Goal: Task Accomplishment & Management: Manage account settings

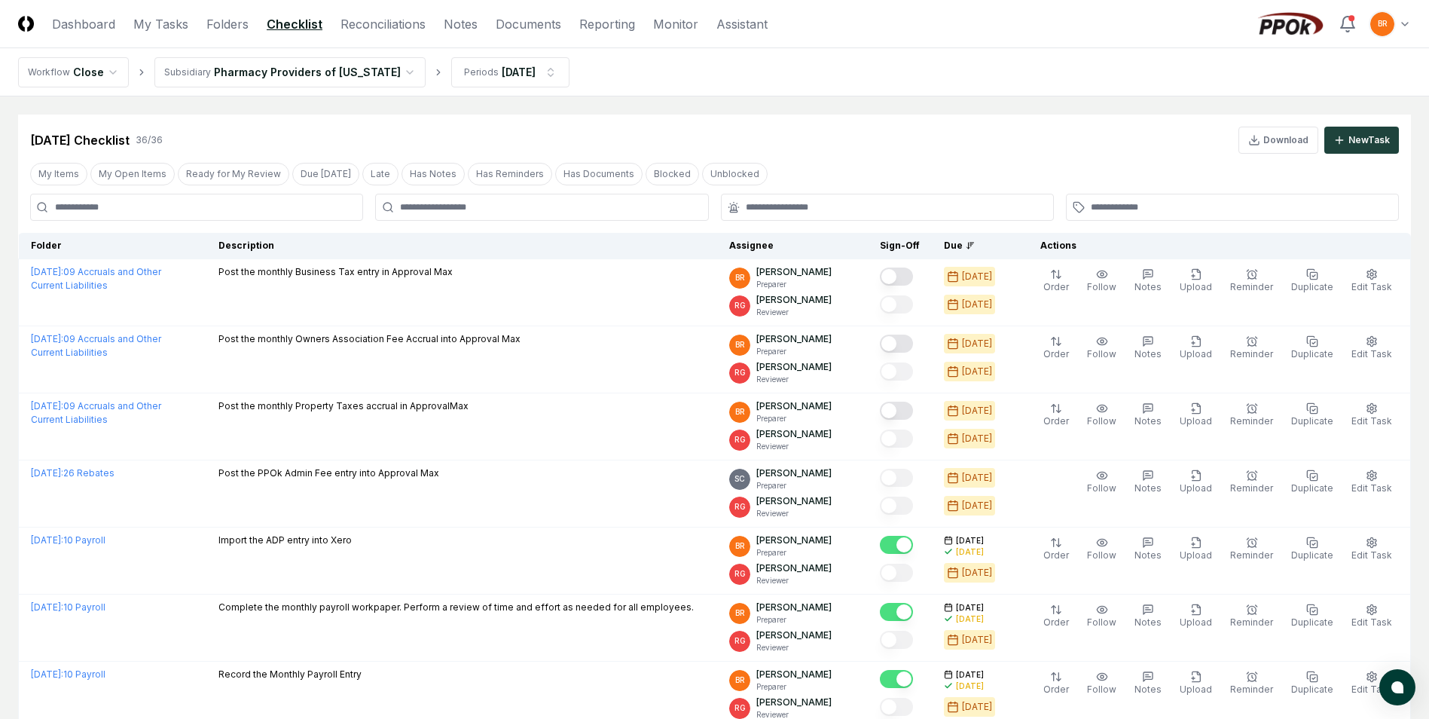
click at [829, 138] on div "Jul 2025 Checklist 36 / 36 Download New Task" at bounding box center [714, 140] width 1369 height 27
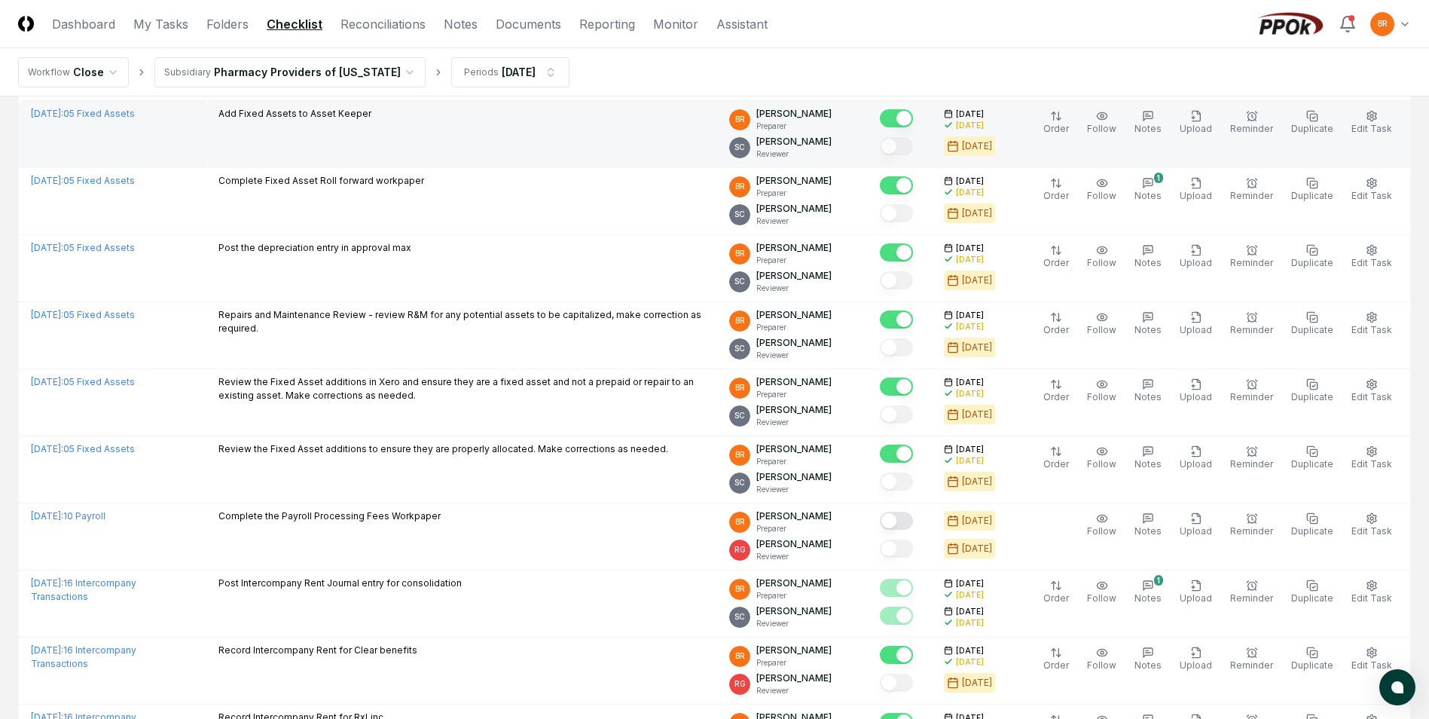
scroll to position [1205, 0]
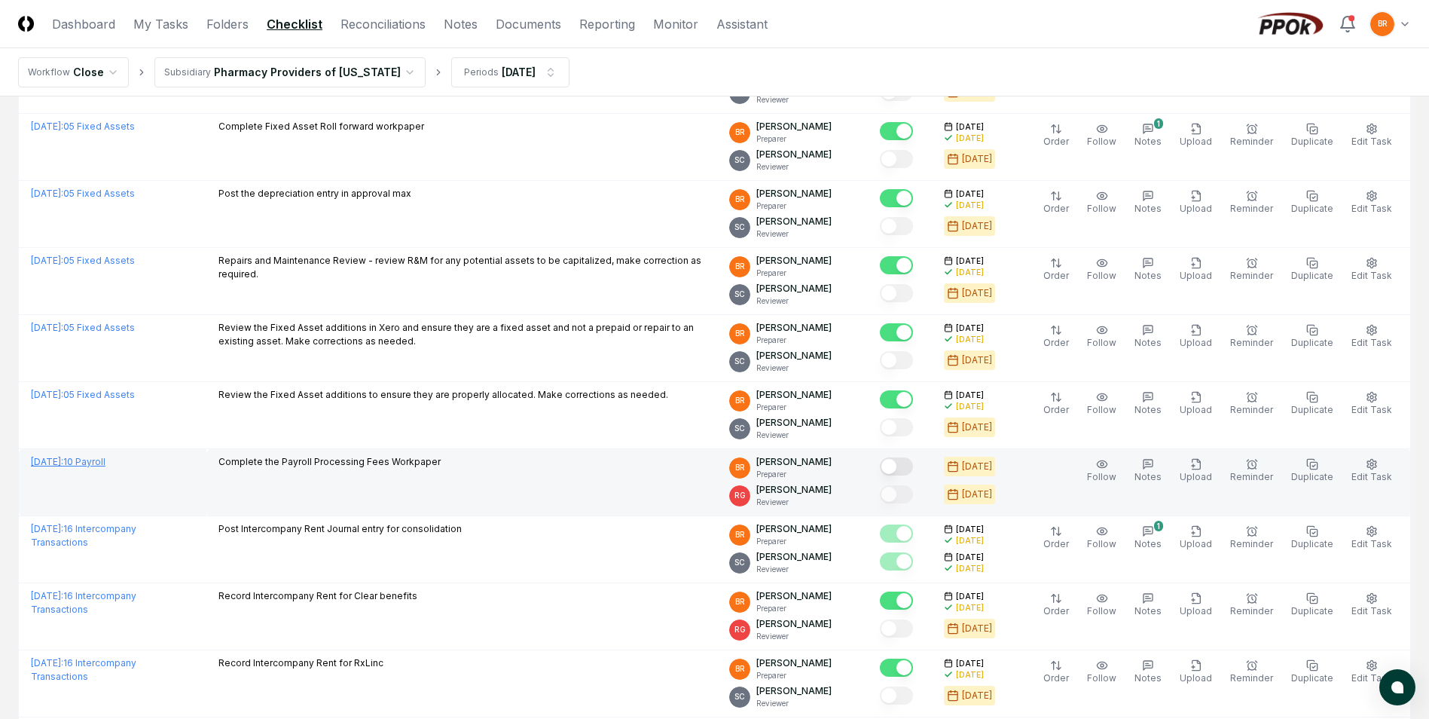
click at [87, 460] on link "July 2025 : 10 Payroll" at bounding box center [68, 461] width 75 height 11
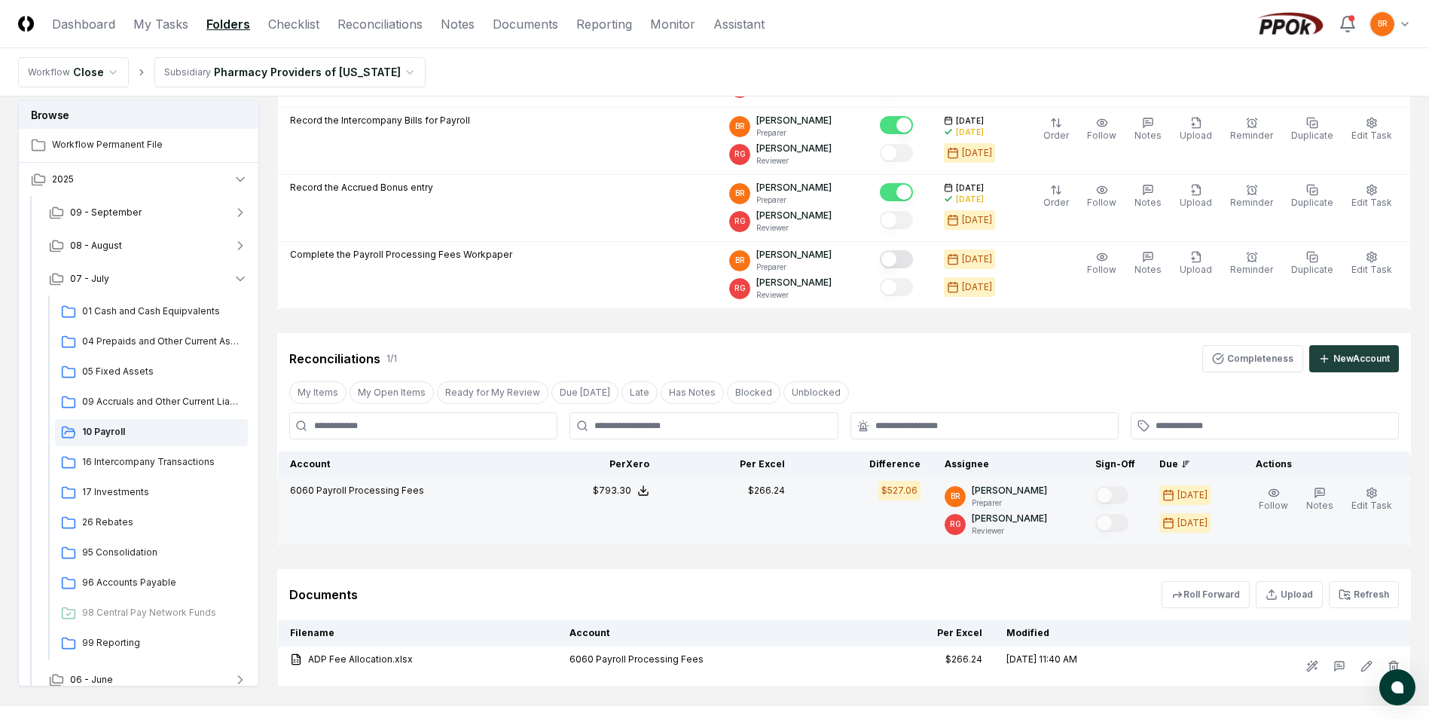
scroll to position [453, 0]
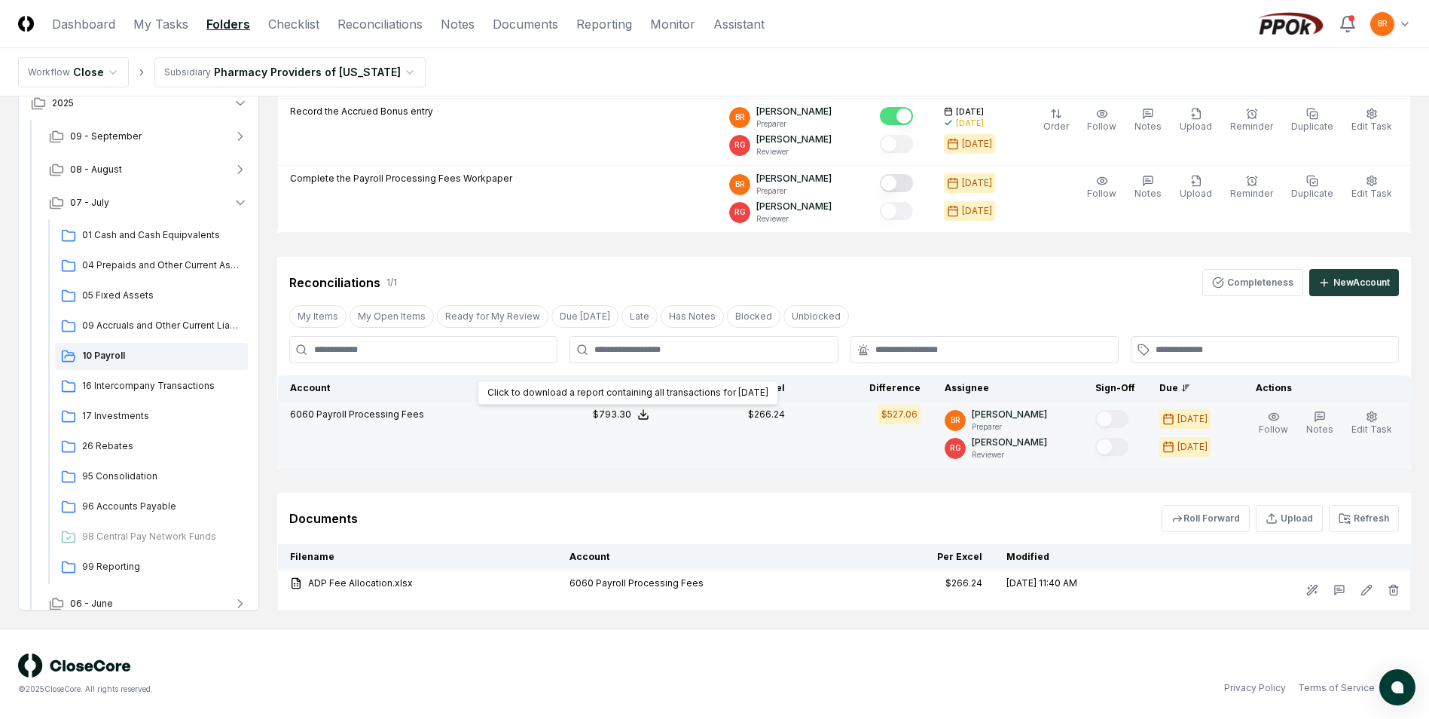
click at [646, 416] on polyline at bounding box center [643, 415] width 5 height 2
click at [652, 373] on button "Download .xlsx" at bounding box center [642, 378] width 105 height 27
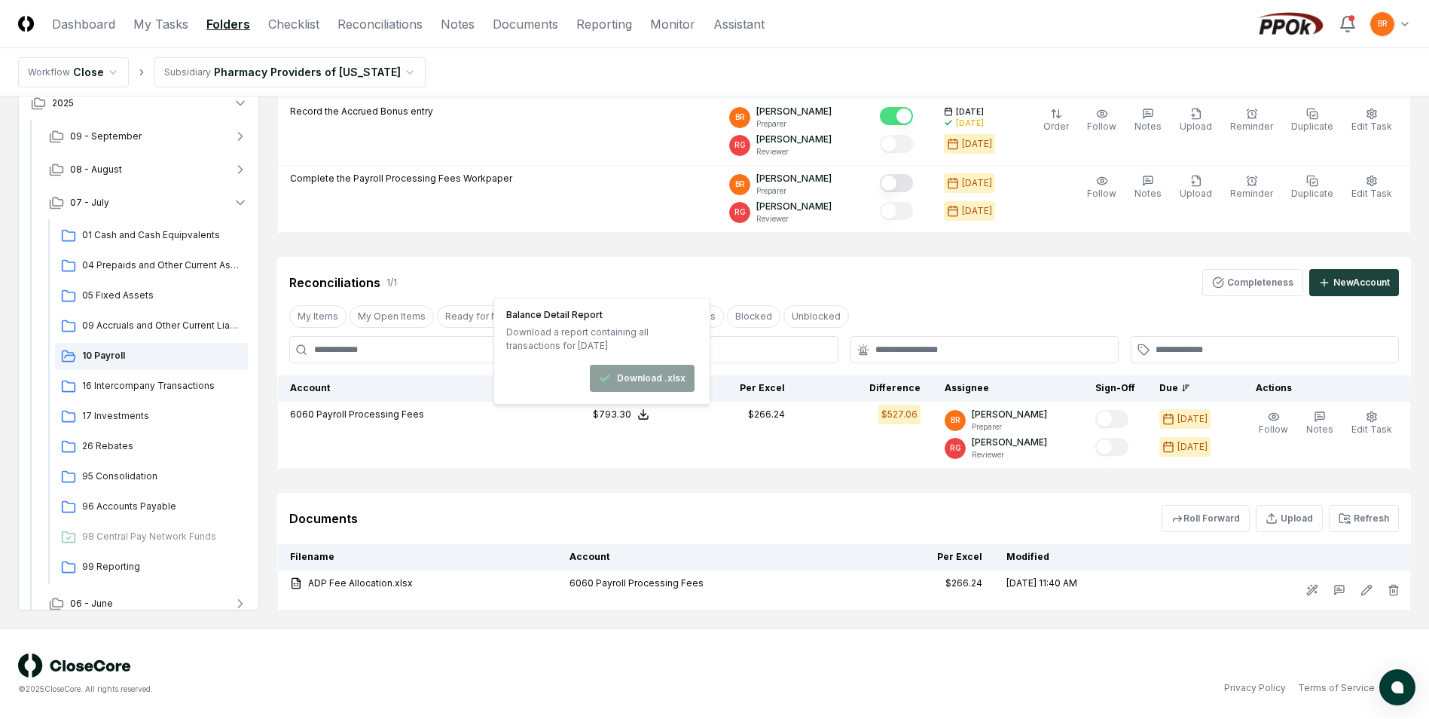
click at [579, 70] on nav "Workflow Close Subsidiary Pharmacy Providers of Oklahoma" at bounding box center [714, 72] width 1429 height 48
click at [238, 205] on icon "button" at bounding box center [240, 202] width 15 height 15
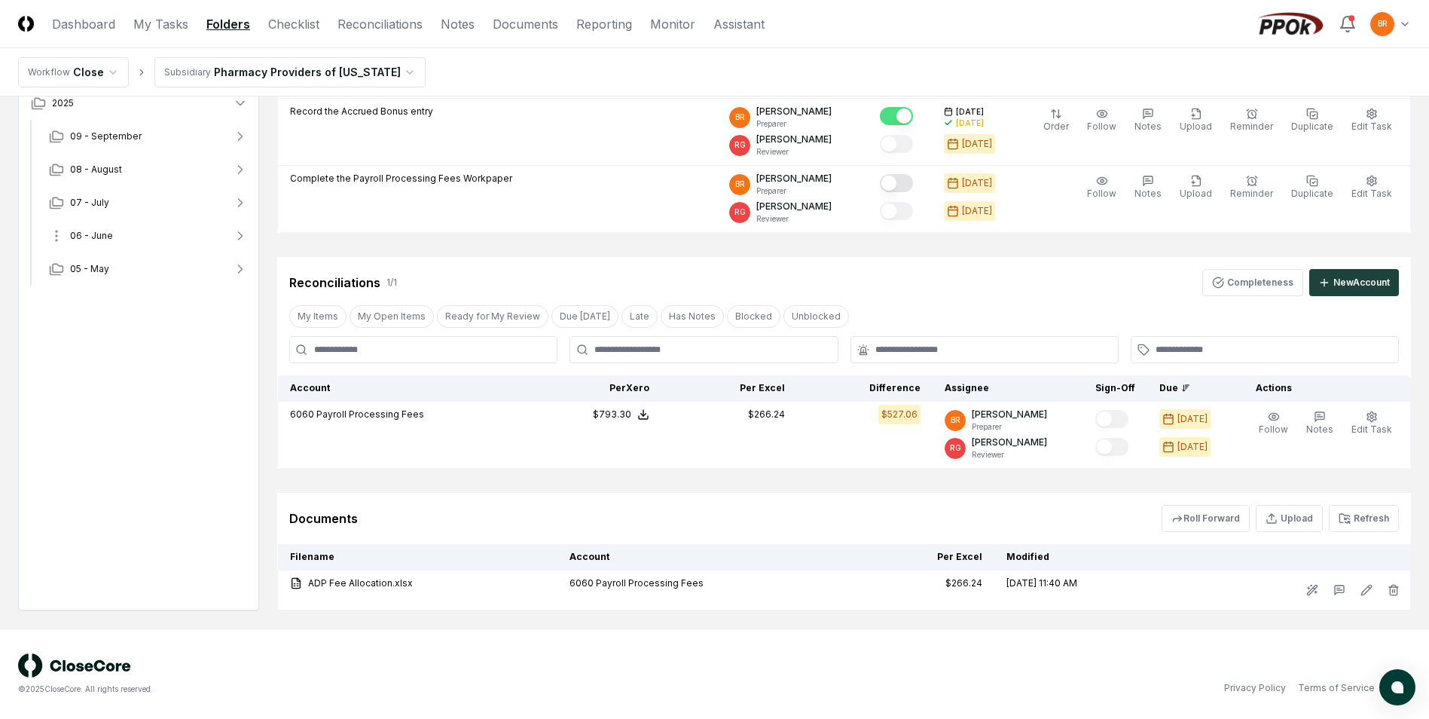
click at [239, 236] on icon "button" at bounding box center [240, 235] width 15 height 15
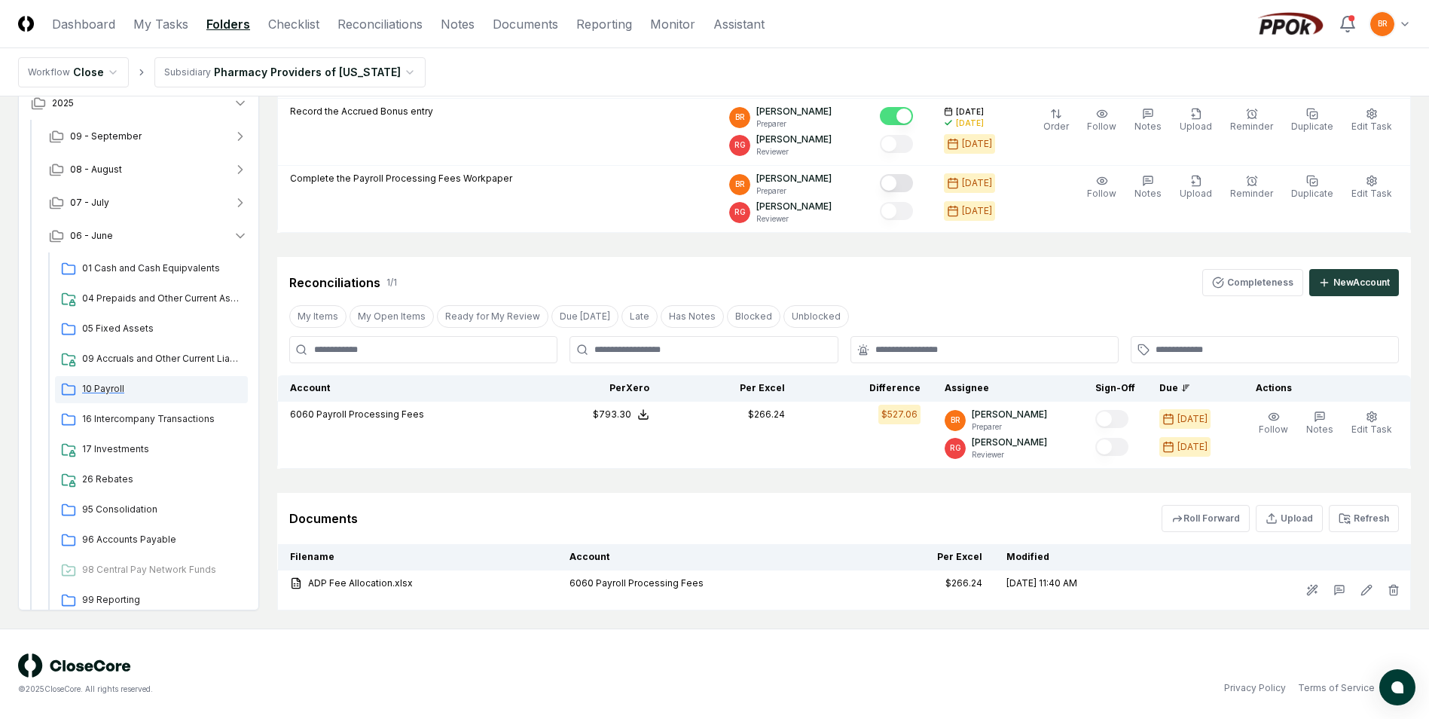
click at [110, 388] on span "10 Payroll" at bounding box center [162, 389] width 160 height 14
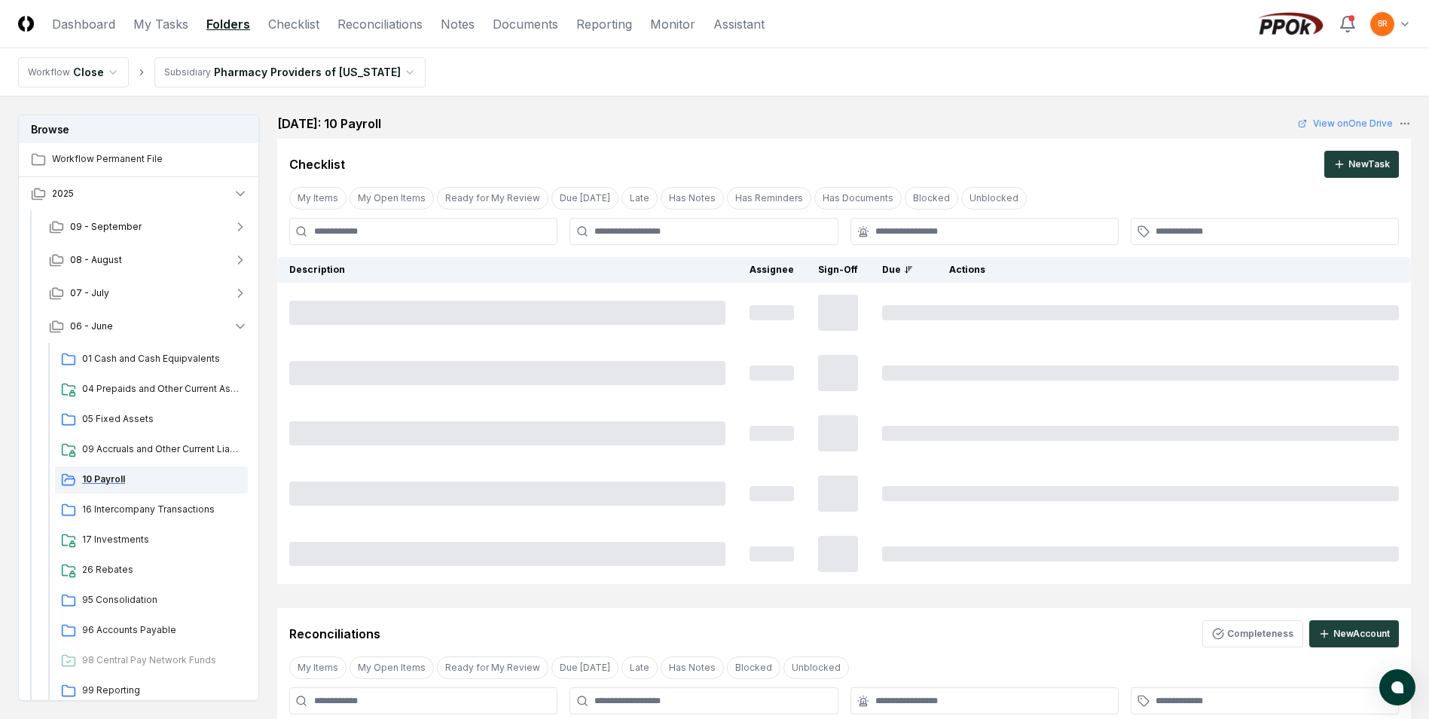
click at [114, 479] on span "10 Payroll" at bounding box center [162, 479] width 160 height 14
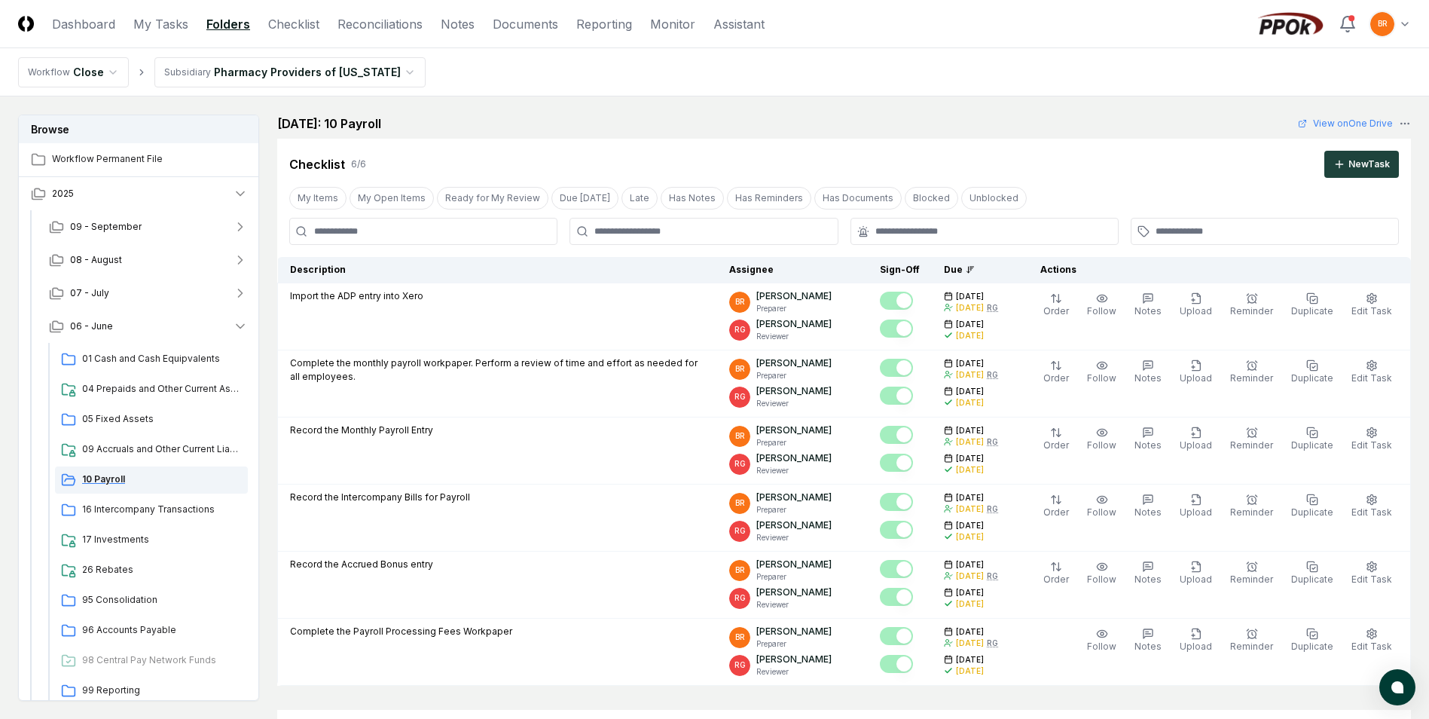
click at [100, 479] on span "10 Payroll" at bounding box center [162, 479] width 160 height 14
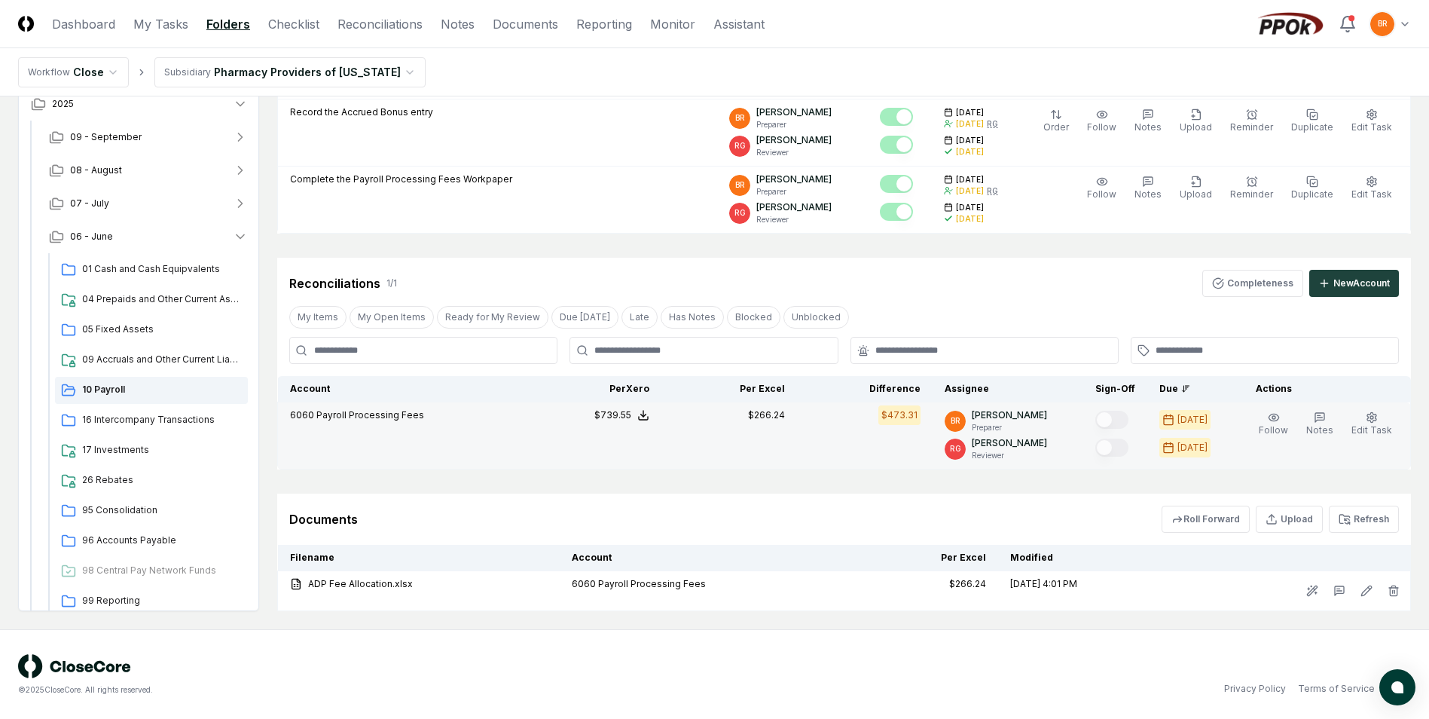
scroll to position [453, 0]
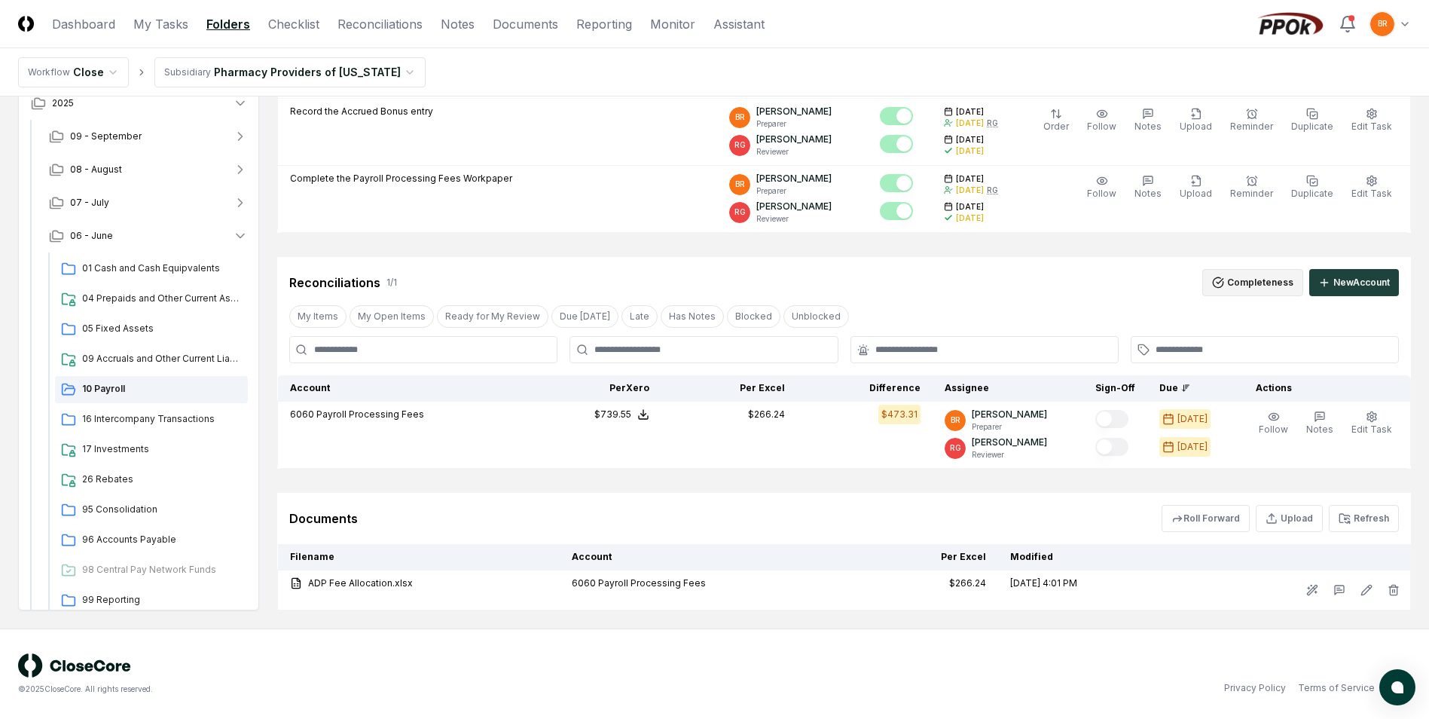
click at [1266, 282] on button "Completeness" at bounding box center [1252, 282] width 101 height 27
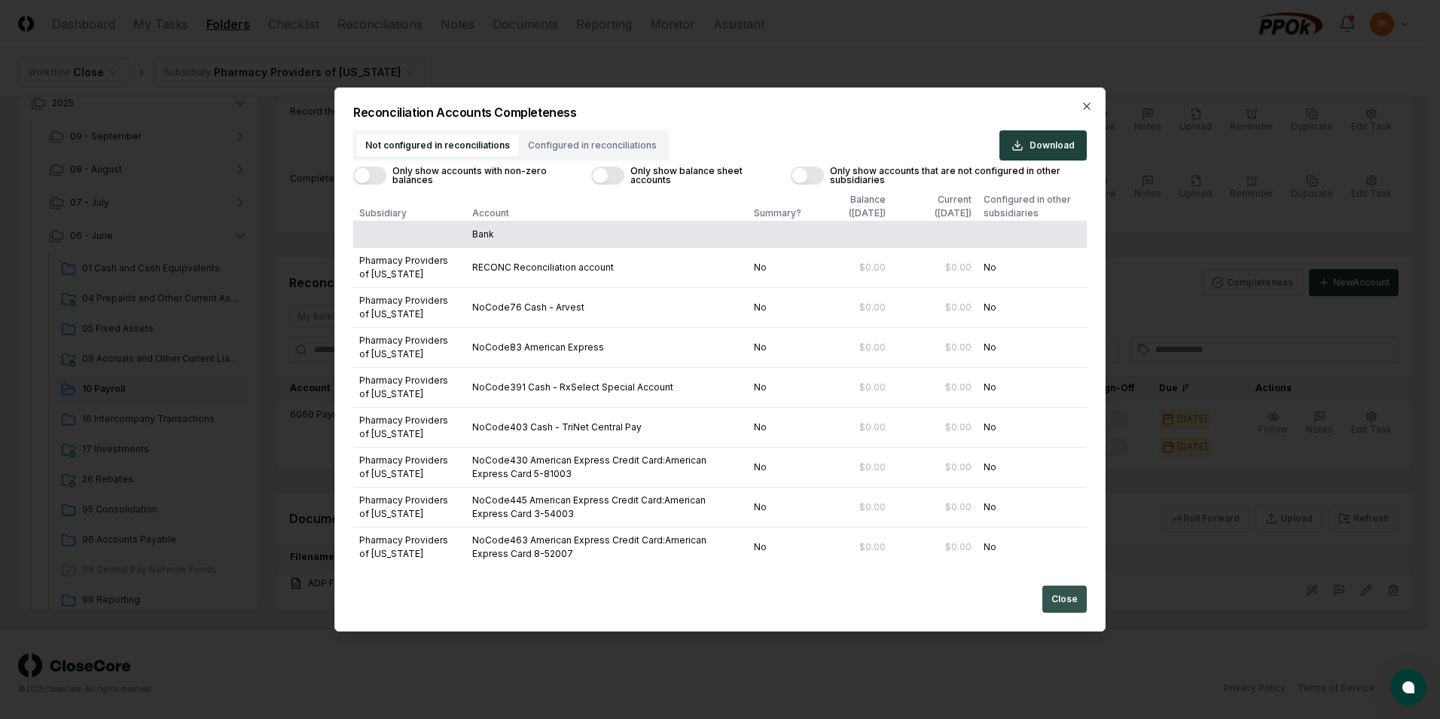
click at [1074, 604] on button "Close" at bounding box center [1065, 598] width 44 height 27
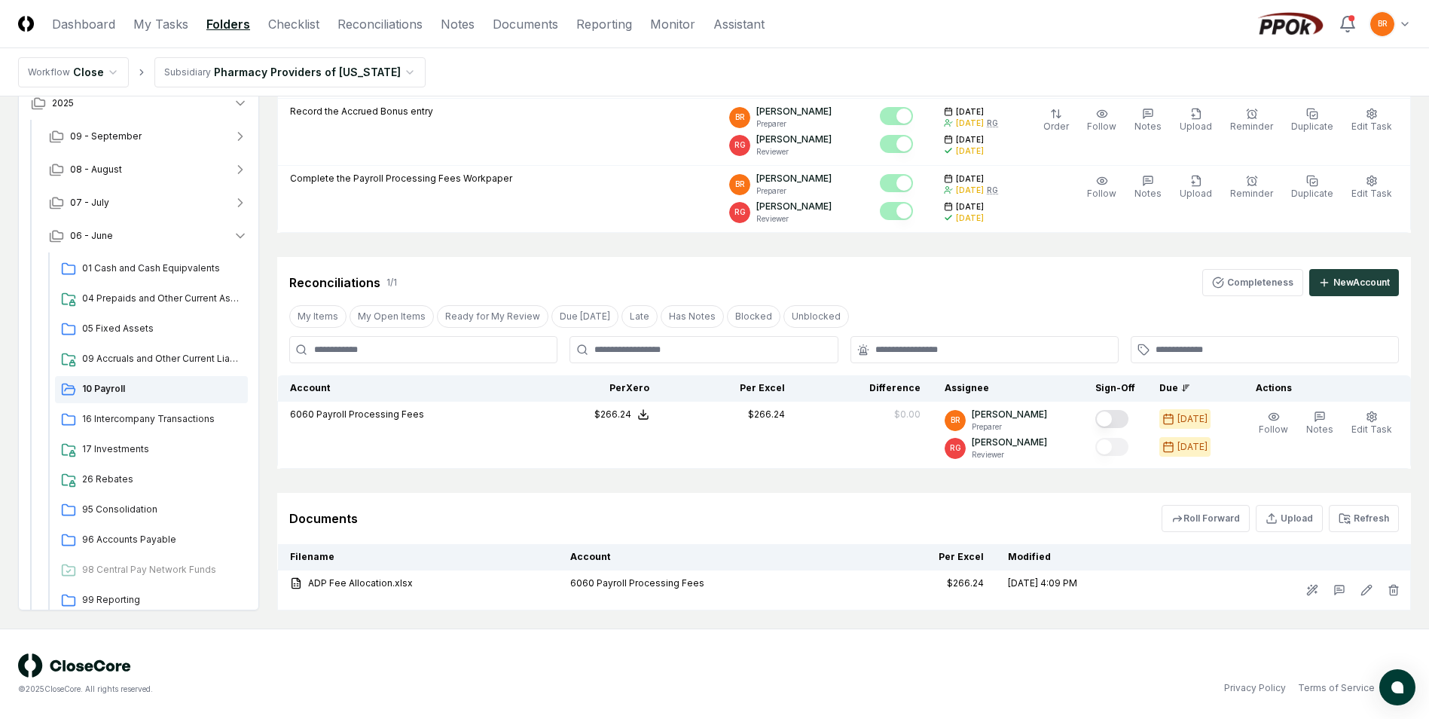
scroll to position [417, 0]
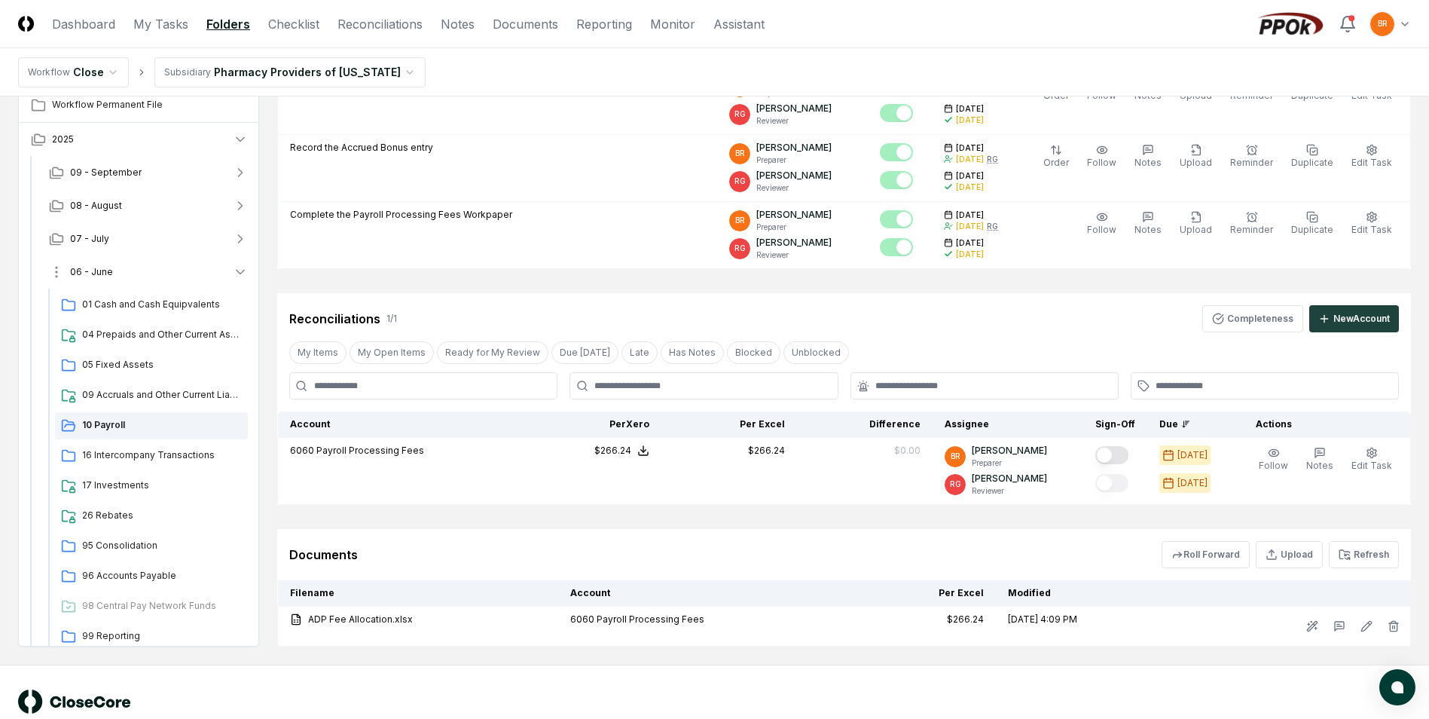
click at [243, 271] on icon "button" at bounding box center [241, 272] width 8 height 4
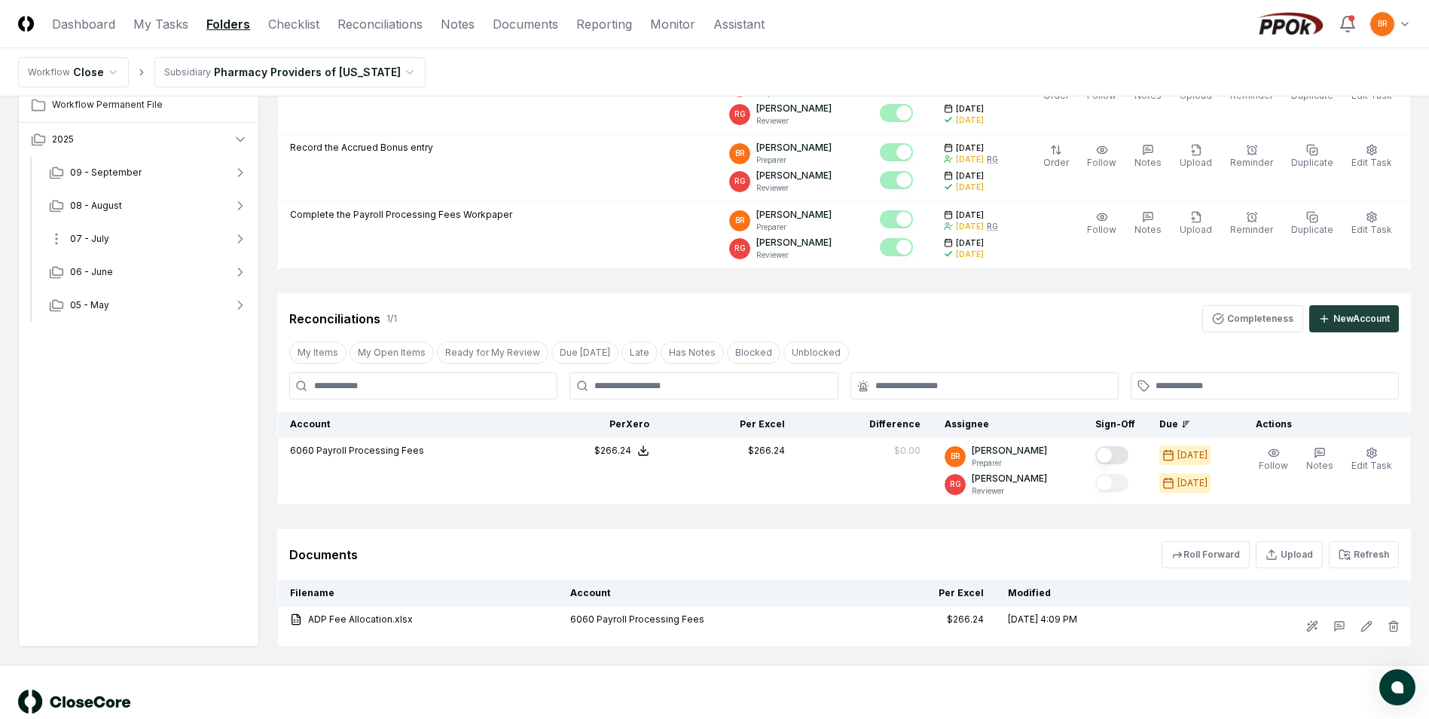
click at [243, 240] on icon "button" at bounding box center [240, 238] width 15 height 15
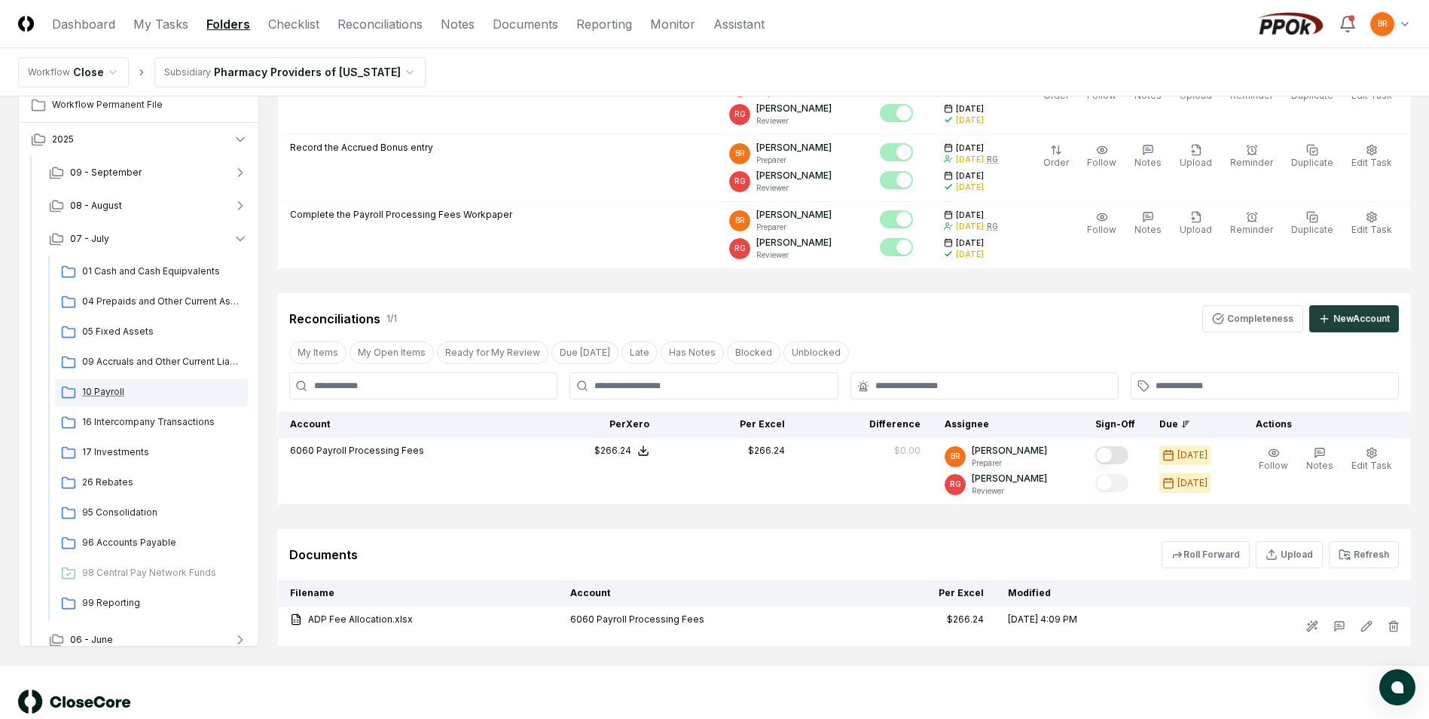
click at [109, 392] on span "10 Payroll" at bounding box center [162, 392] width 160 height 14
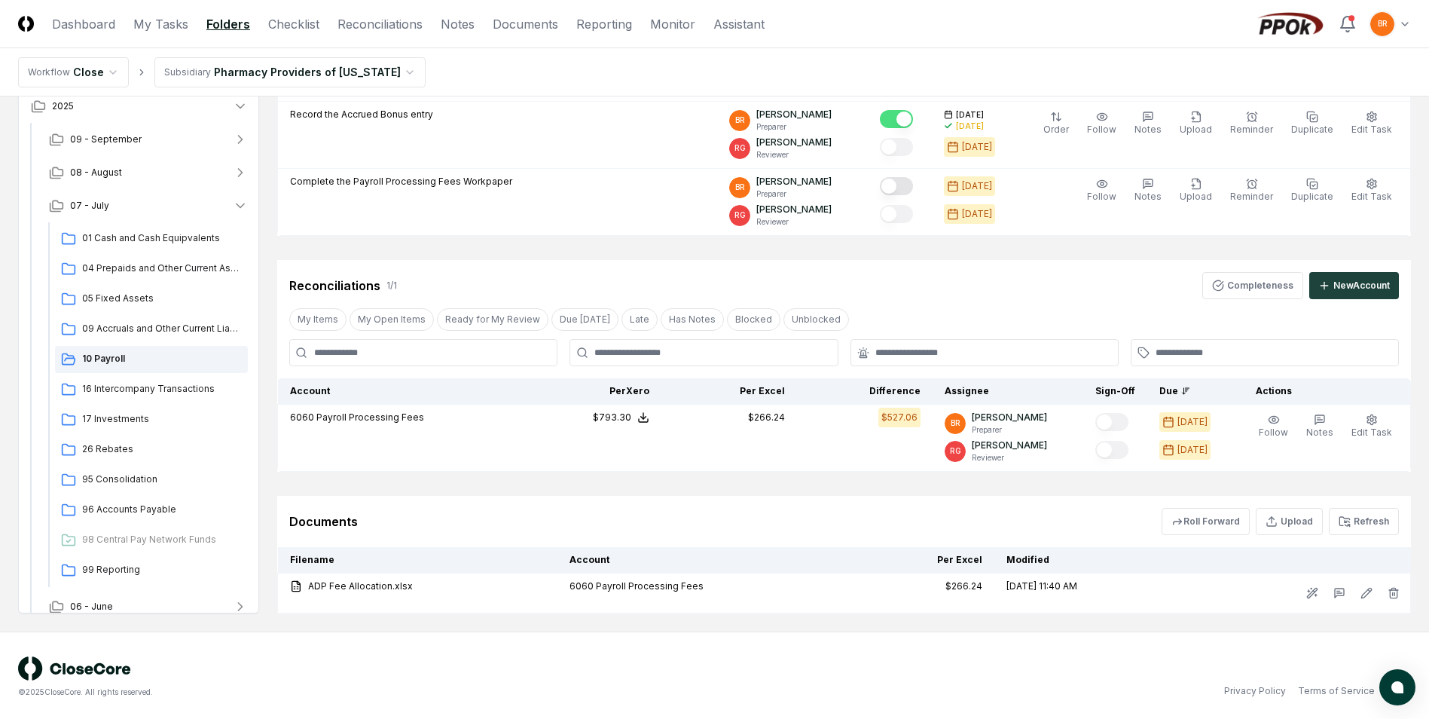
scroll to position [452, 0]
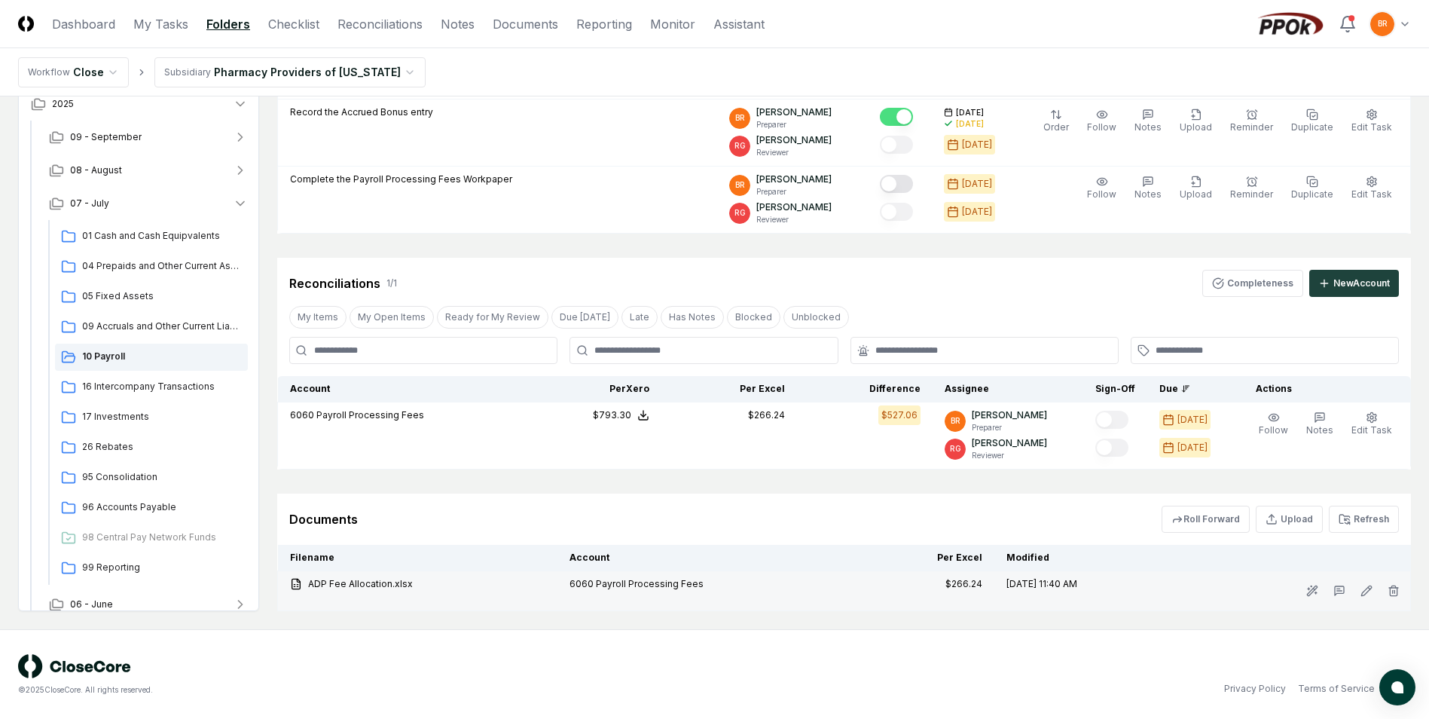
click at [296, 585] on icon at bounding box center [296, 584] width 12 height 12
click at [324, 588] on div "ADP Fee Allocation.xlsx" at bounding box center [417, 584] width 255 height 14
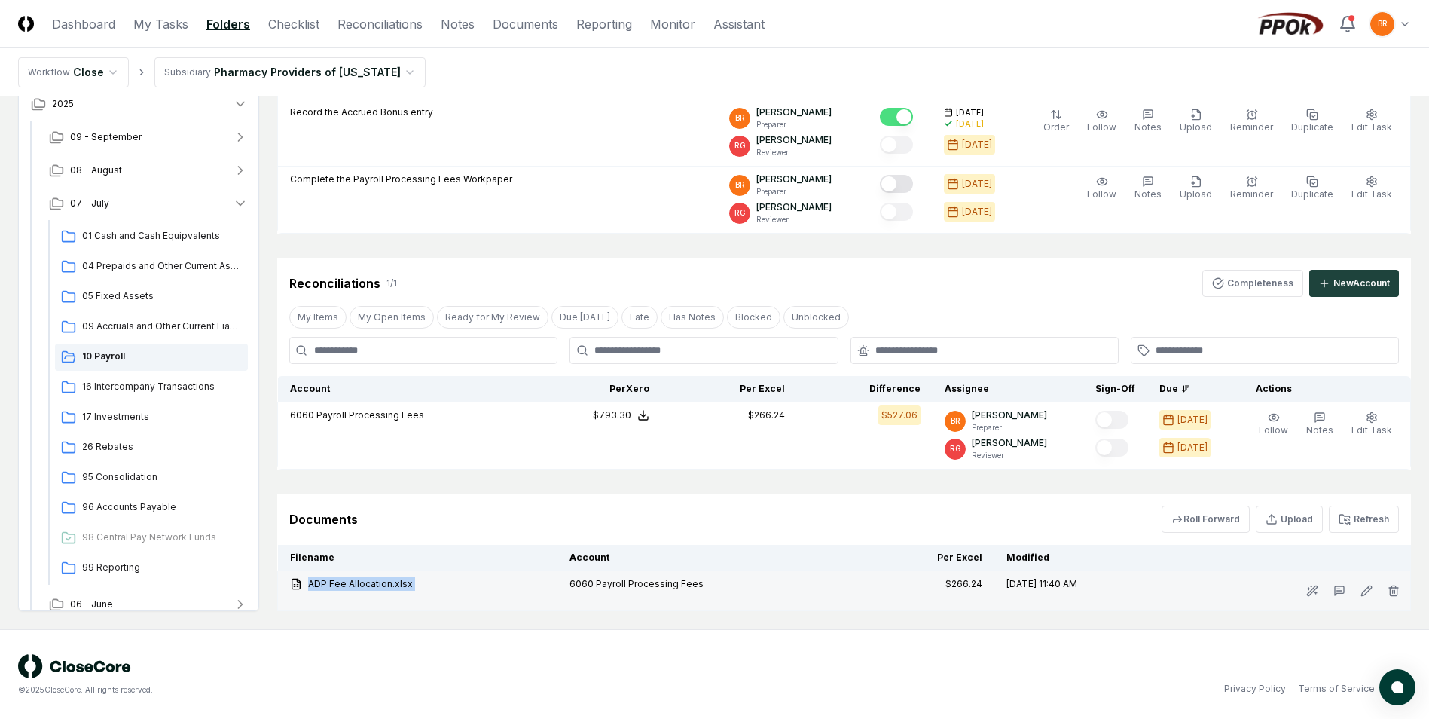
click at [324, 588] on div "ADP Fee Allocation.xlsx" at bounding box center [417, 584] width 255 height 14
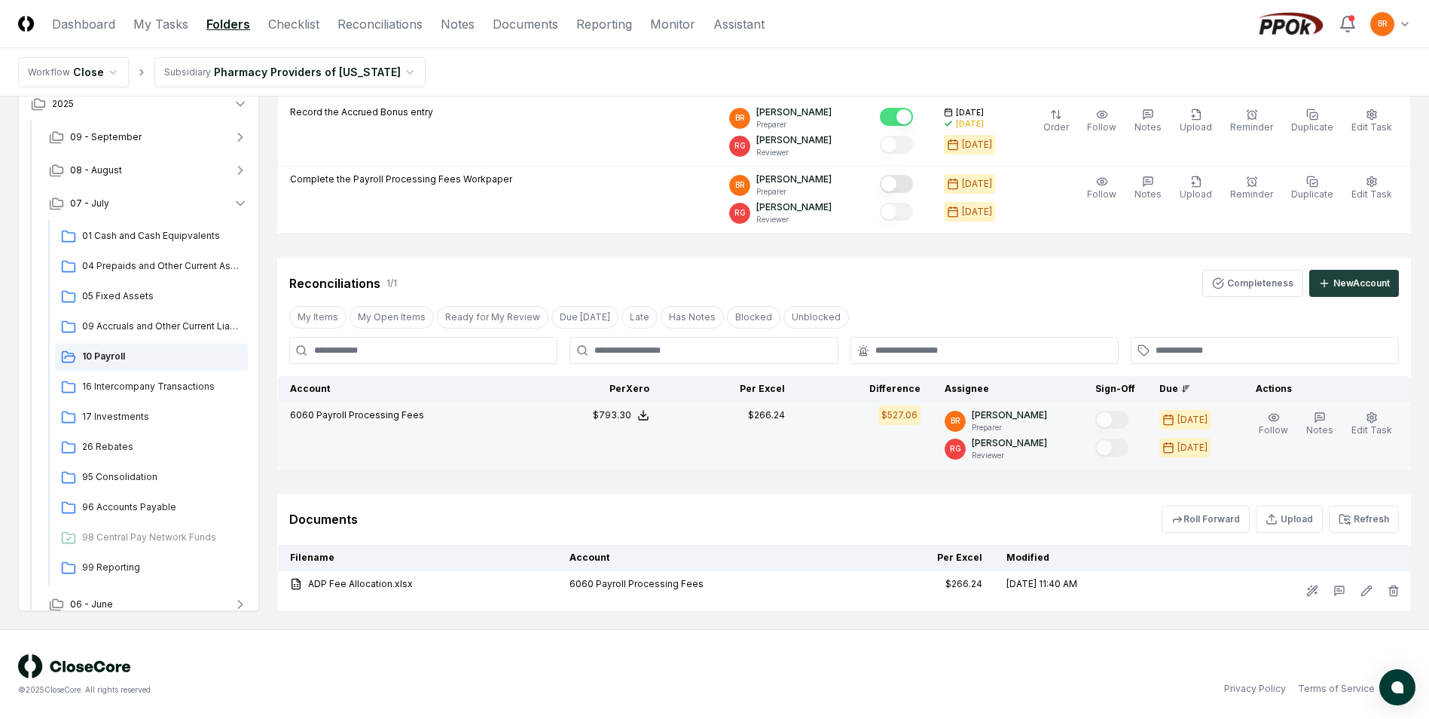
click at [704, 450] on td "$266.24" at bounding box center [729, 435] width 136 height 67
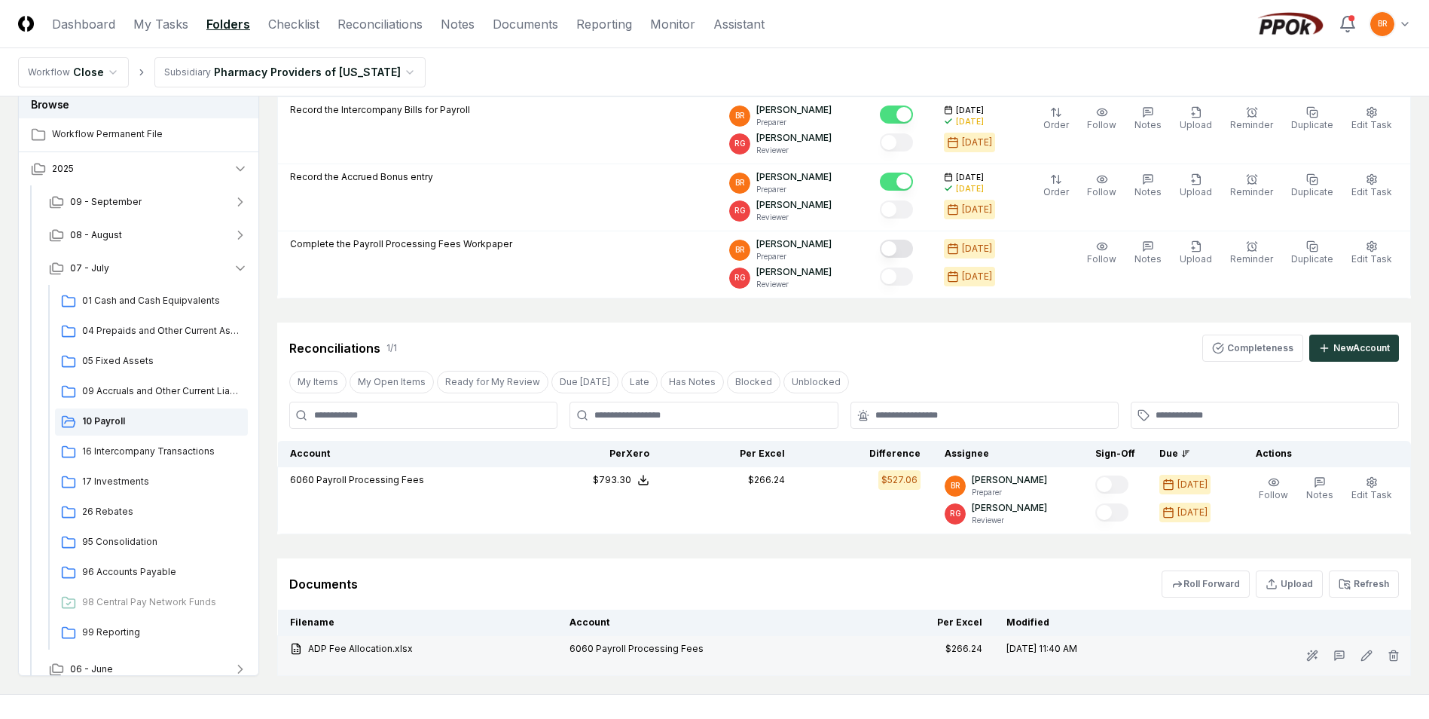
scroll to position [302, 0]
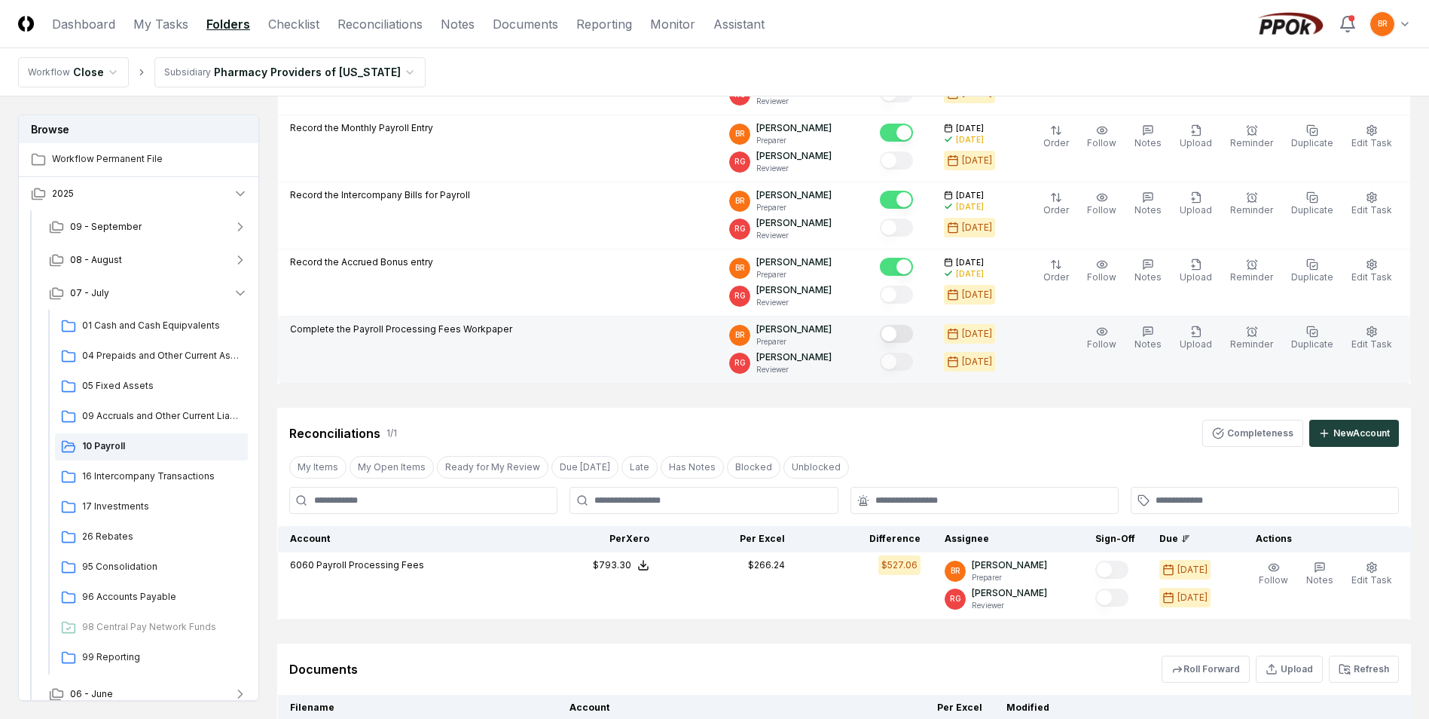
click at [902, 332] on button "Mark complete" at bounding box center [896, 334] width 33 height 18
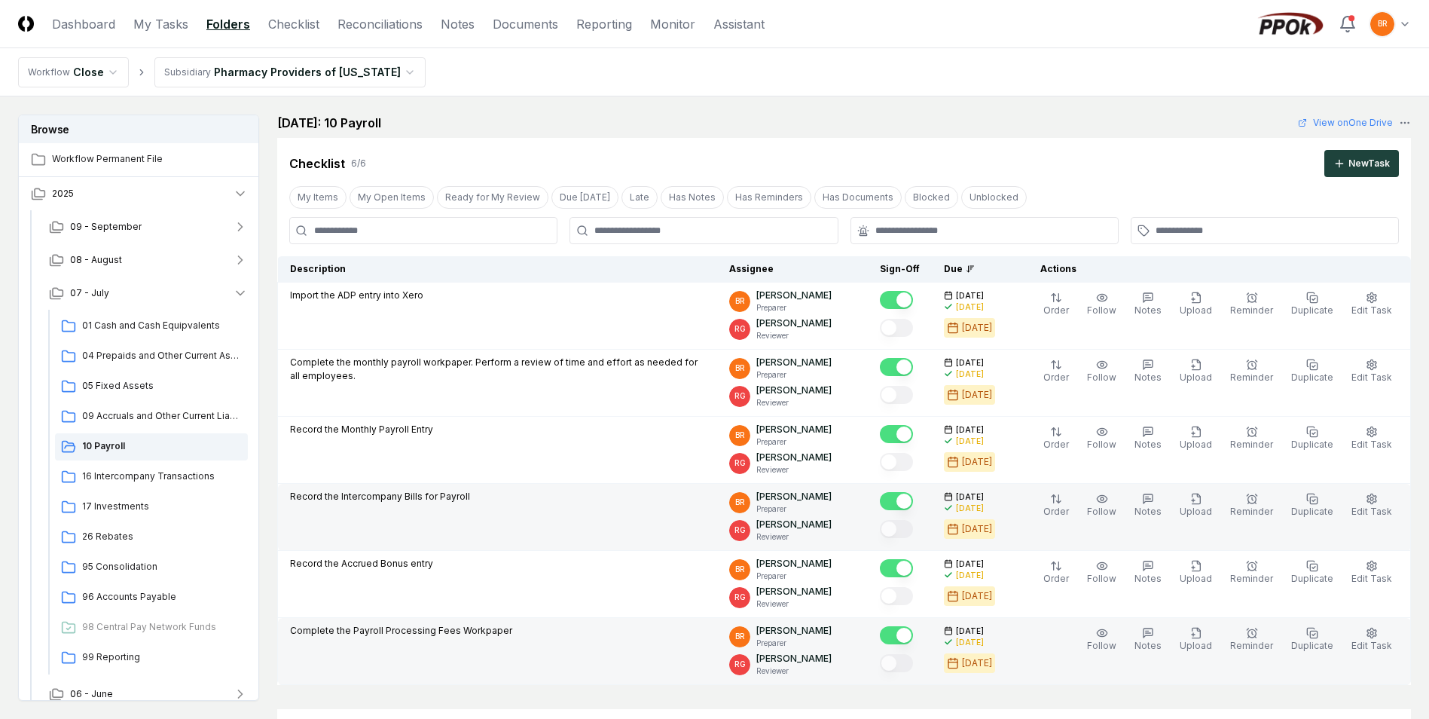
scroll to position [0, 0]
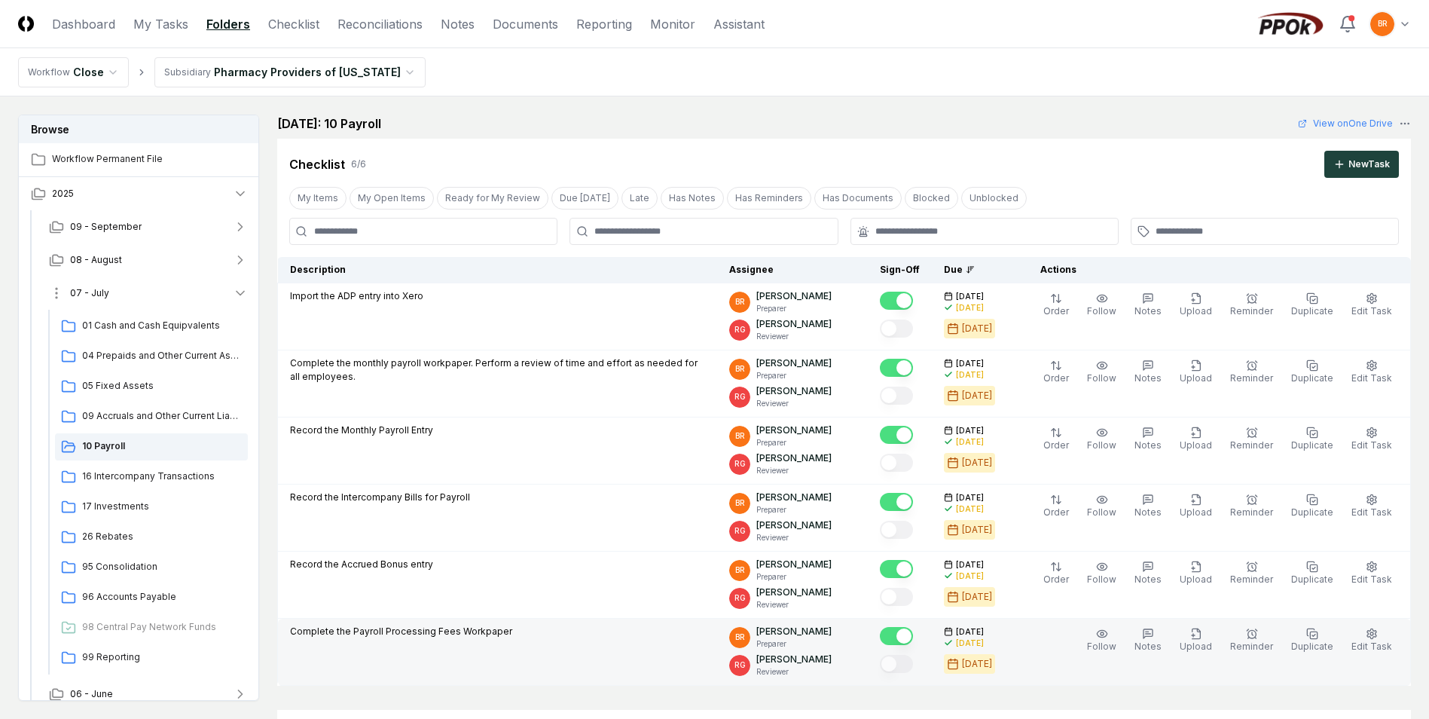
click at [99, 292] on span "07 - July" at bounding box center [89, 293] width 39 height 14
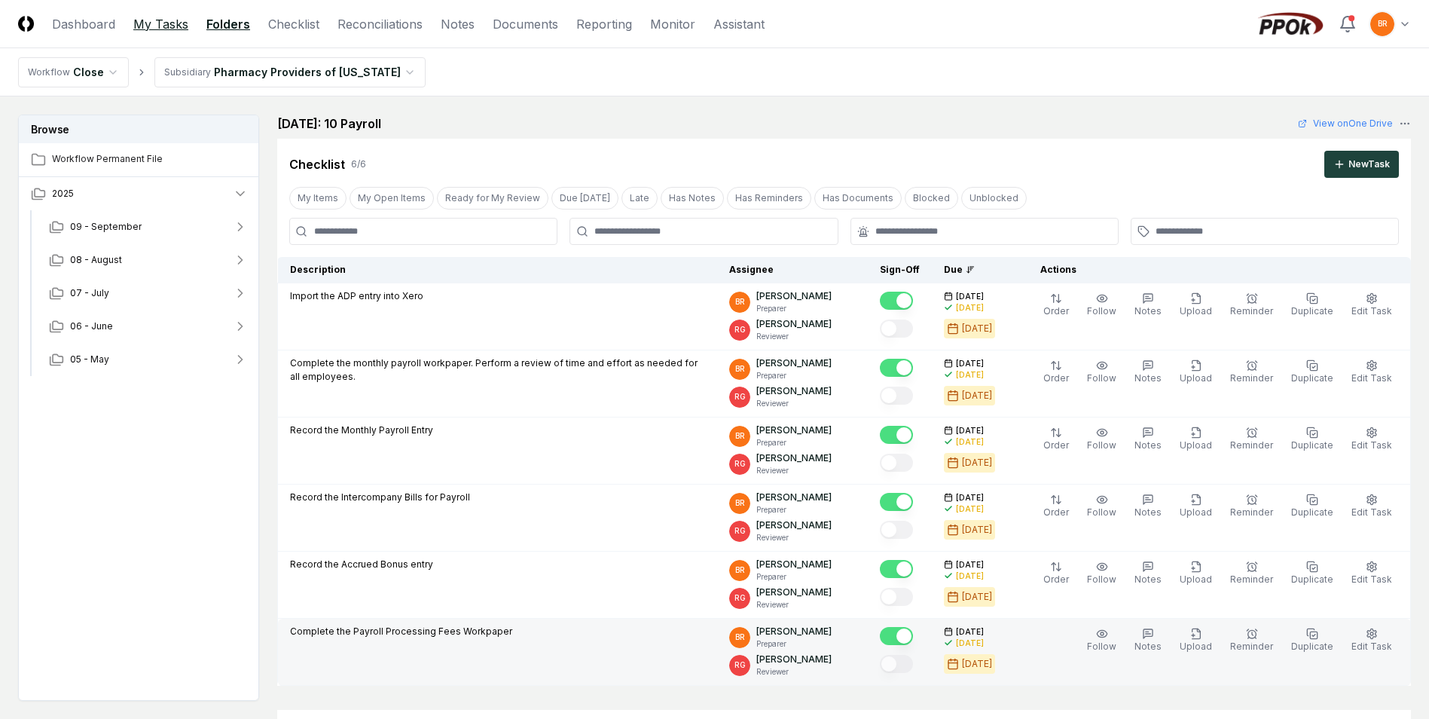
click at [163, 23] on link "My Tasks" at bounding box center [160, 24] width 55 height 18
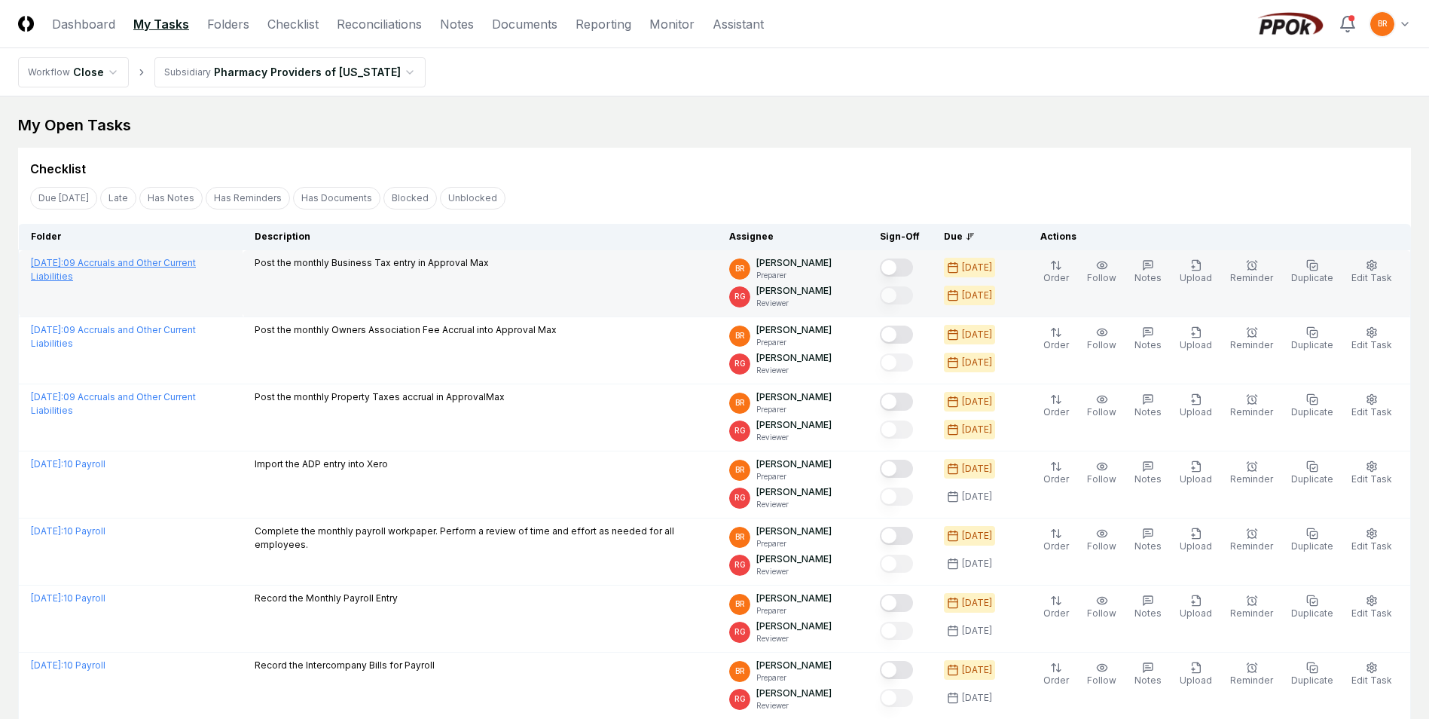
click at [194, 259] on link "August 2025 : 09 Accruals and Other Current Liabilities" at bounding box center [113, 269] width 165 height 25
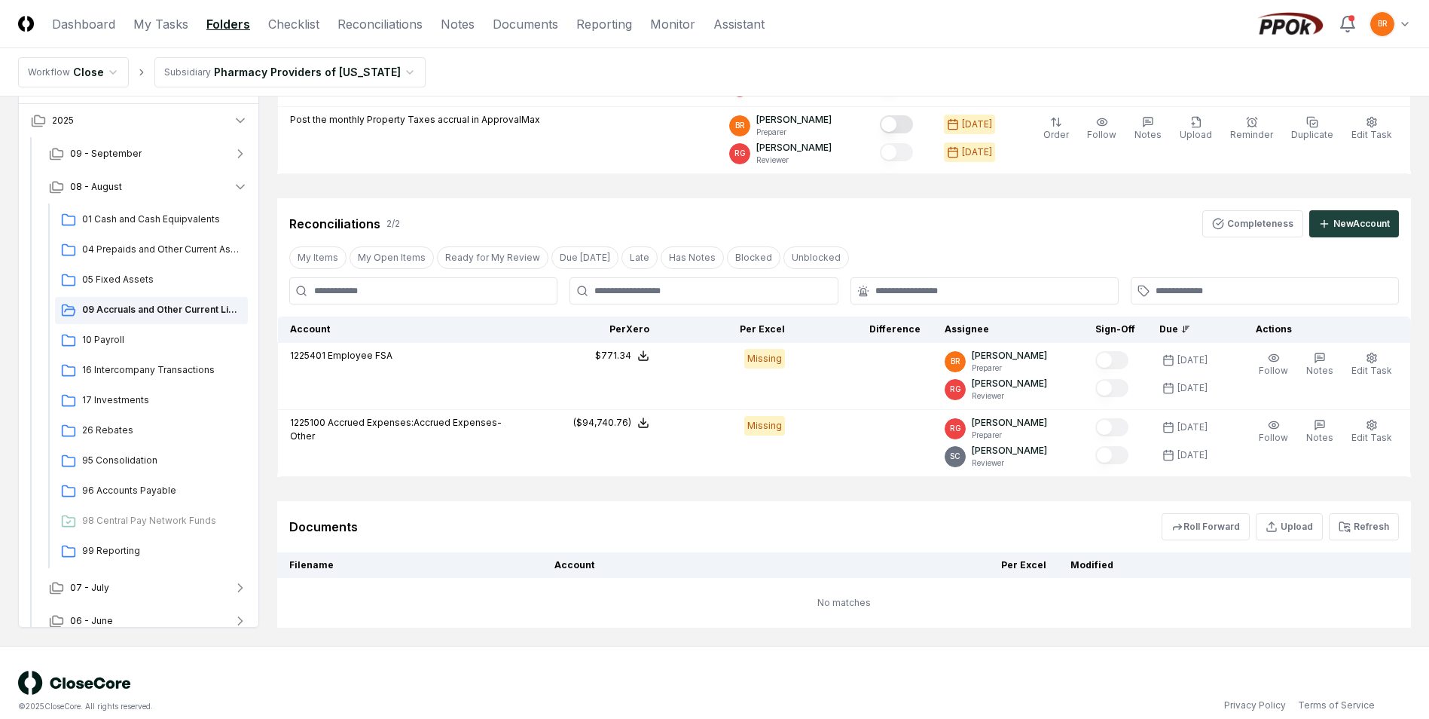
scroll to position [328, 0]
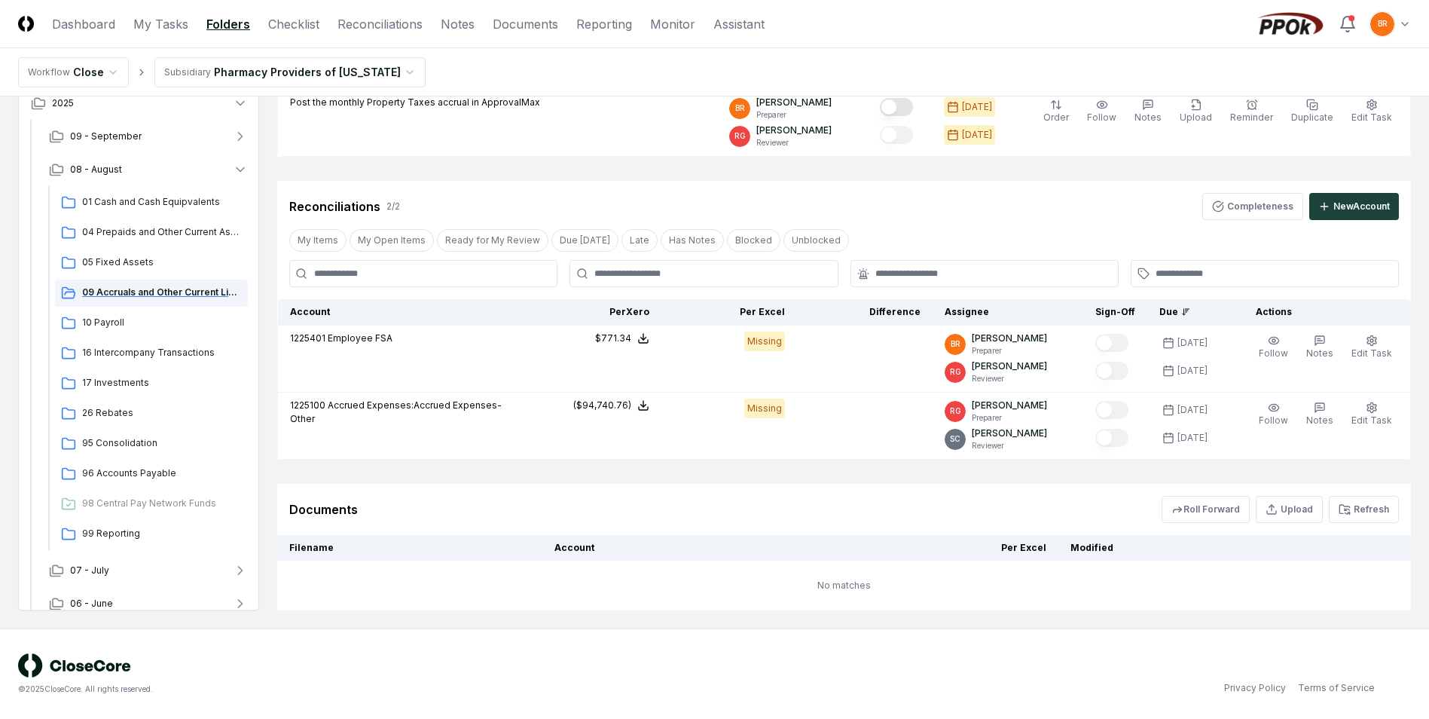
click at [133, 295] on span "09 Accruals and Other Current Liabilities" at bounding box center [162, 293] width 160 height 14
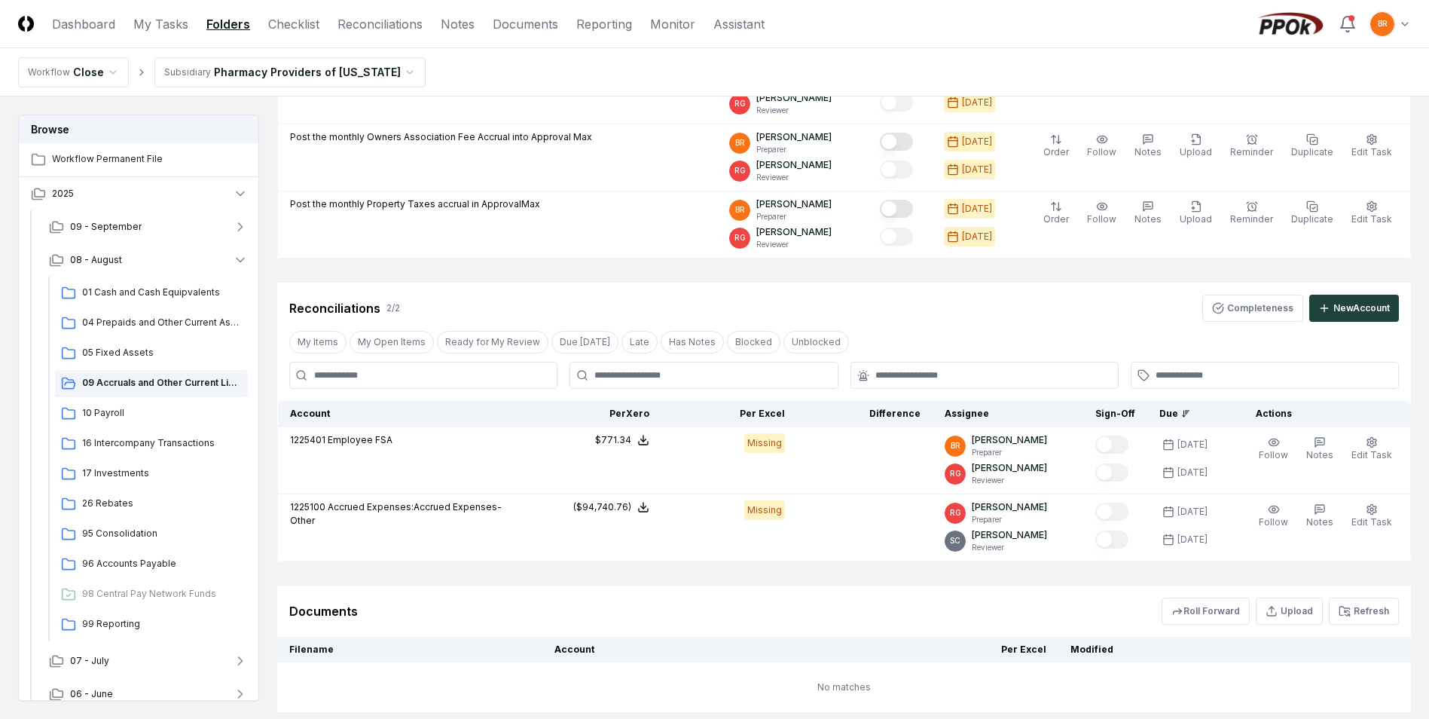
scroll to position [301, 0]
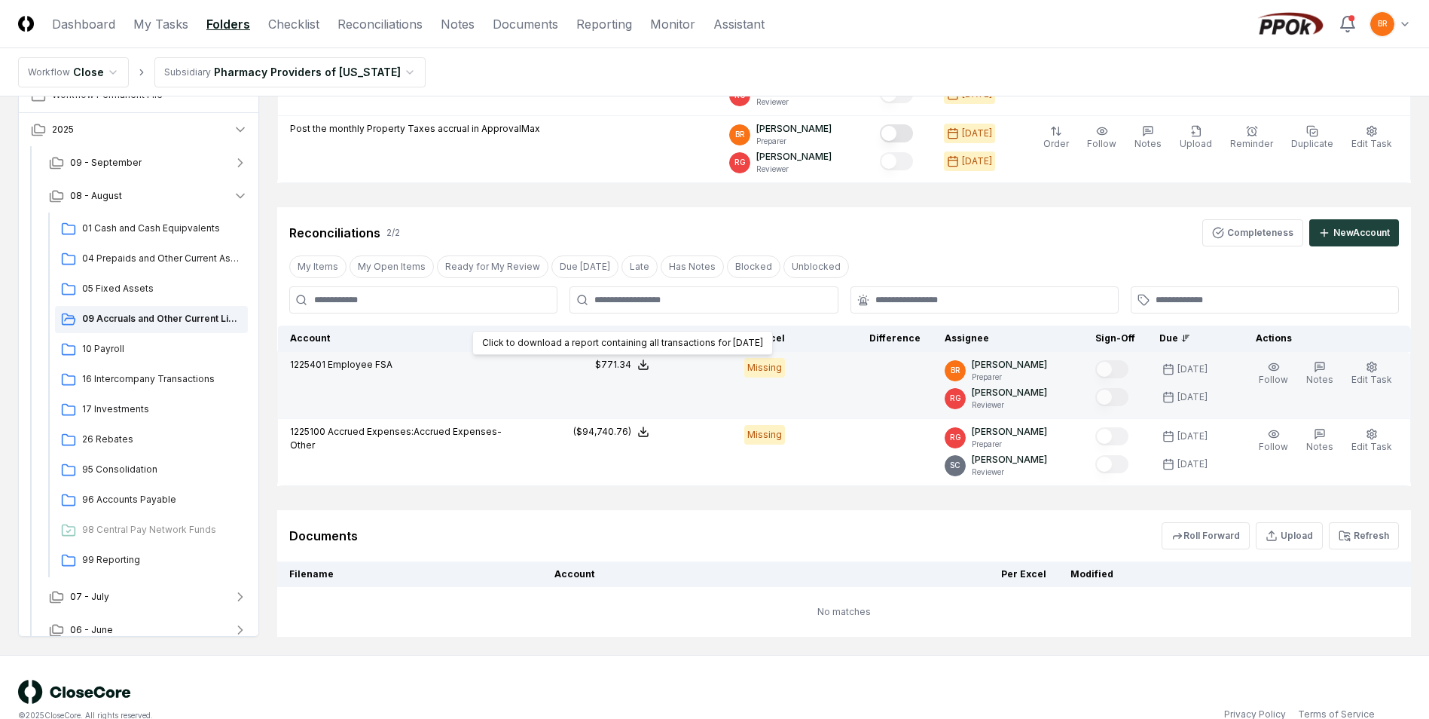
click at [631, 365] on div "$771.34" at bounding box center [613, 365] width 36 height 14
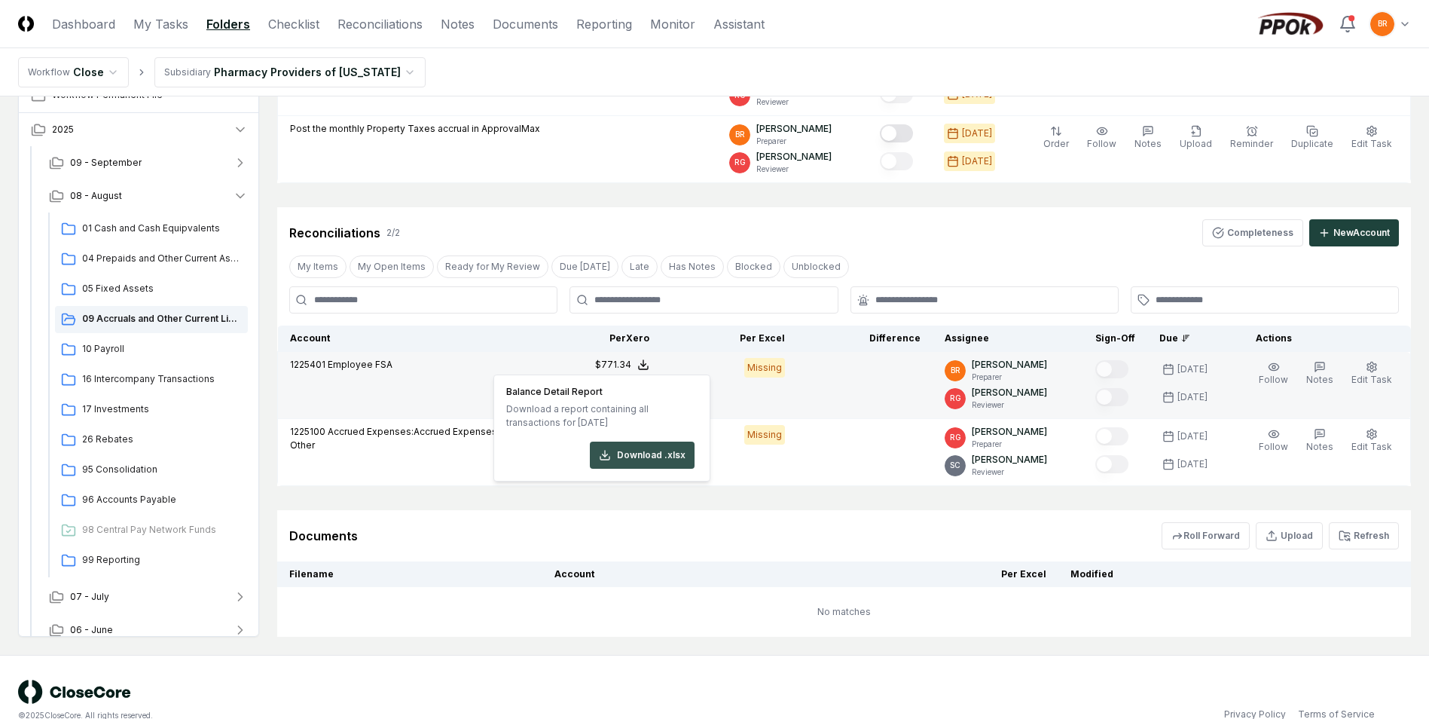
click at [634, 452] on button "Download .xlsx" at bounding box center [642, 454] width 105 height 27
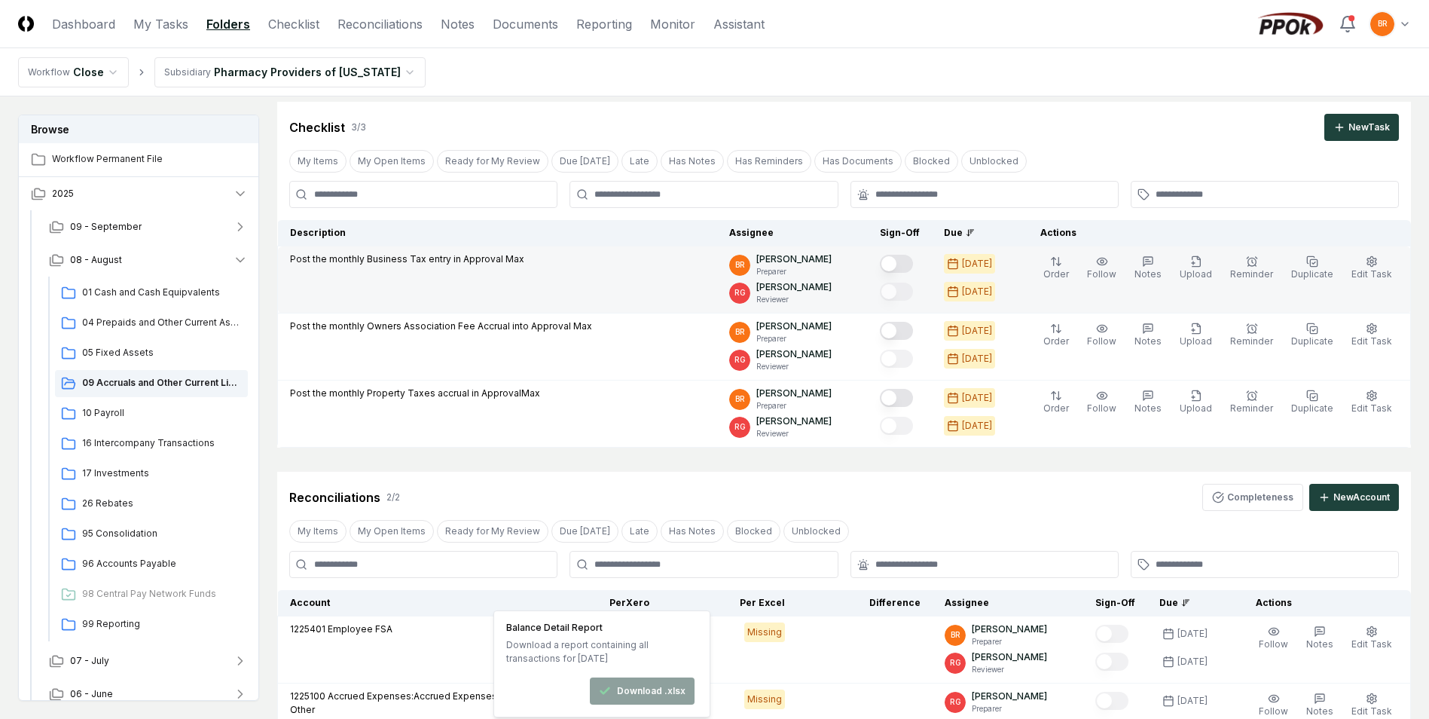
scroll to position [0, 0]
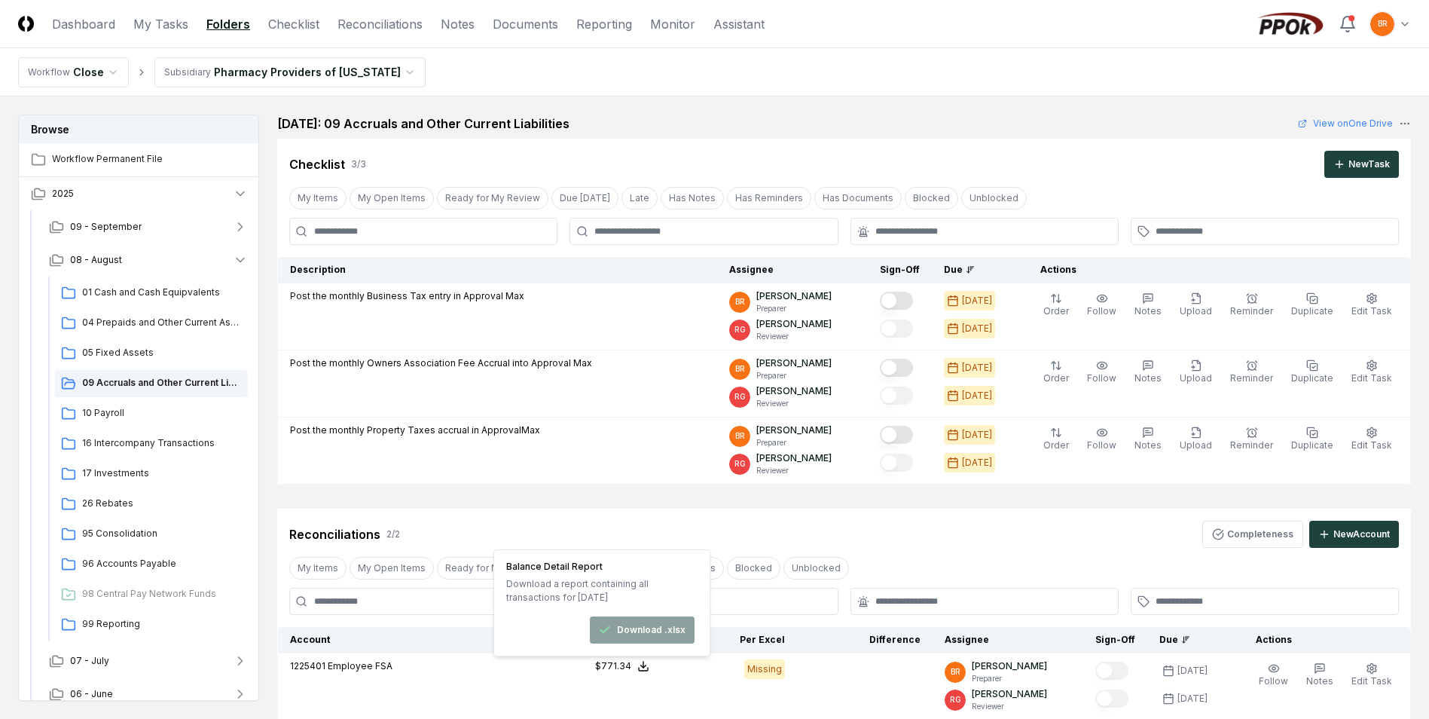
click at [747, 519] on div "Reconciliations 2 / 2 Completeness New Account" at bounding box center [844, 528] width 1134 height 39
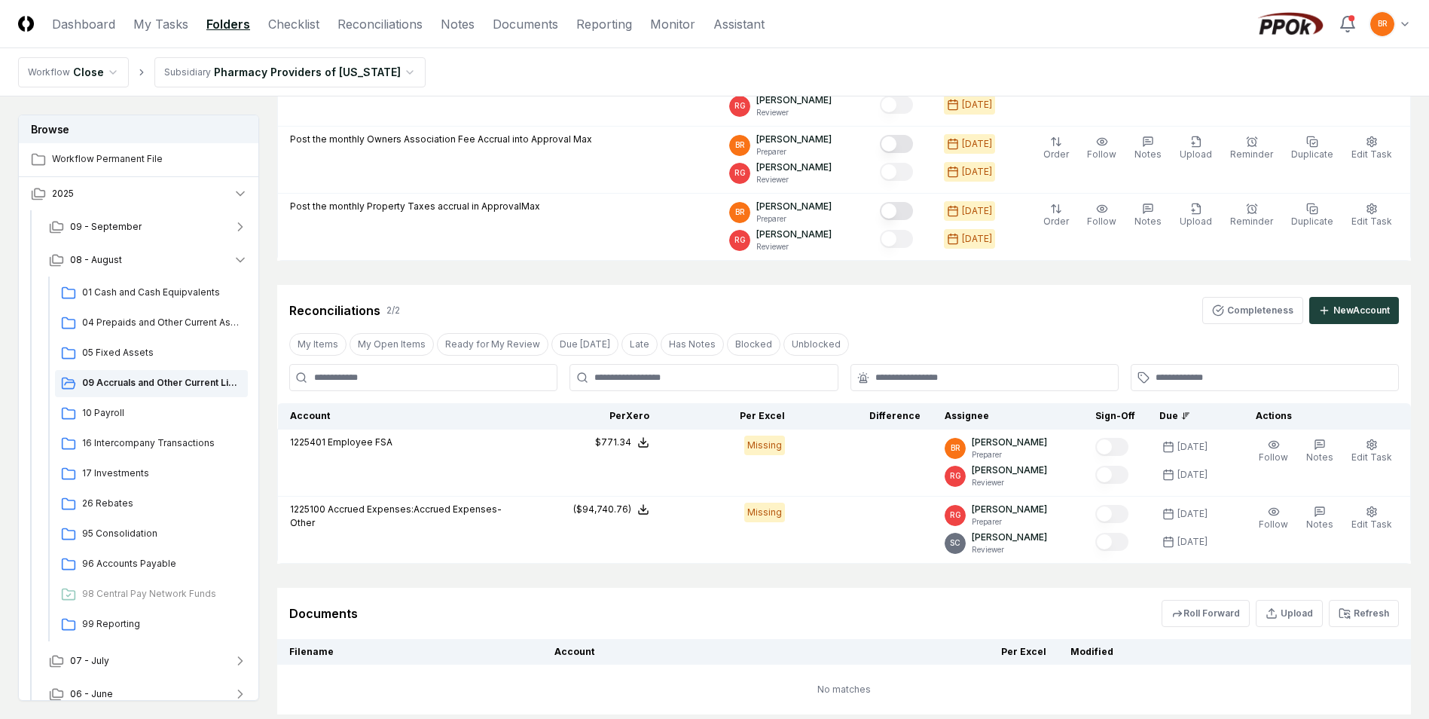
scroll to position [226, 0]
click at [240, 260] on icon "button" at bounding box center [240, 259] width 15 height 15
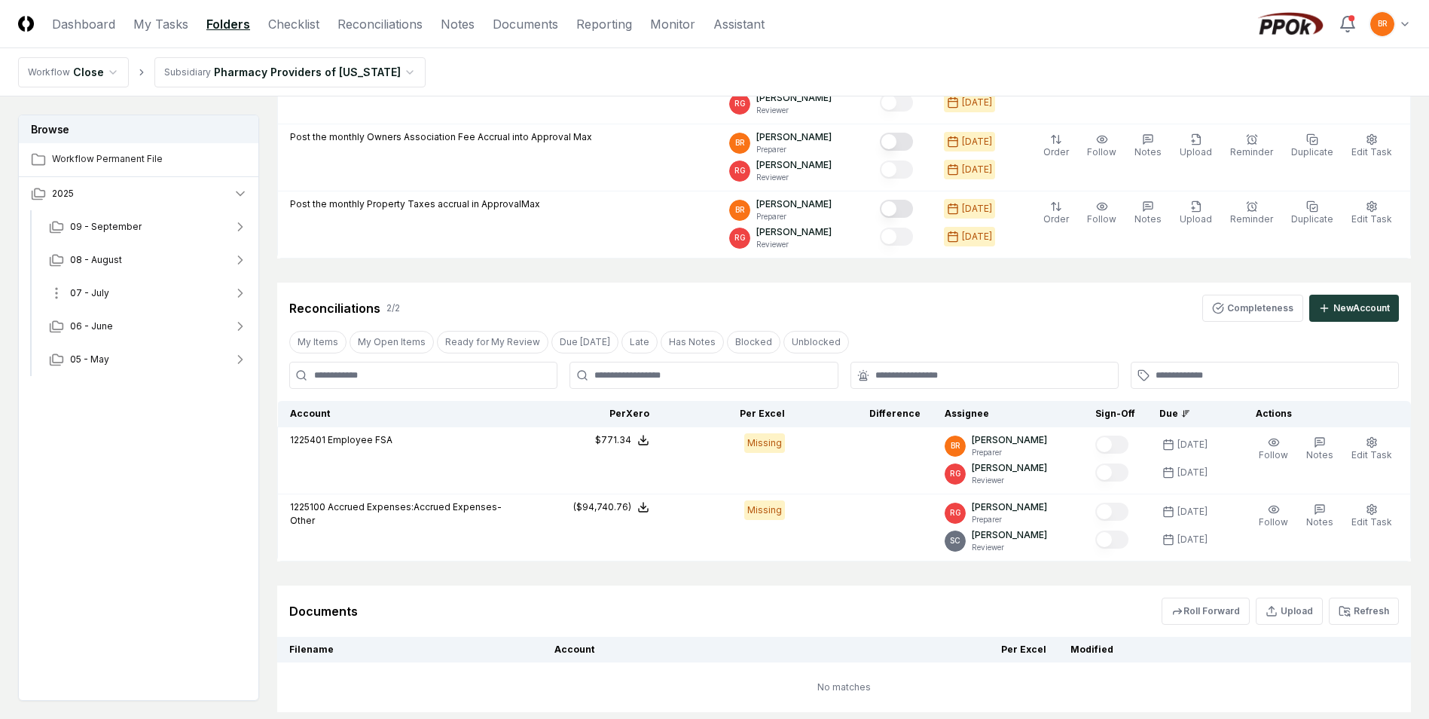
click at [241, 294] on icon "button" at bounding box center [241, 293] width 4 height 8
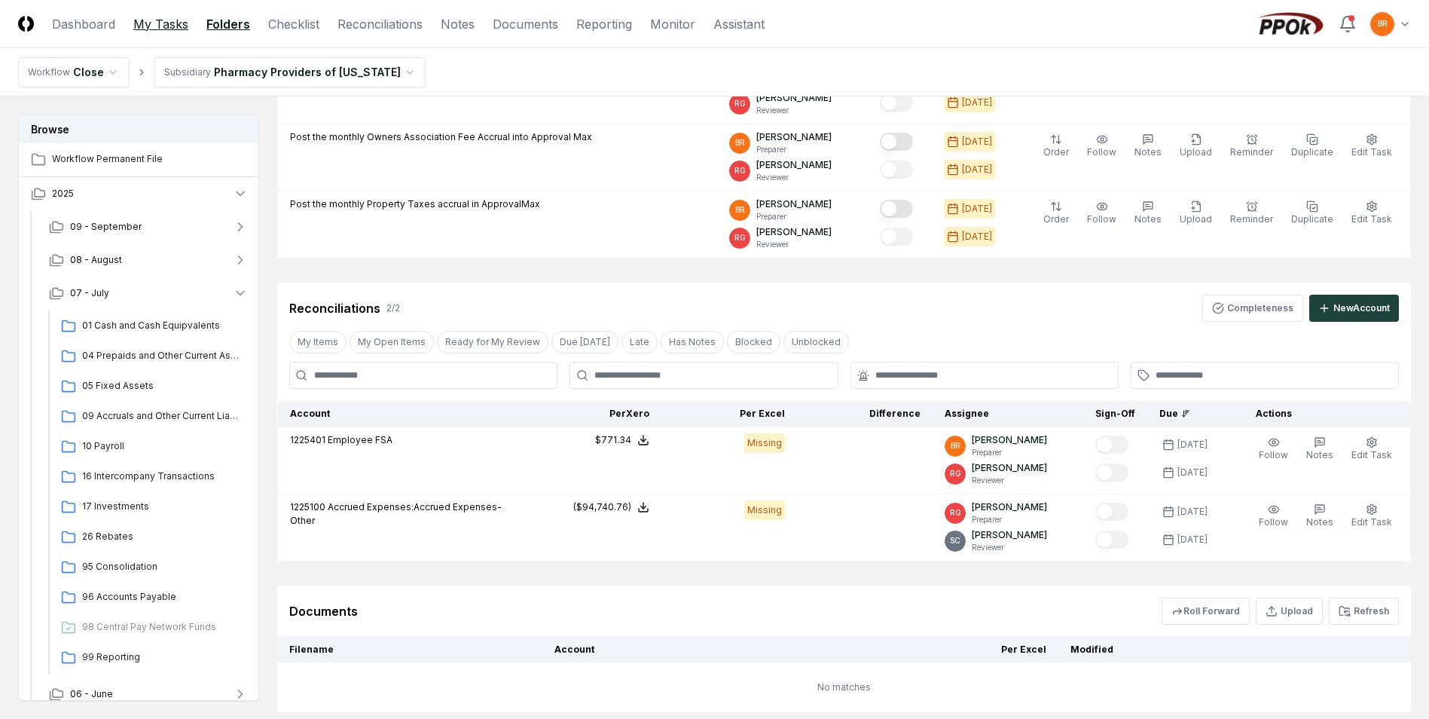
click at [170, 21] on link "My Tasks" at bounding box center [160, 24] width 55 height 18
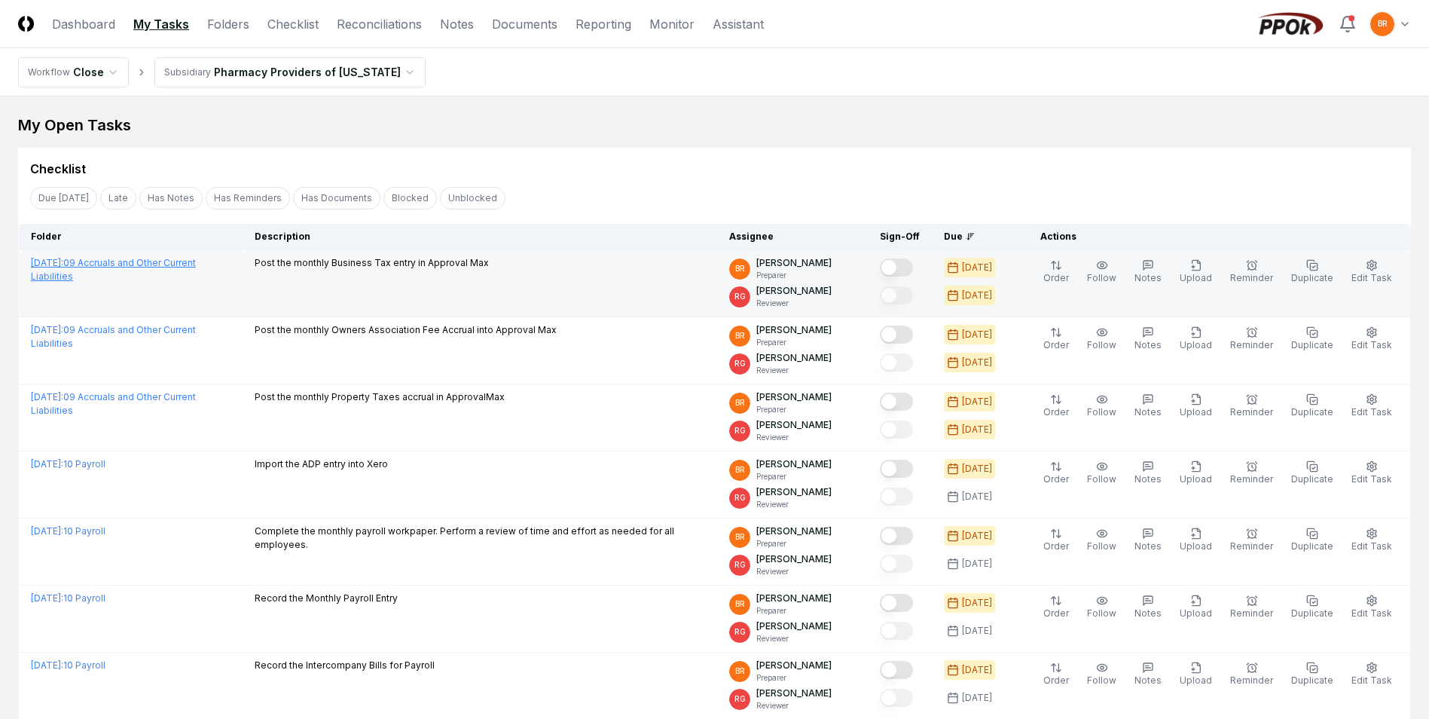
click at [196, 261] on link "August 2025 : 09 Accruals and Other Current Liabilities" at bounding box center [113, 269] width 165 height 25
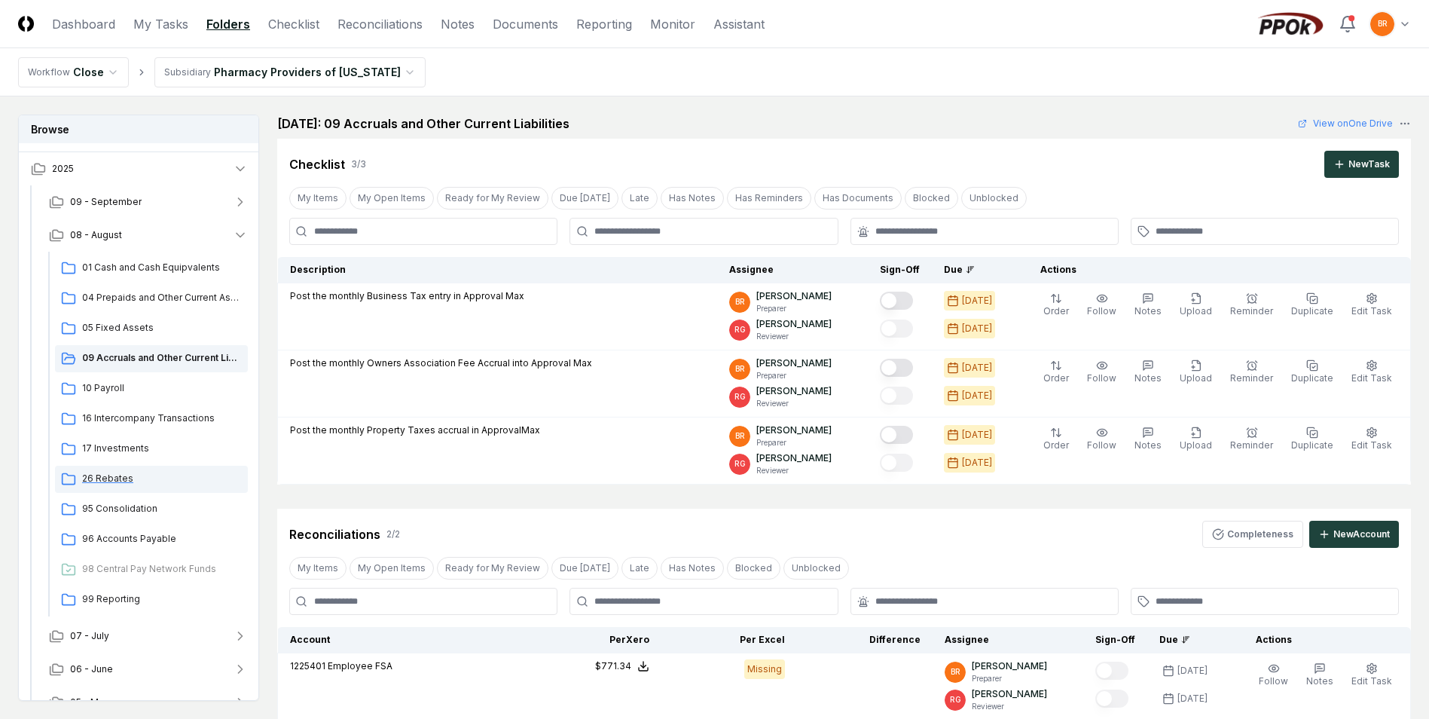
scroll to position [47, 0]
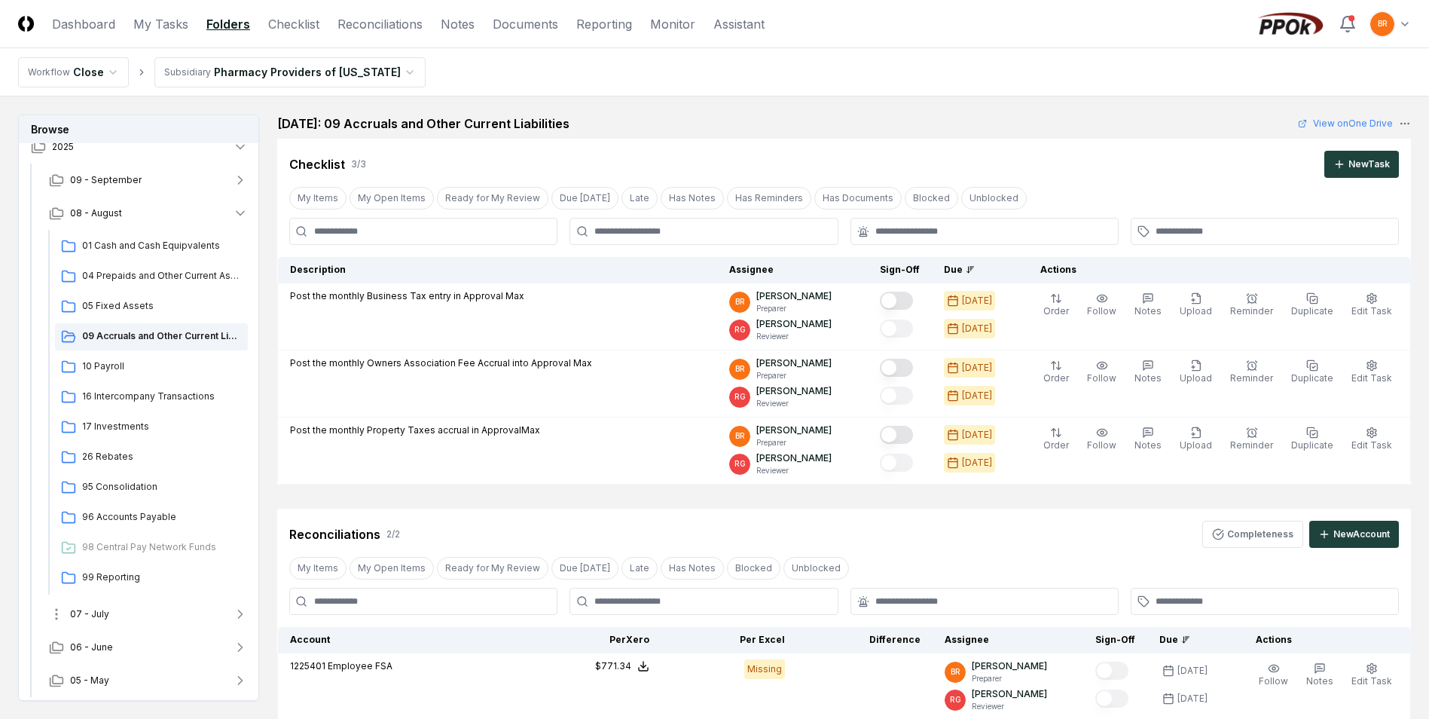
click at [240, 615] on icon "button" at bounding box center [241, 614] width 4 height 8
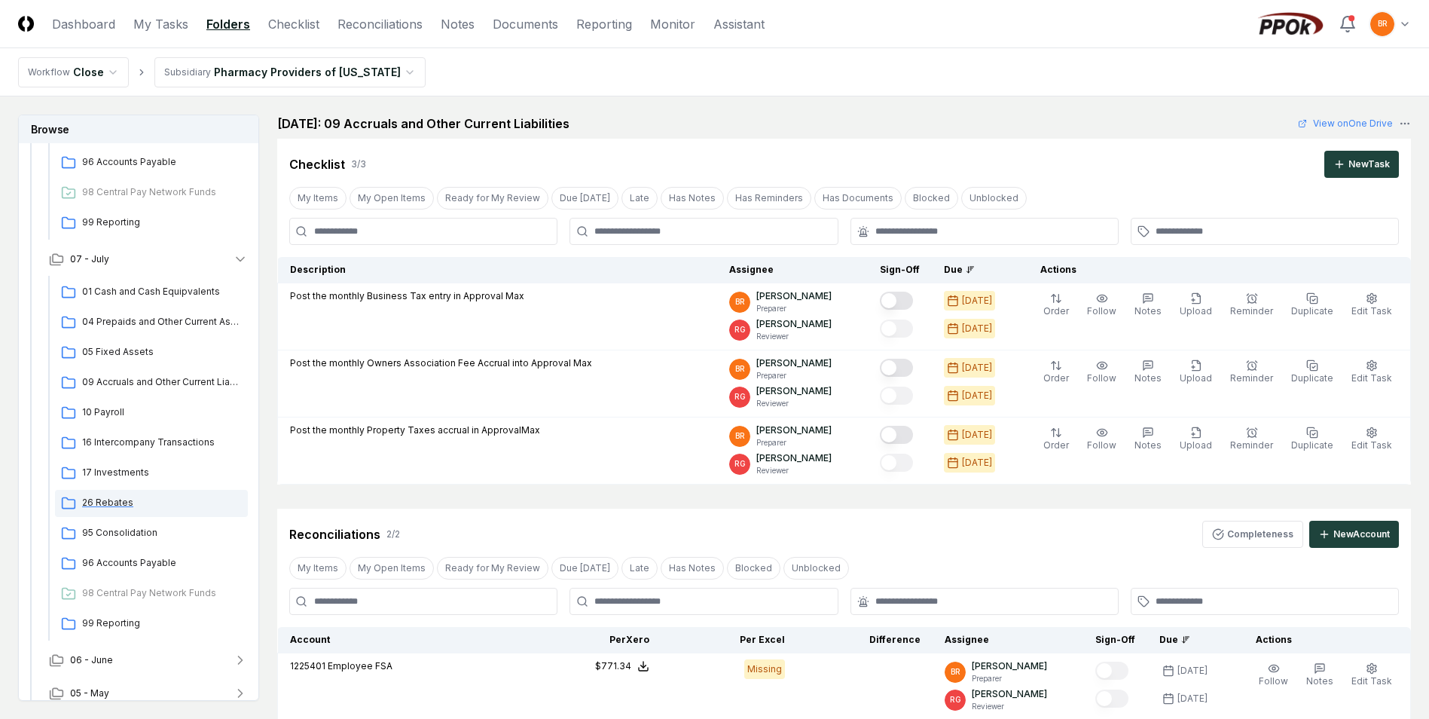
scroll to position [414, 0]
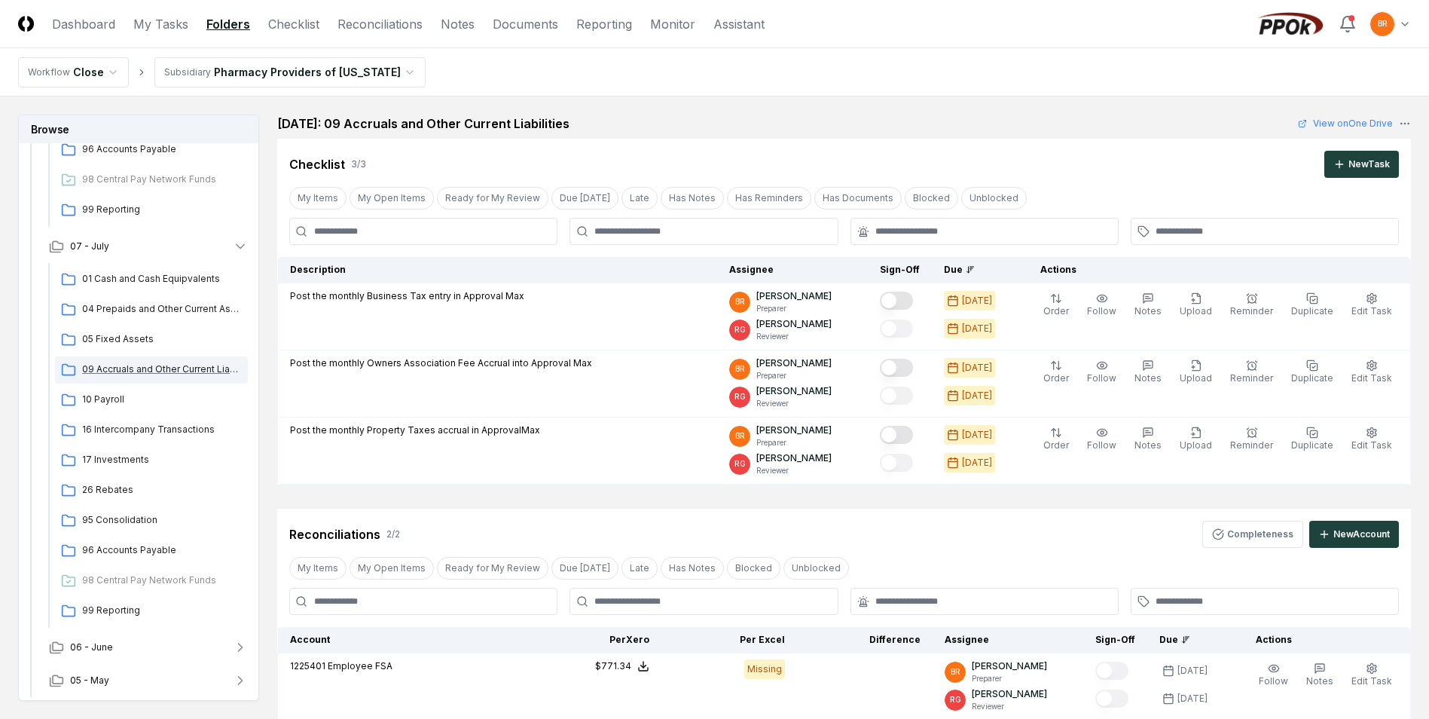
click at [113, 368] on span "09 Accruals and Other Current Liabilities" at bounding box center [162, 369] width 160 height 14
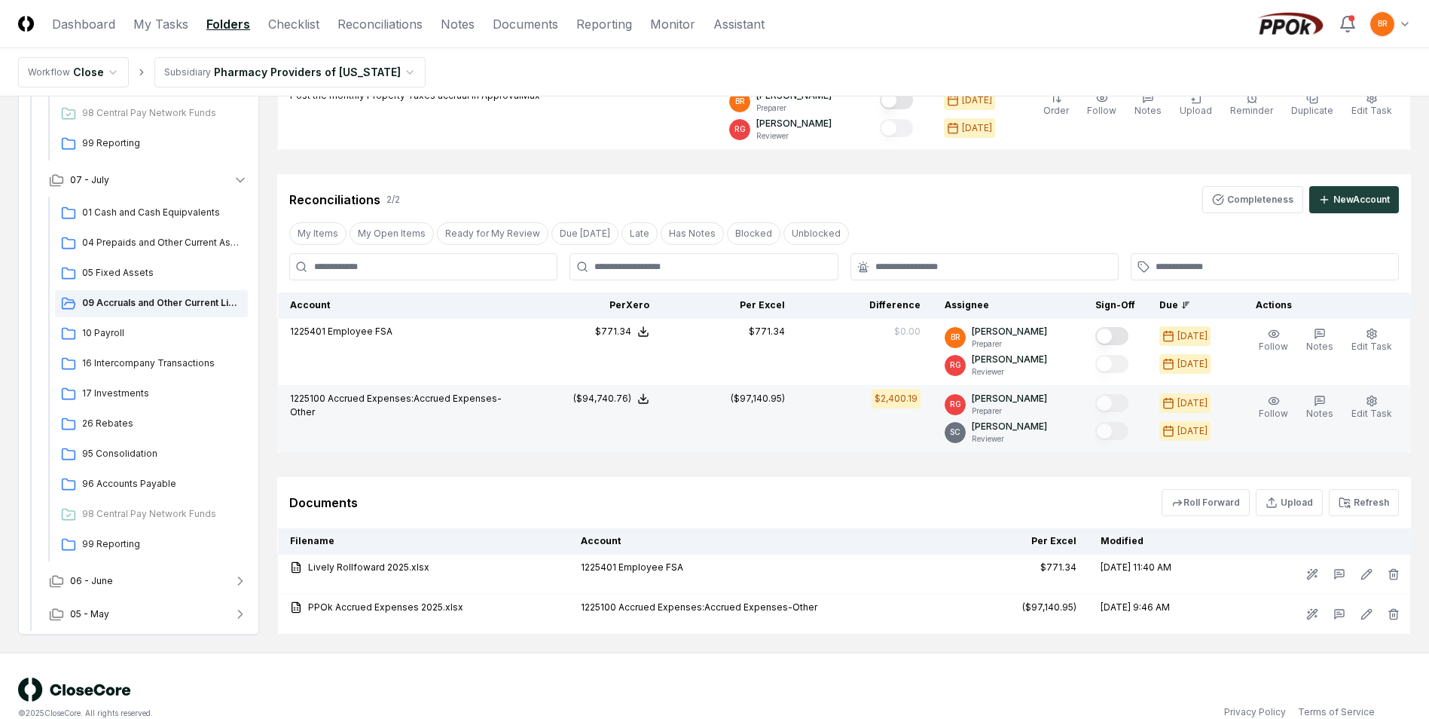
scroll to position [359, 0]
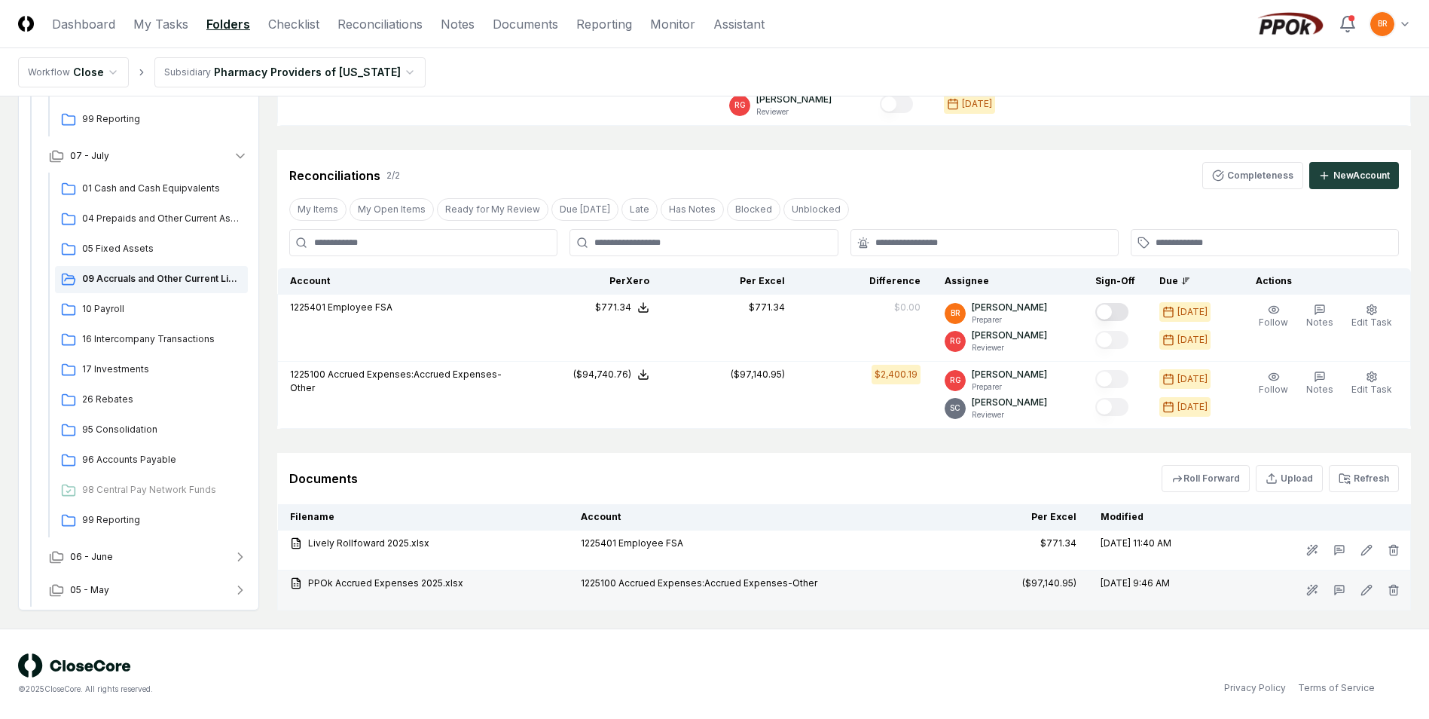
click at [298, 580] on icon at bounding box center [296, 583] width 12 height 12
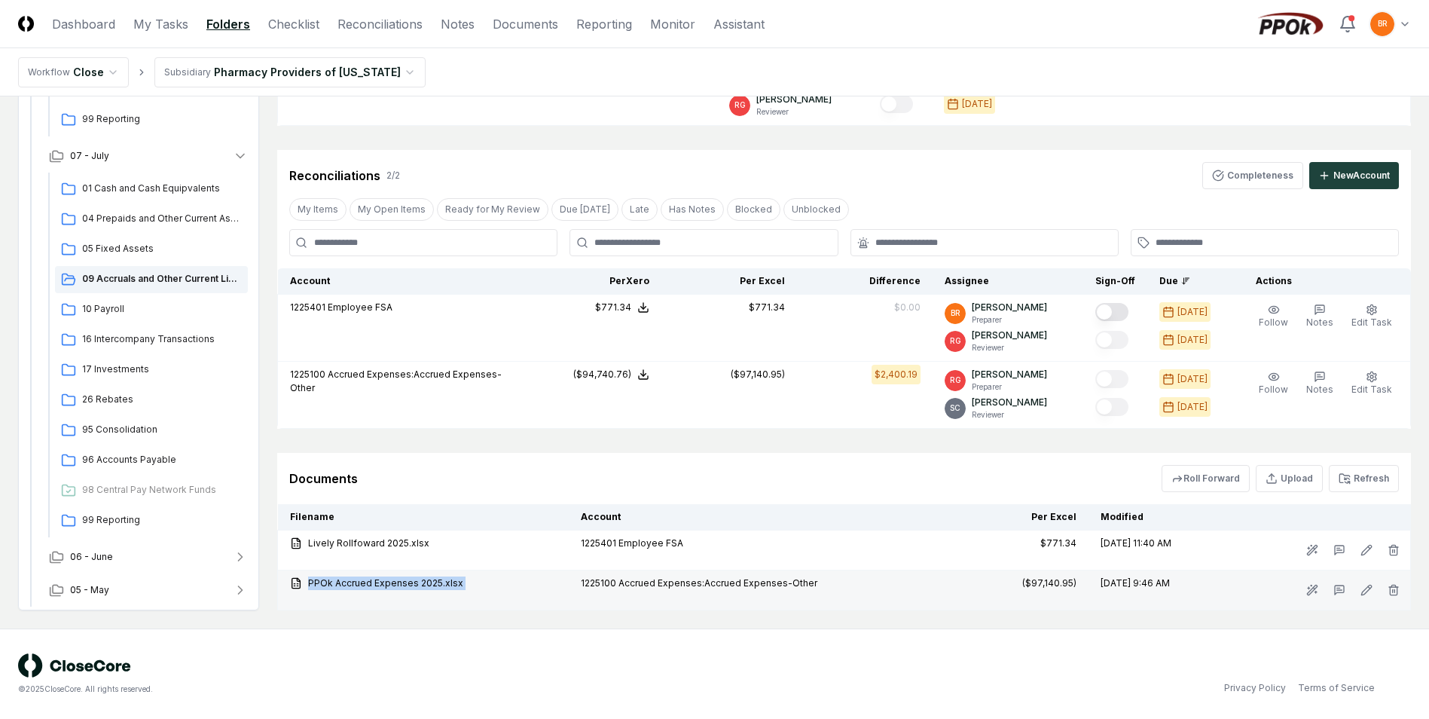
click at [298, 580] on icon at bounding box center [296, 583] width 12 height 12
drag, startPoint x: 298, startPoint y: 580, endPoint x: 423, endPoint y: 676, distance: 157.9
click at [423, 676] on div "© 2025 CloseCore. All rights reserved." at bounding box center [366, 673] width 697 height 41
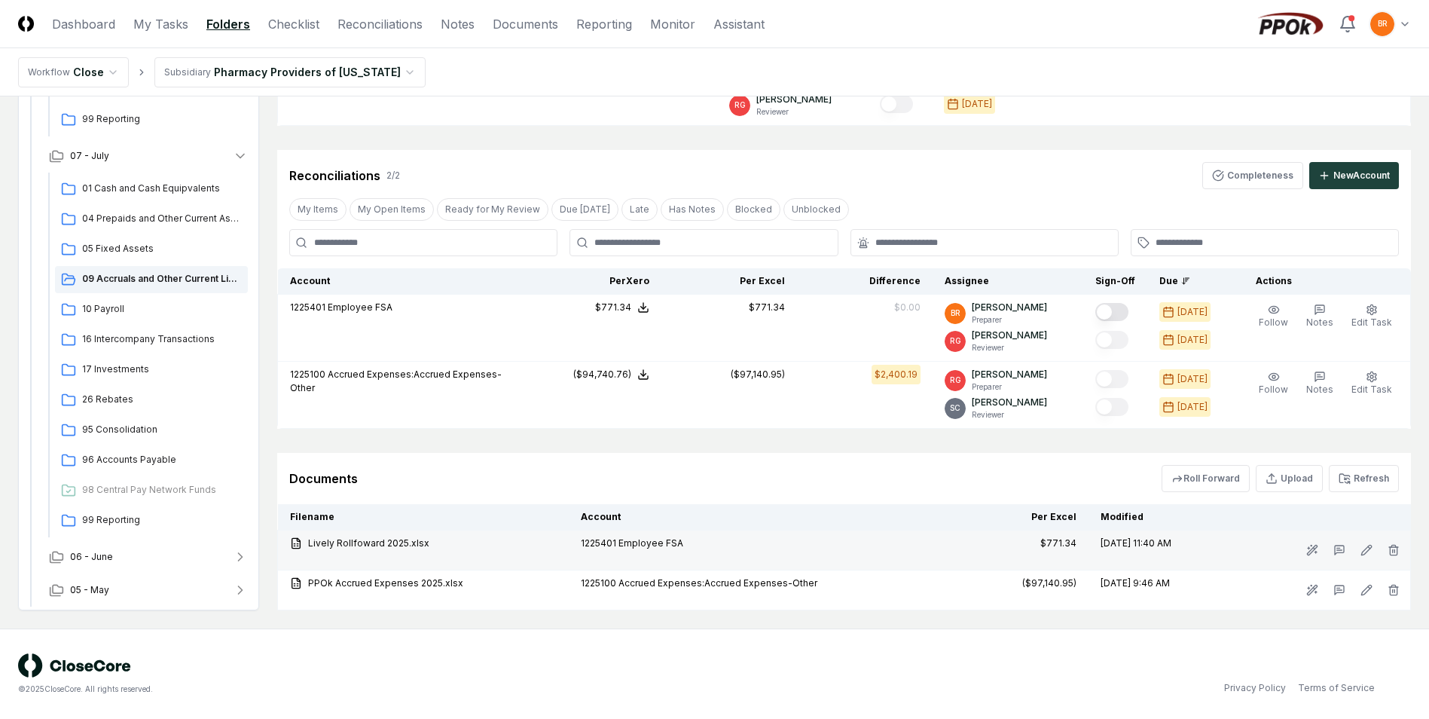
click at [360, 539] on div "Lively Rollfoward 2025.xlsx" at bounding box center [423, 543] width 267 height 14
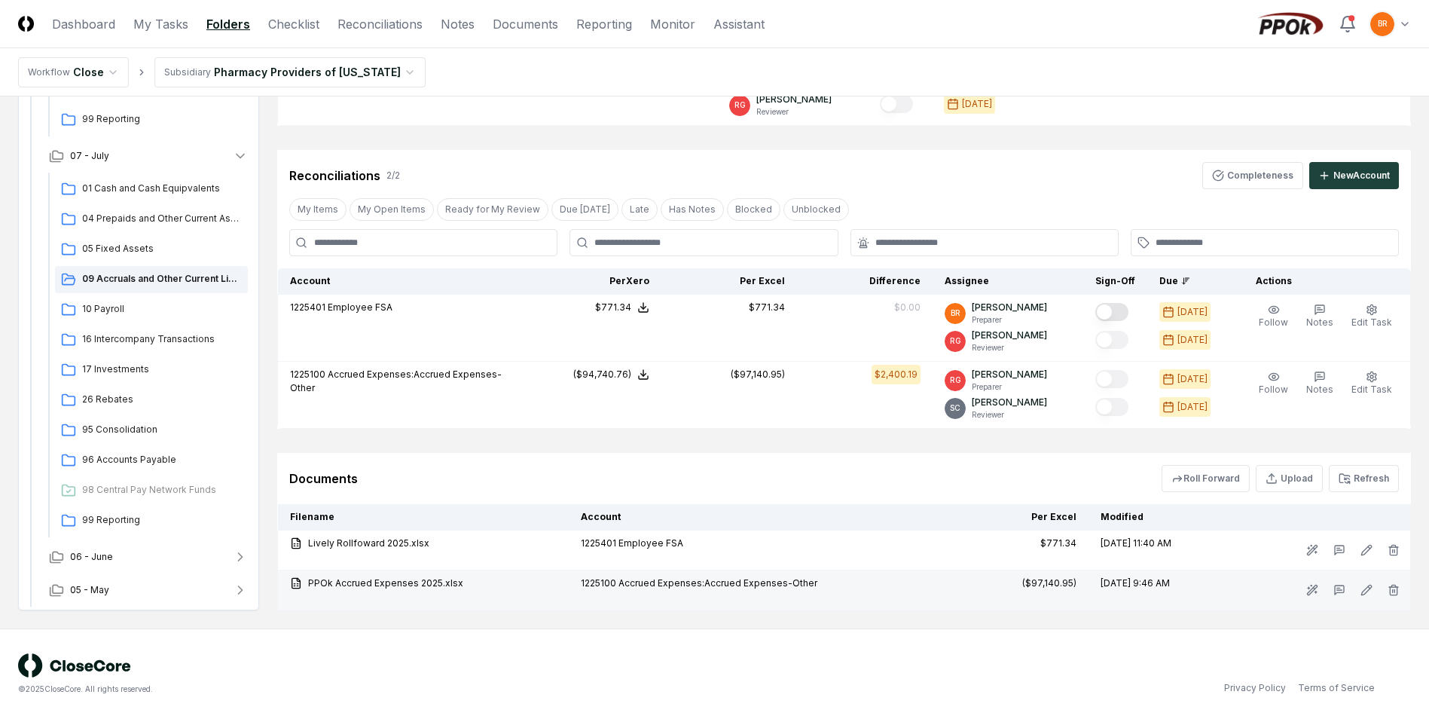
click at [366, 583] on div "PPOk Accrued Expenses 2025.xlsx" at bounding box center [423, 583] width 267 height 14
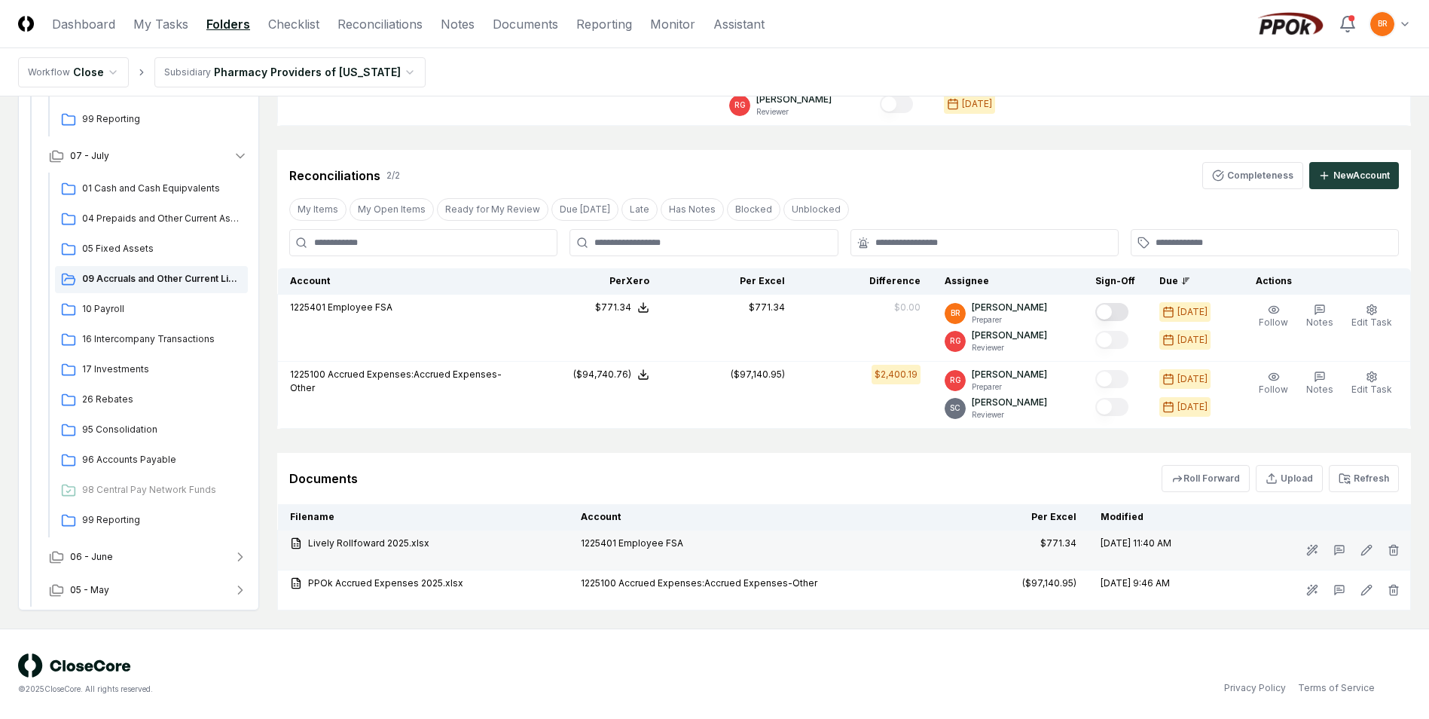
click at [1042, 545] on div "$771.34" at bounding box center [1058, 543] width 36 height 14
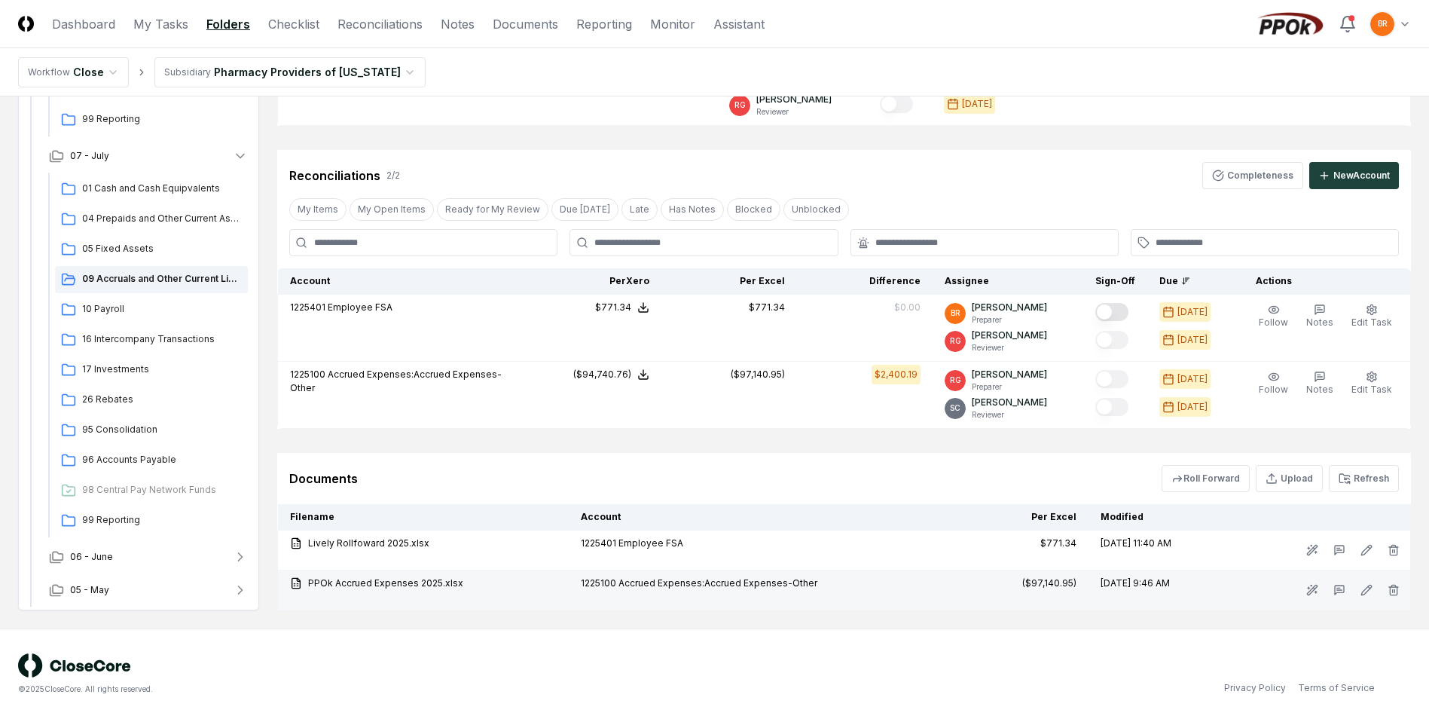
click at [1035, 582] on div "($97,140.95)" at bounding box center [1049, 583] width 54 height 14
drag, startPoint x: 1143, startPoint y: 582, endPoint x: 1132, endPoint y: 543, distance: 40.0
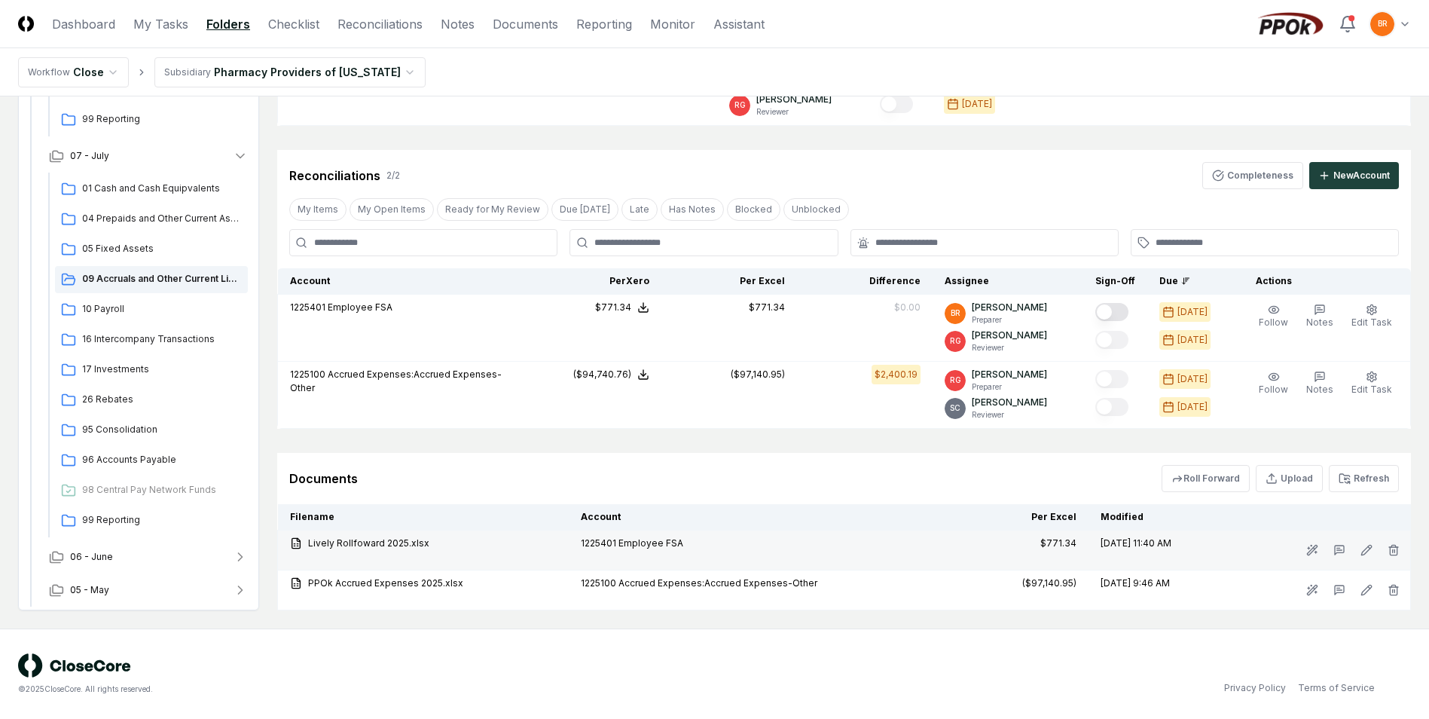
click at [1143, 581] on td "9/3/2025 9:46 AM" at bounding box center [1159, 590] width 140 height 40
click at [1130, 542] on td "[DATE] 11:40 AM" at bounding box center [1159, 550] width 140 height 40
click at [609, 545] on div "1225401 Employee FSA" at bounding box center [761, 543] width 360 height 14
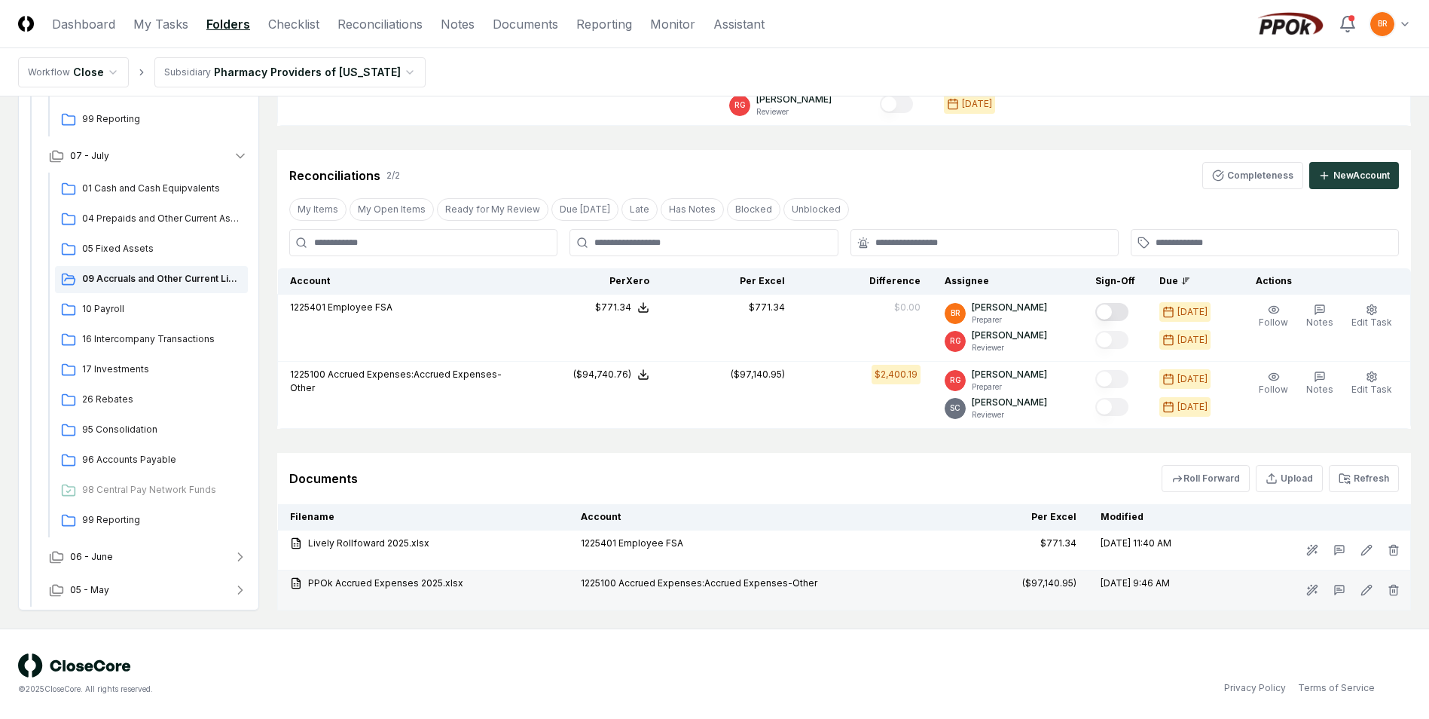
click at [604, 586] on div "1225100 Accrued Expenses:Accrued Expenses-Other" at bounding box center [761, 583] width 360 height 14
click at [287, 583] on td "PPOk Accrued Expenses 2025.xlsx" at bounding box center [424, 590] width 292 height 40
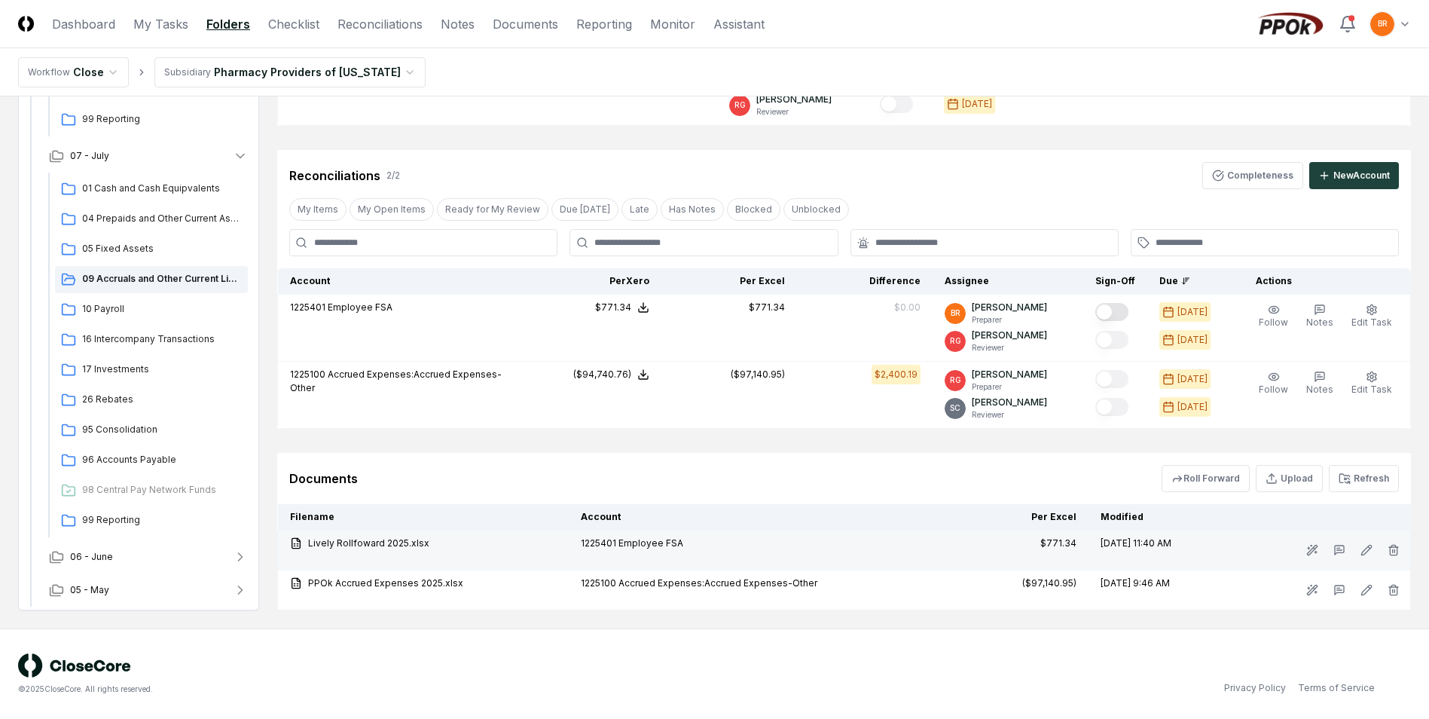
click at [338, 545] on div "Lively Rollfoward 2025.xlsx" at bounding box center [423, 543] width 267 height 14
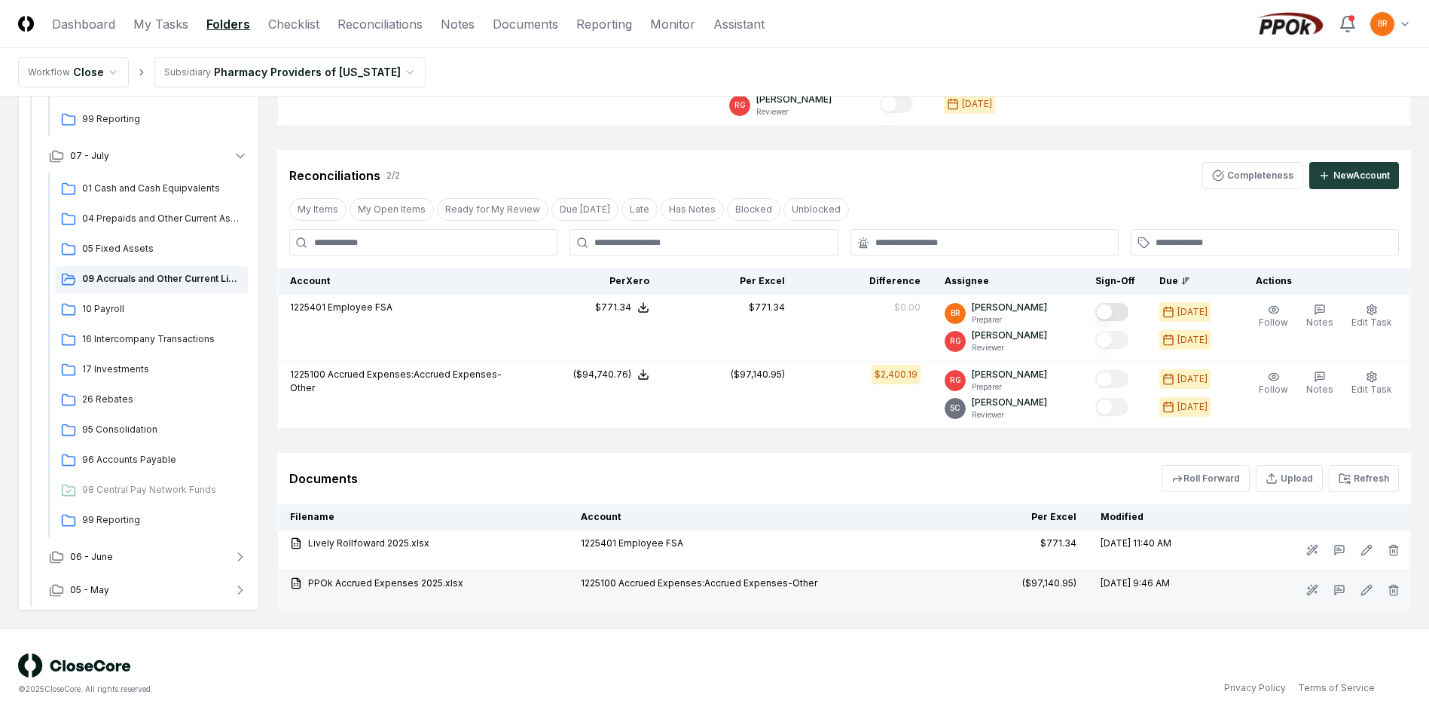
click at [365, 587] on div "PPOk Accrued Expenses 2025.xlsx" at bounding box center [423, 583] width 267 height 14
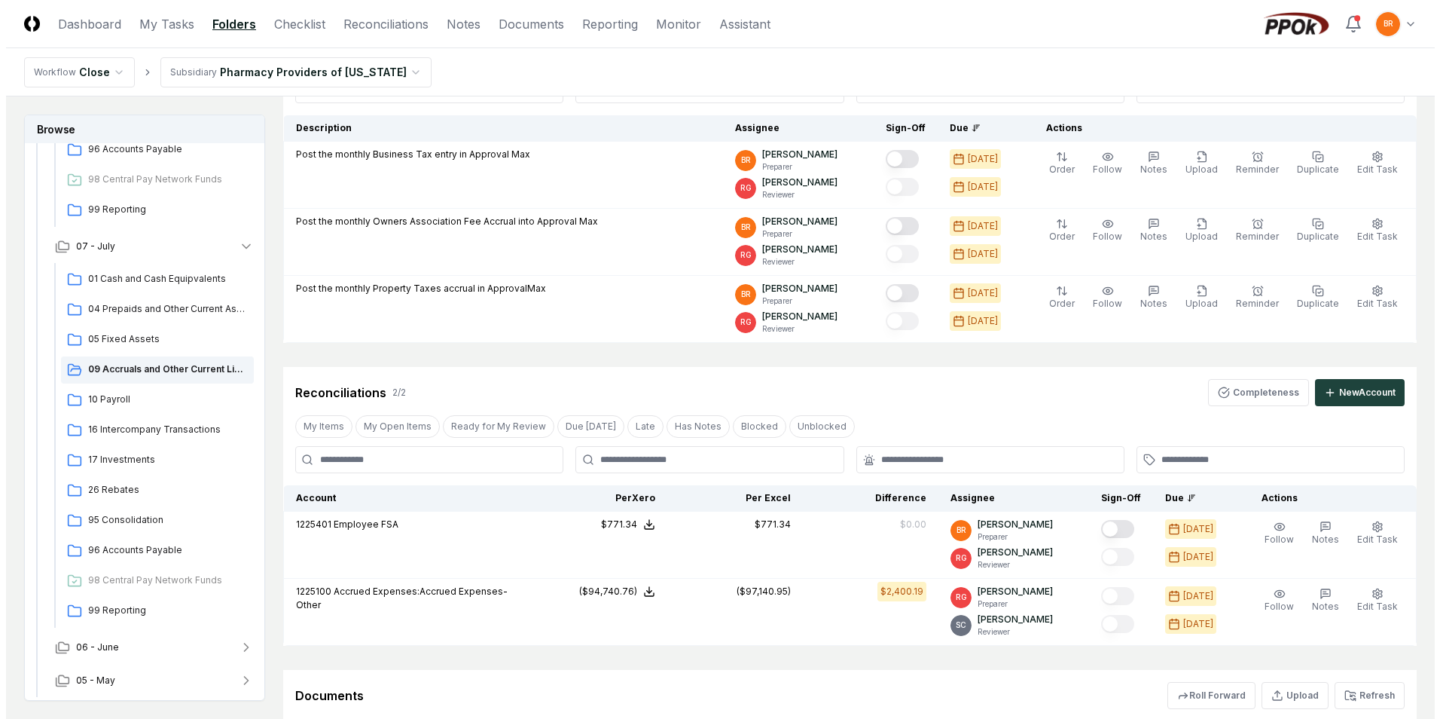
scroll to position [0, 0]
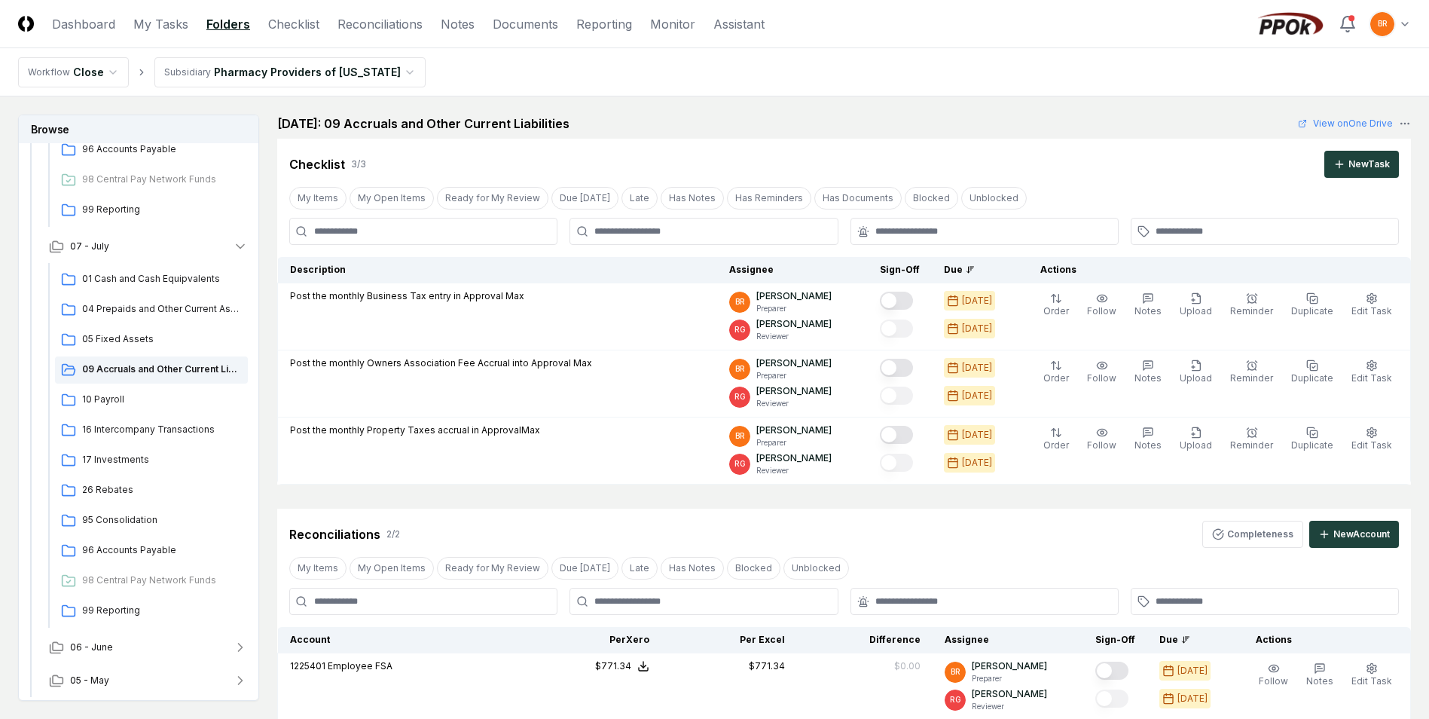
click at [1406, 26] on html "CloseCore Dashboard My Tasks Folders Checklist Reconciliations Notes Documents …" at bounding box center [714, 538] width 1429 height 1077
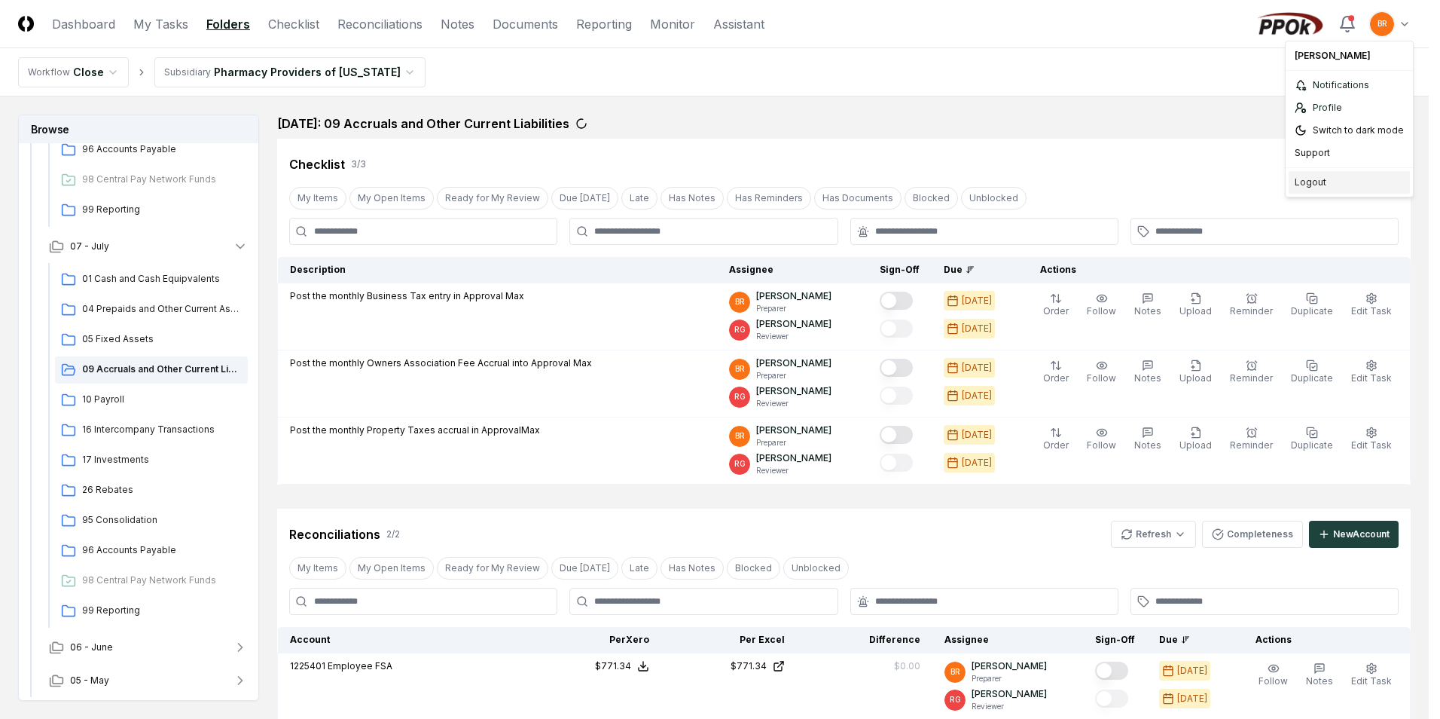
click at [1309, 182] on div "Logout" at bounding box center [1349, 182] width 121 height 23
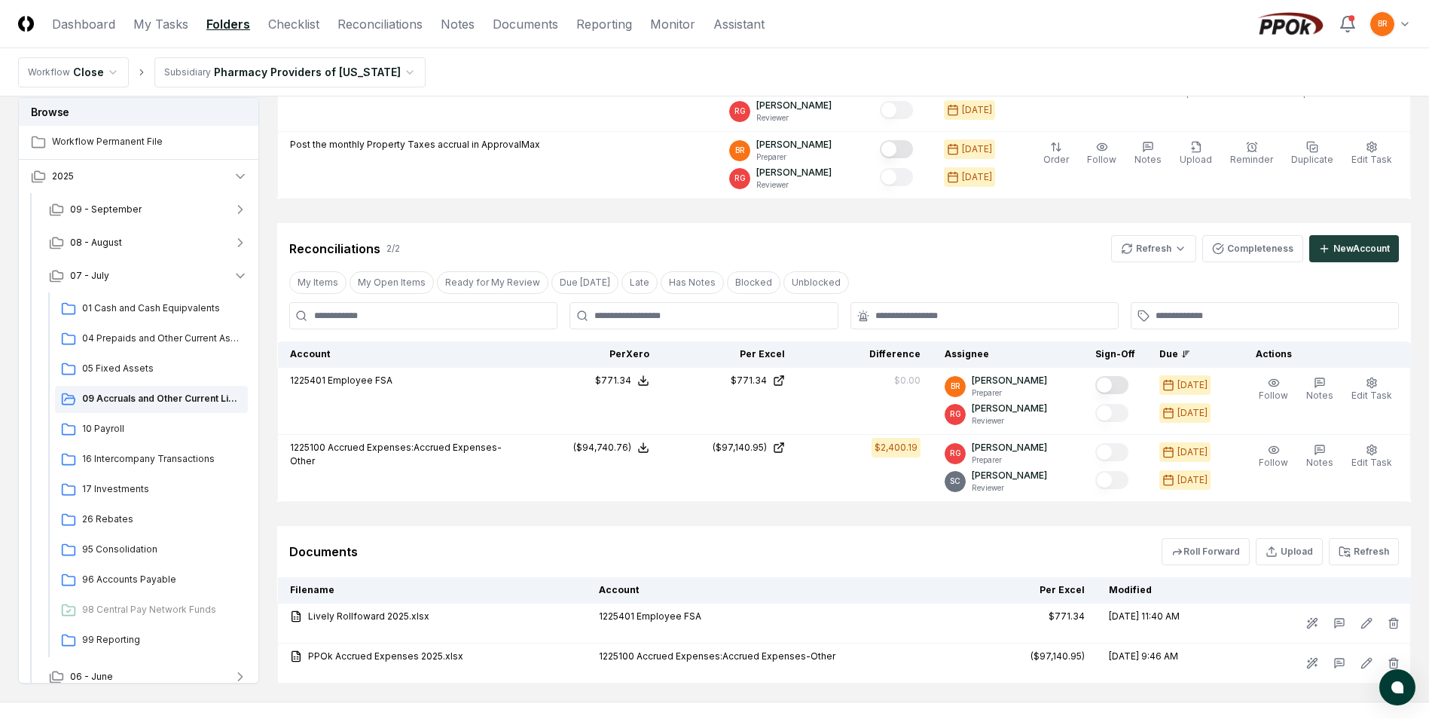
scroll to position [359, 0]
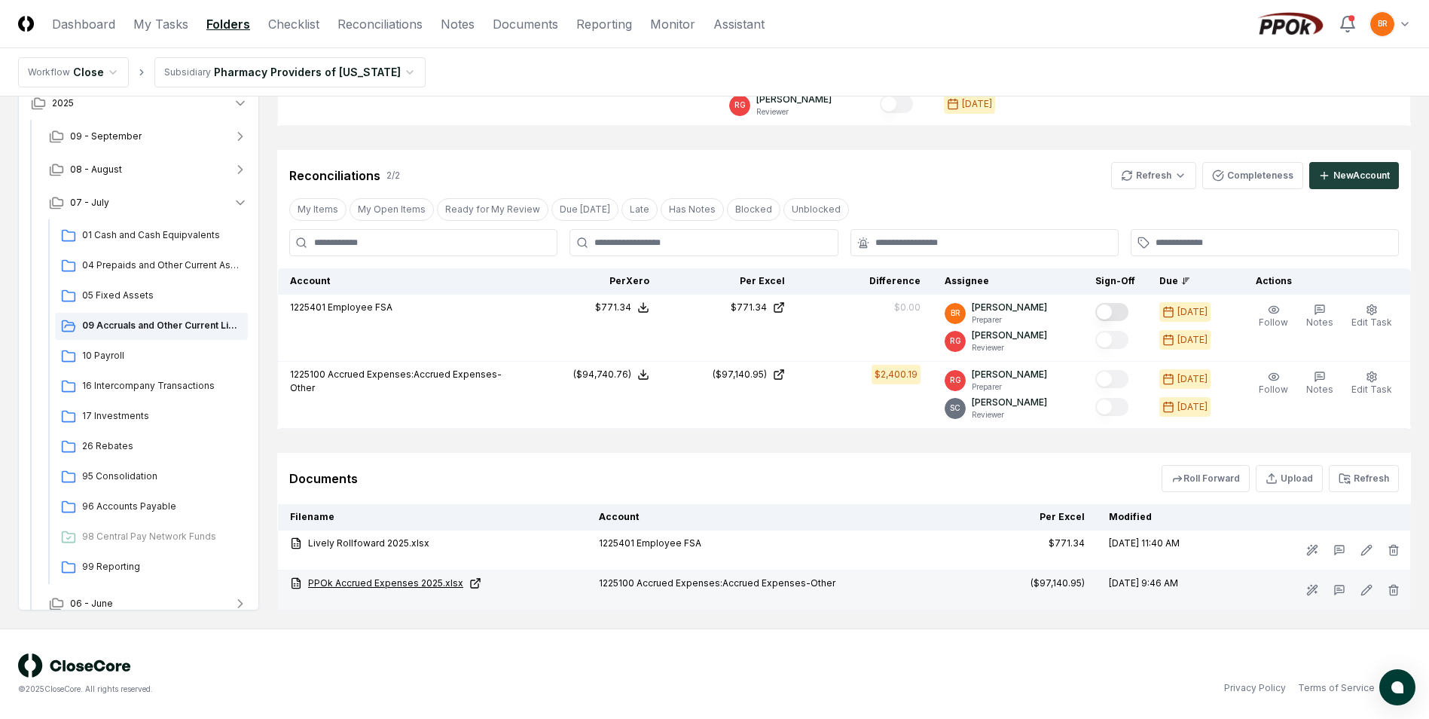
click at [380, 585] on link "PPOk Accrued Expenses 2025.xlsx" at bounding box center [432, 583] width 285 height 14
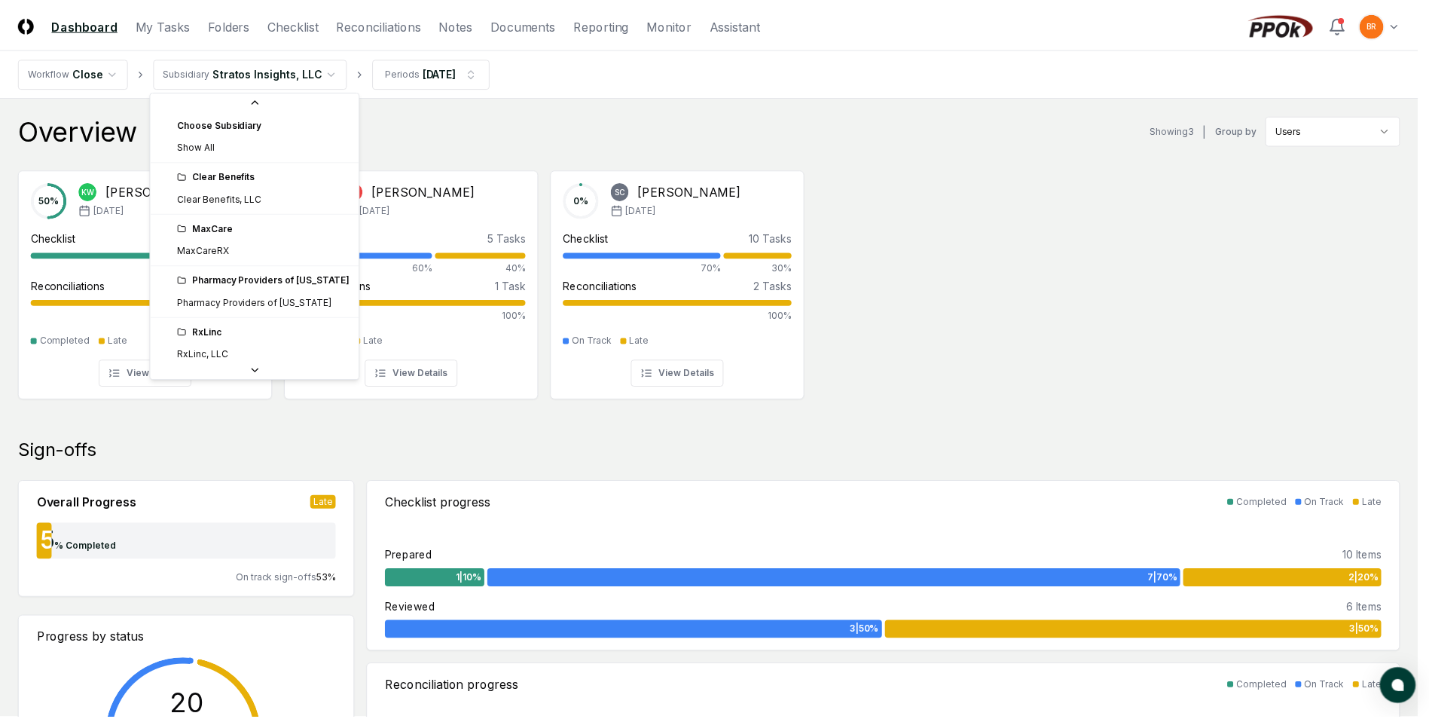
scroll to position [57, 0]
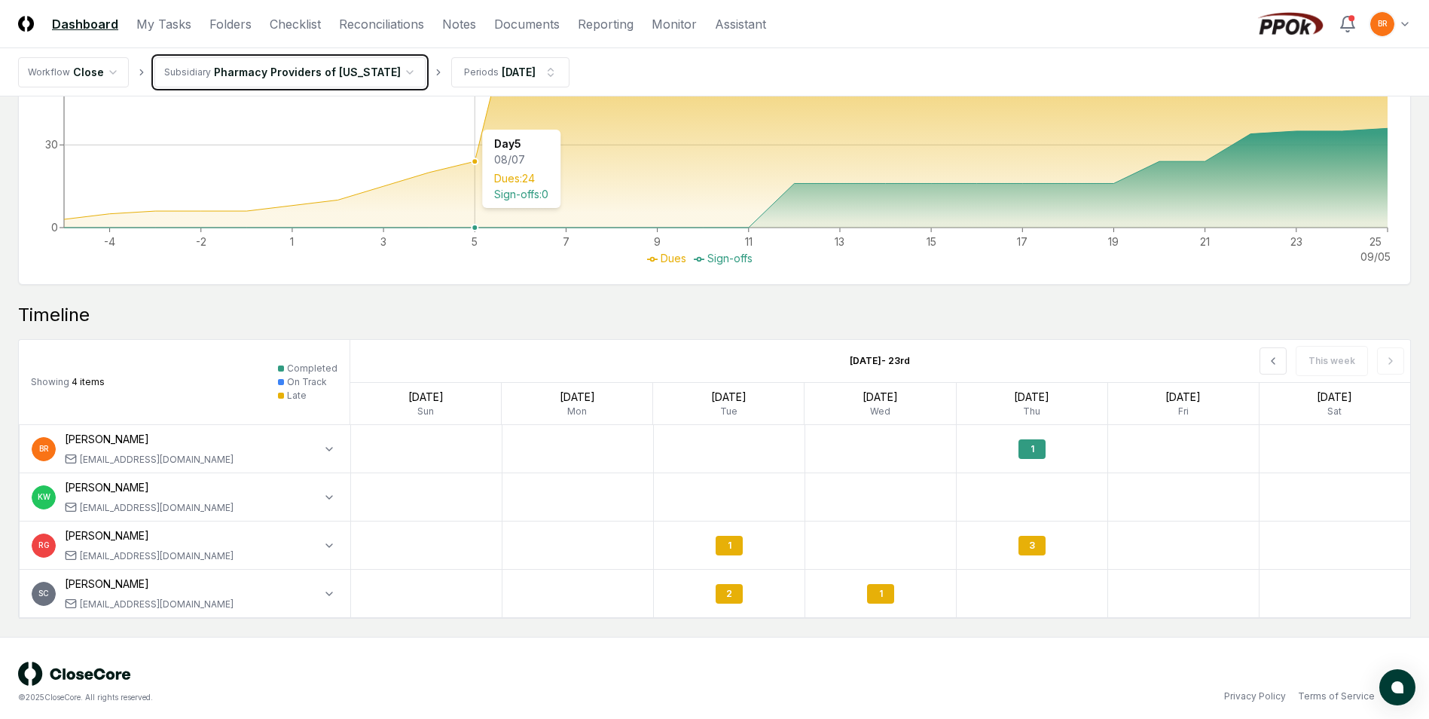
scroll to position [1028, 0]
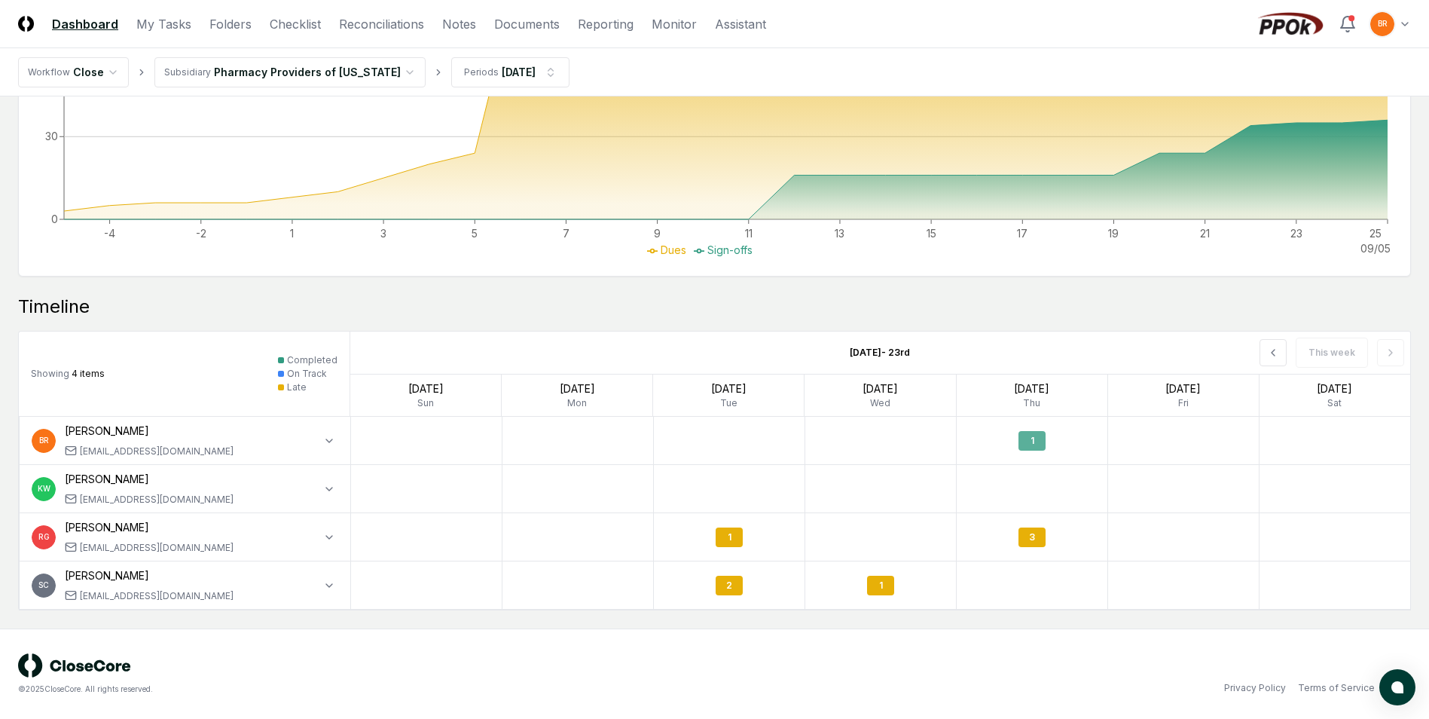
click at [1031, 445] on div "1" at bounding box center [1032, 441] width 27 height 20
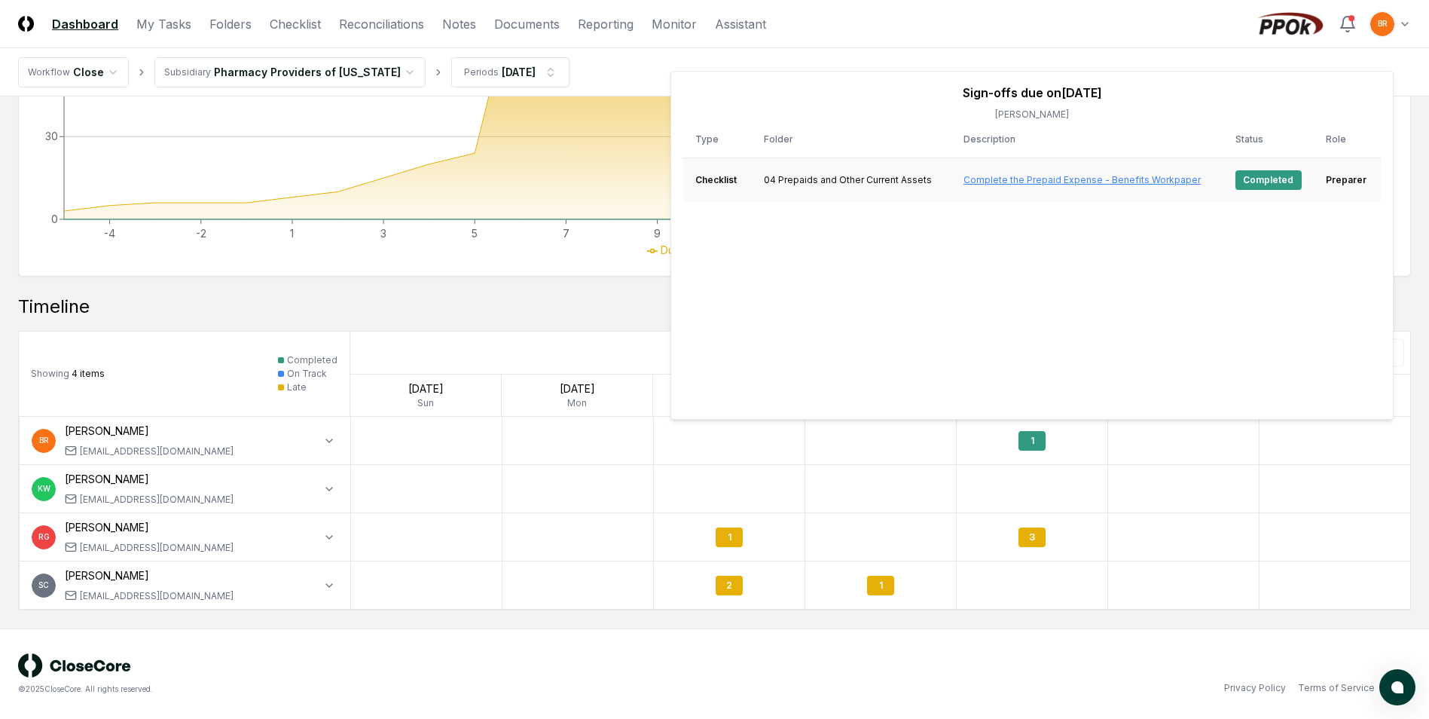
click at [1074, 185] on link "Complete the Prepaid Expense - Benefits Workpaper" at bounding box center [1082, 179] width 237 height 11
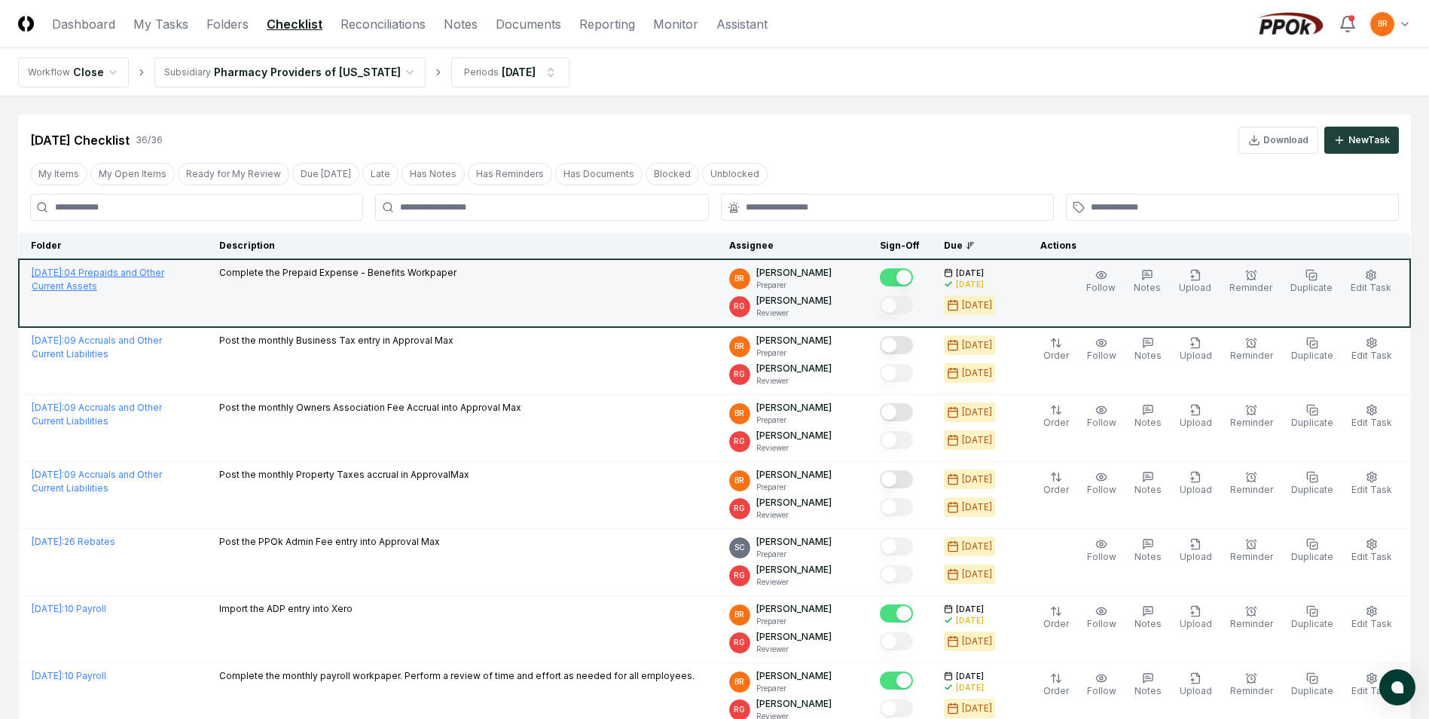
click at [101, 269] on link "July 2025 : 04 Prepaids and Other Current Assets" at bounding box center [98, 279] width 133 height 25
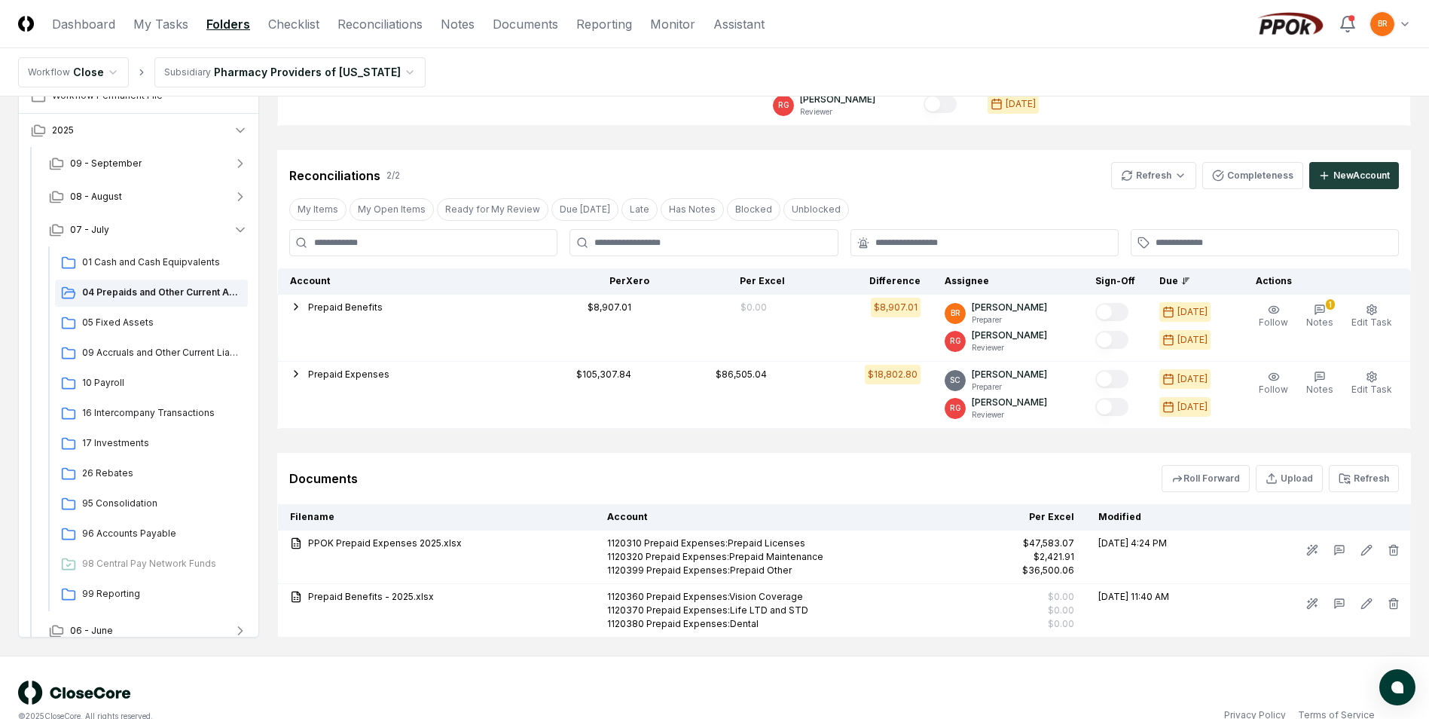
scroll to position [386, 0]
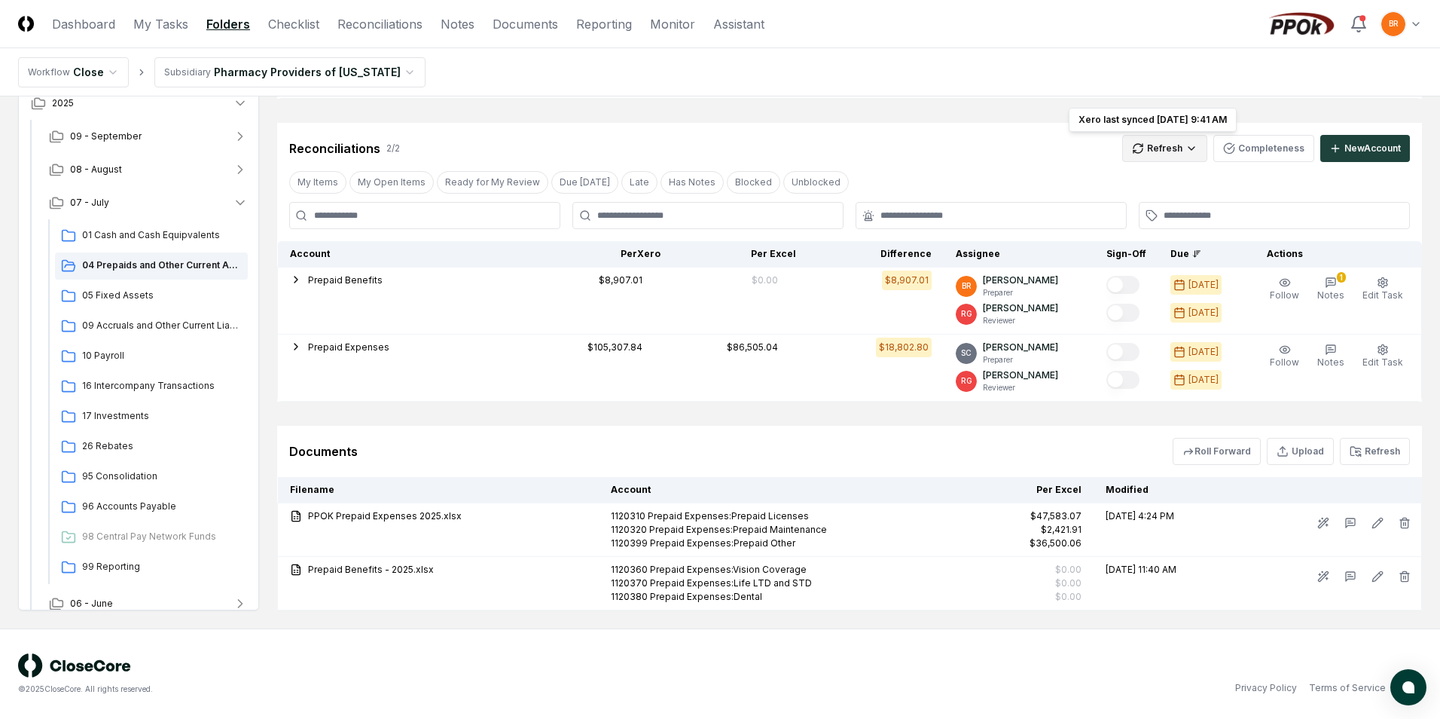
click at [1159, 154] on html "CloseCore Dashboard My Tasks Folders Checklist Reconciliations Notes Documents …" at bounding box center [720, 166] width 1440 height 1104
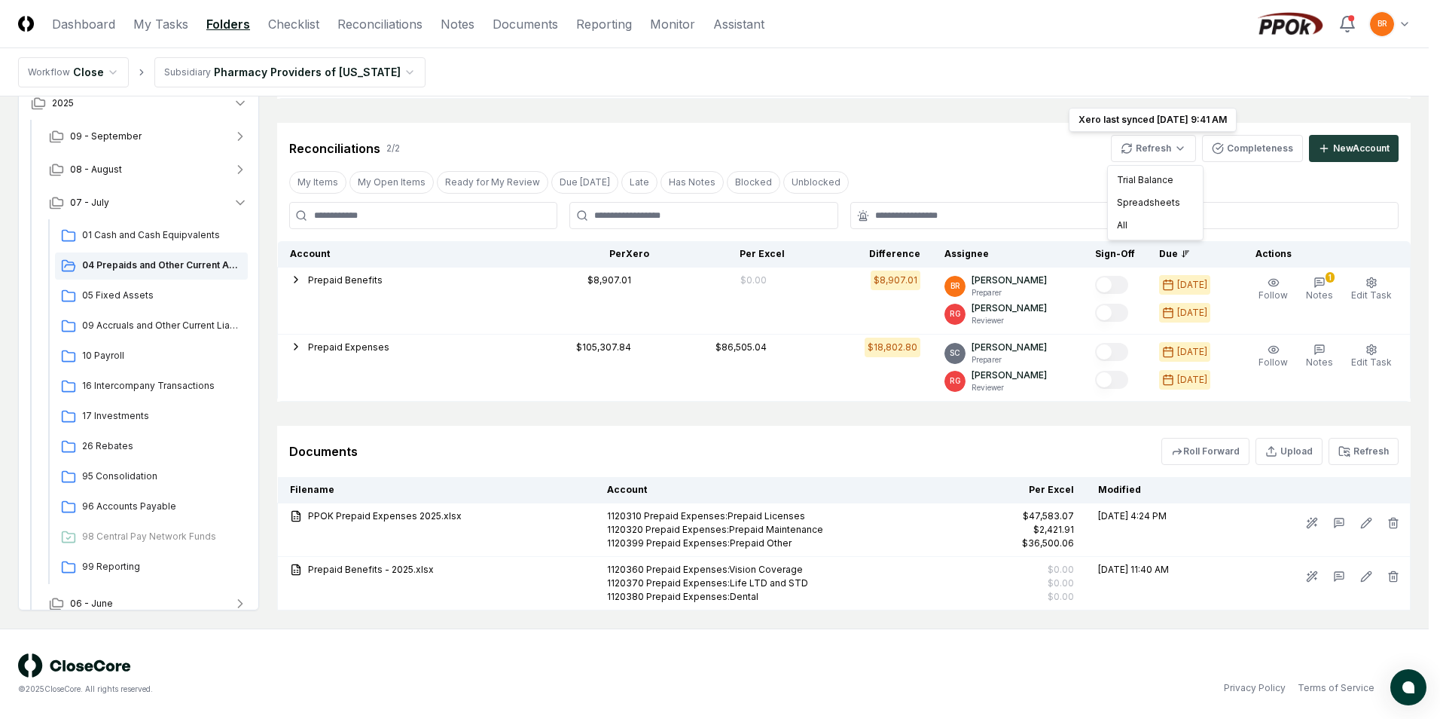
click at [823, 689] on html "CloseCore Dashboard My Tasks Folders Checklist Reconciliations Notes Documents …" at bounding box center [720, 166] width 1440 height 1104
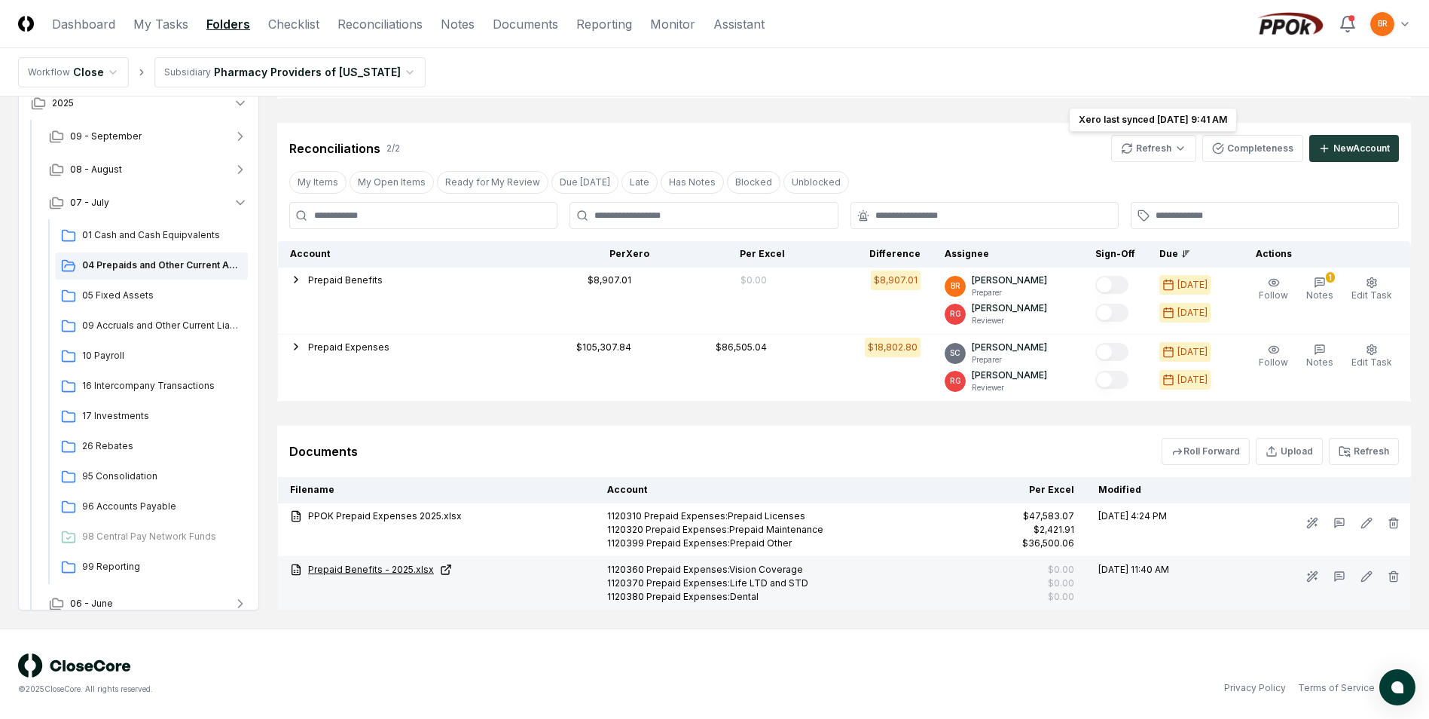
click at [352, 567] on link "Prepaid Benefits - 2025.xlsx" at bounding box center [436, 570] width 293 height 14
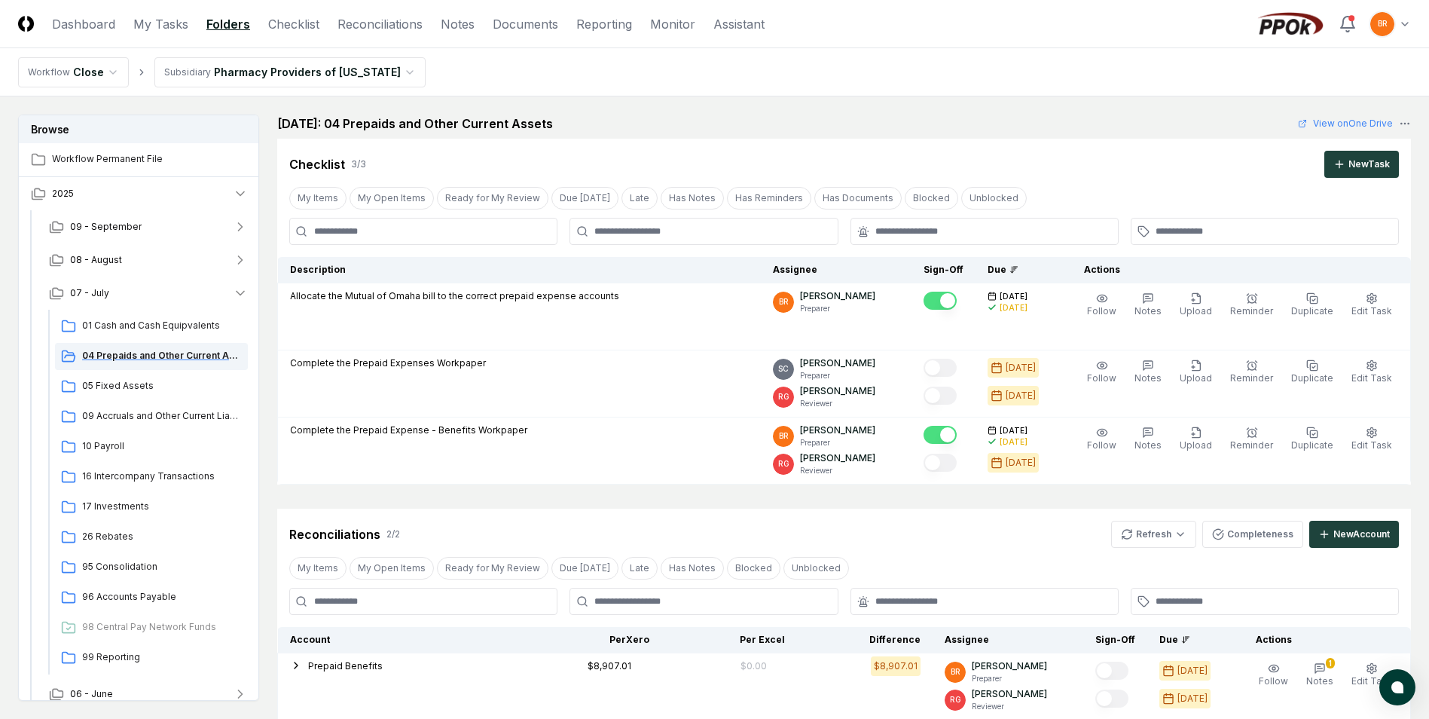
click at [150, 356] on span "04 Prepaids and Other Current Assets" at bounding box center [162, 356] width 160 height 14
click at [153, 21] on link "My Tasks" at bounding box center [160, 24] width 55 height 18
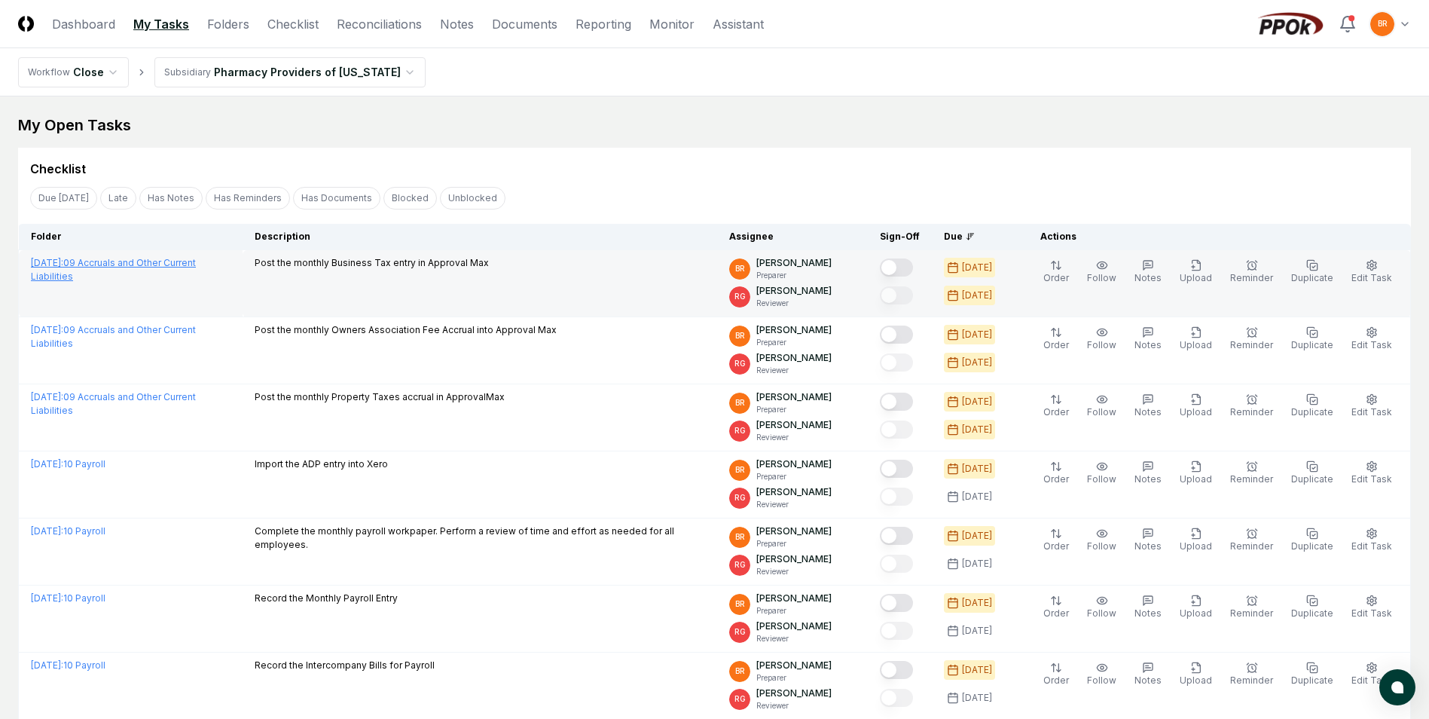
click at [196, 263] on link "August 2025 : 09 Accruals and Other Current Liabilities" at bounding box center [113, 269] width 165 height 25
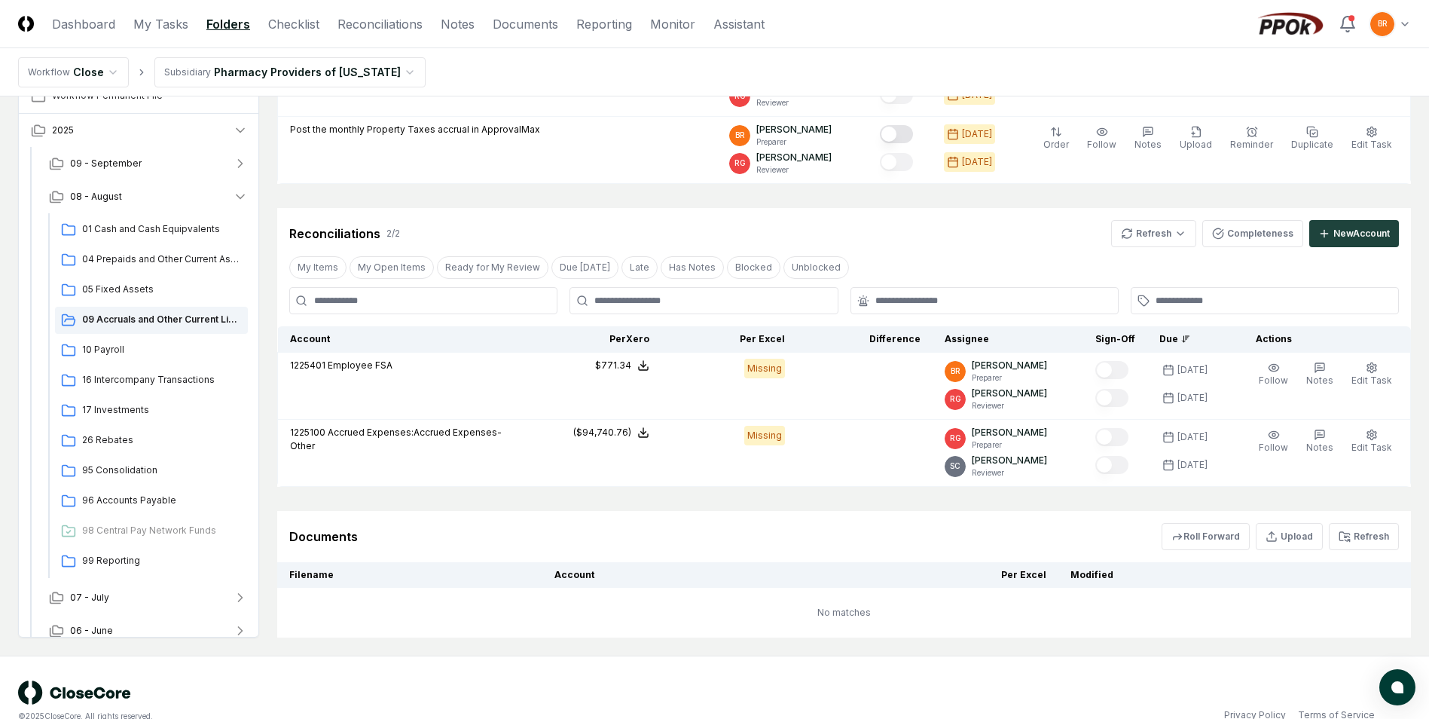
scroll to position [301, 0]
click at [245, 197] on icon "button" at bounding box center [240, 195] width 15 height 15
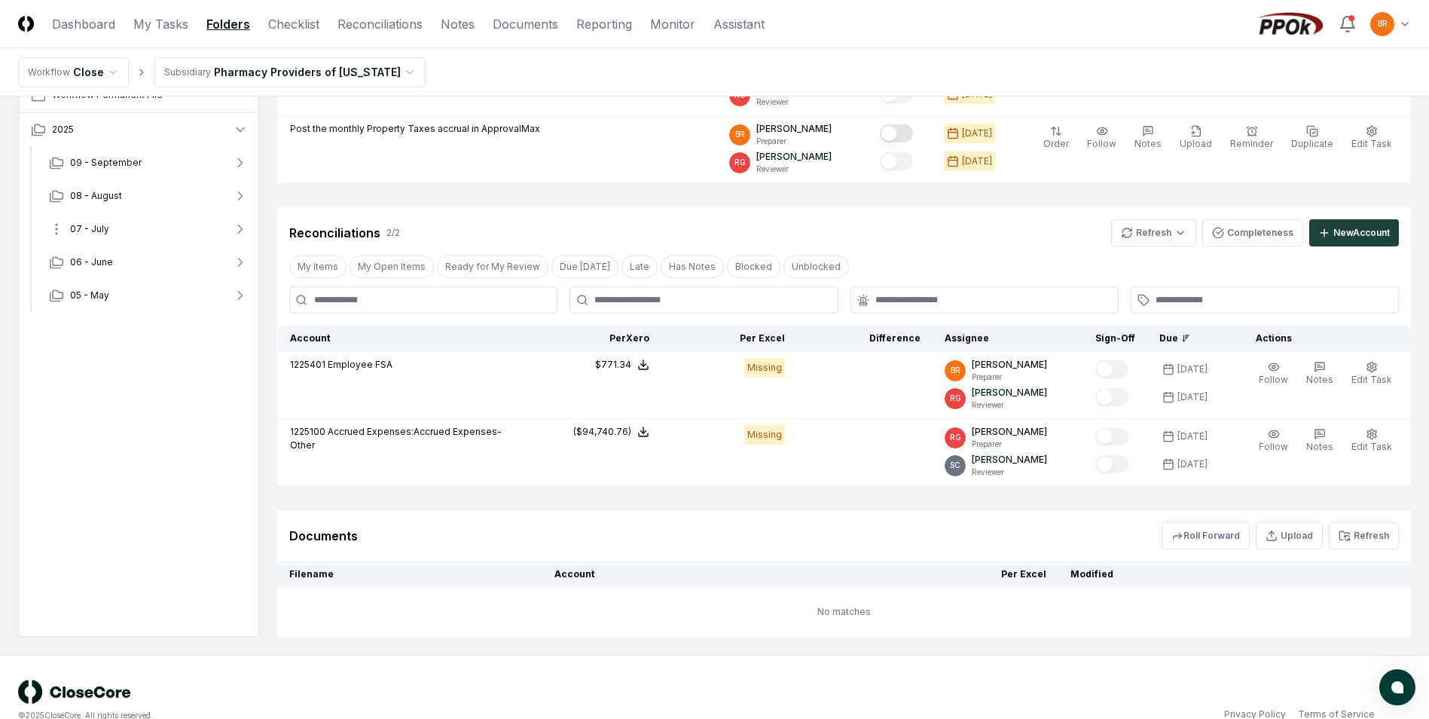
click at [242, 229] on icon "button" at bounding box center [241, 229] width 4 height 8
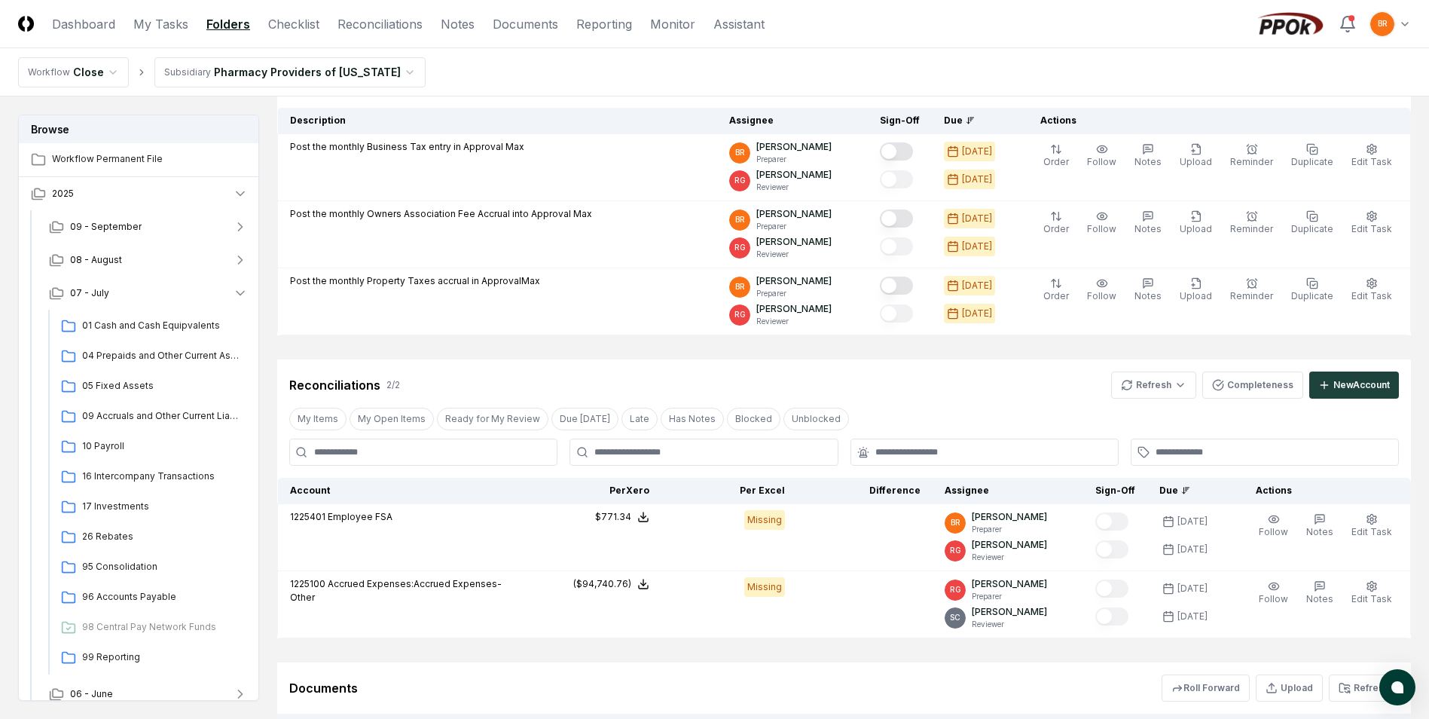
scroll to position [151, 0]
click at [165, 415] on span "09 Accruals and Other Current Liabilities" at bounding box center [162, 416] width 160 height 14
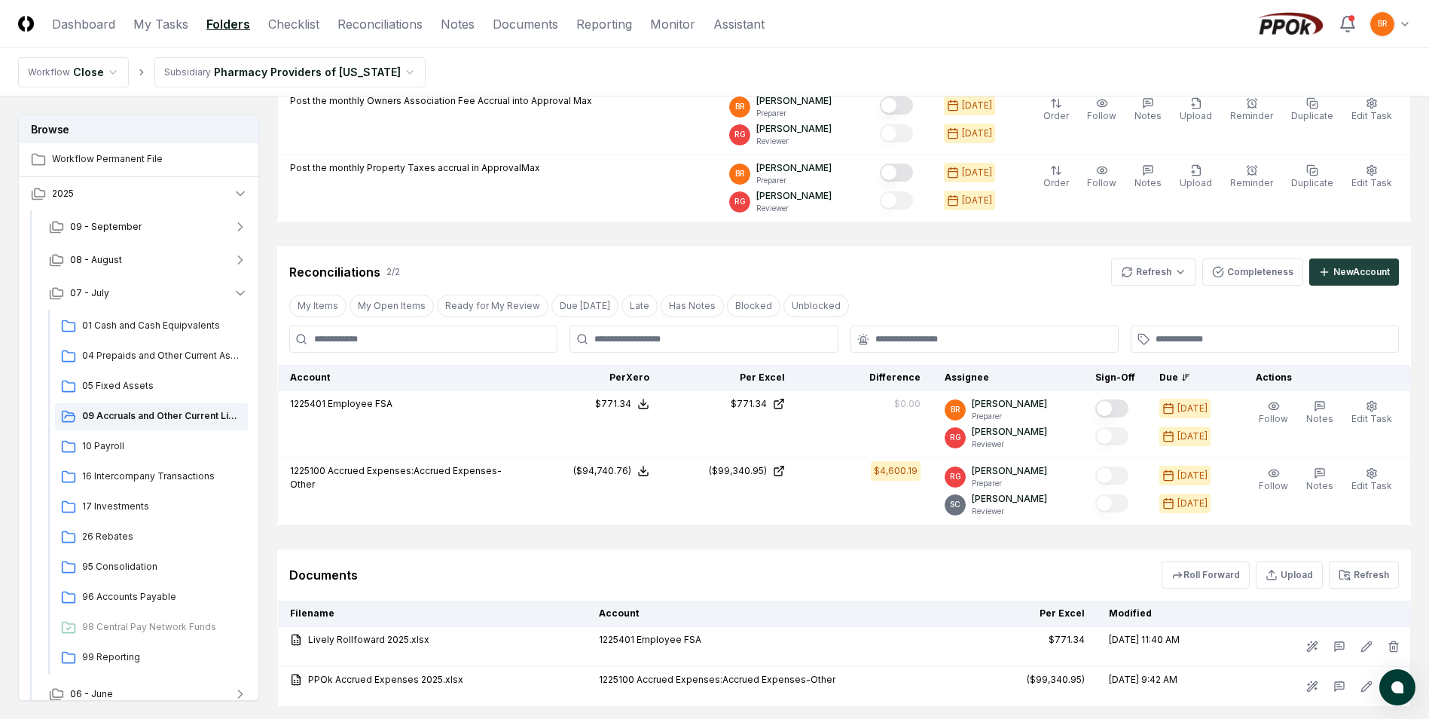
scroll to position [301, 0]
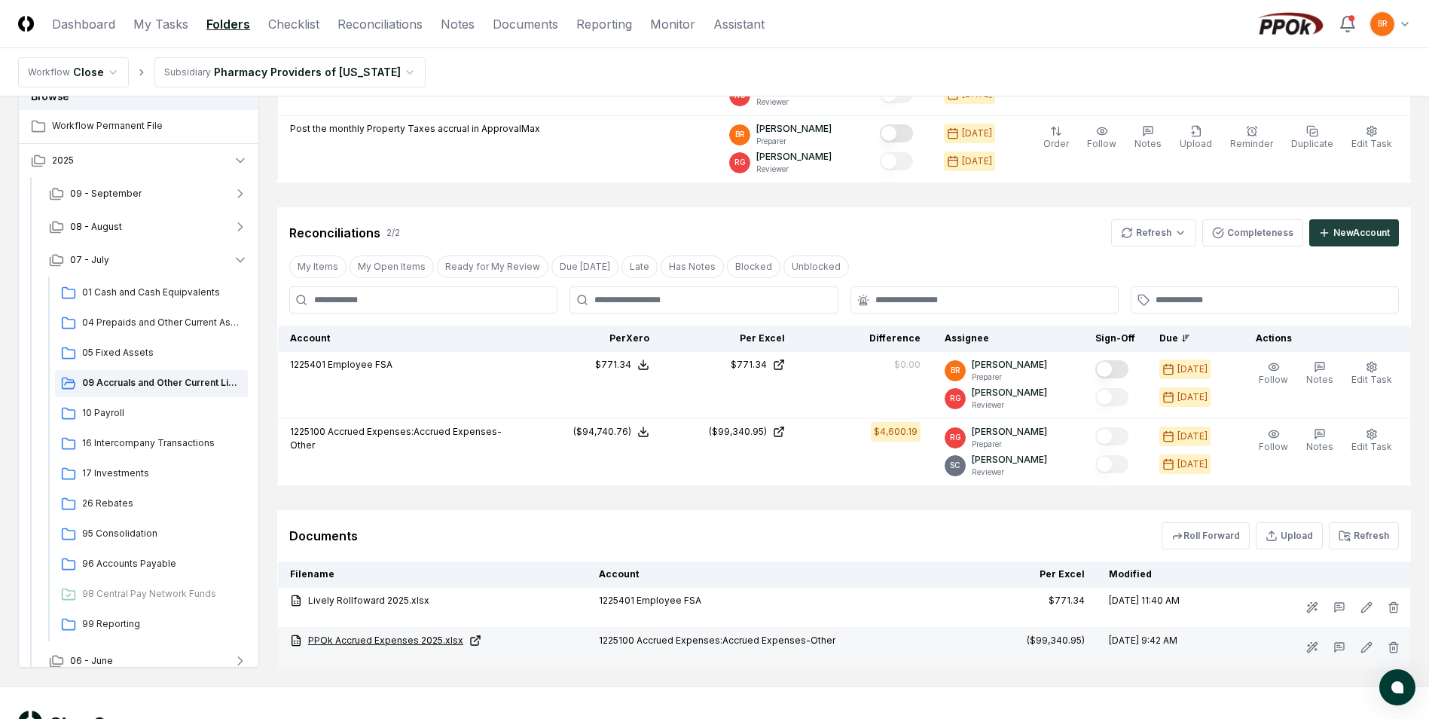
click at [367, 640] on link "PPOk Accrued Expenses 2025.xlsx" at bounding box center [432, 641] width 285 height 14
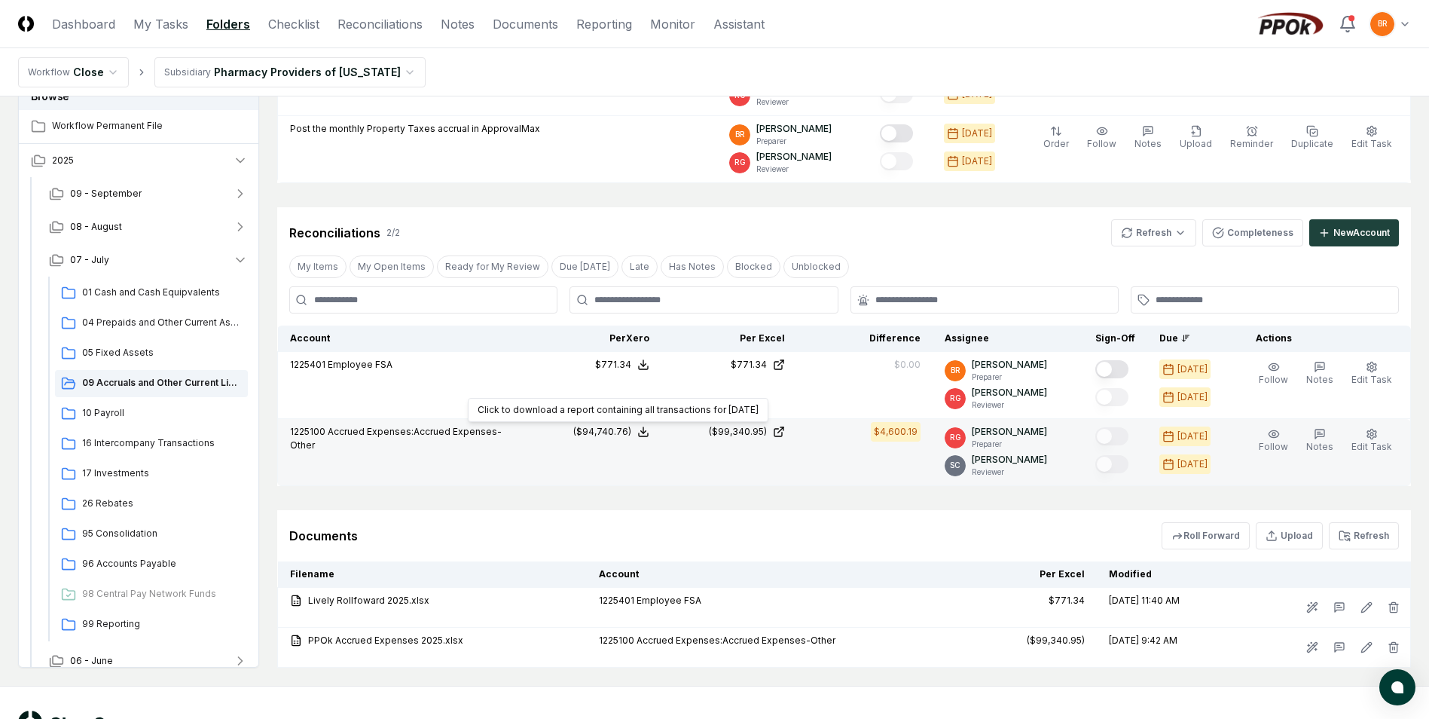
click at [611, 432] on div "($94,740.76)" at bounding box center [602, 432] width 58 height 14
click at [636, 396] on button "Download .xlsx" at bounding box center [642, 395] width 105 height 27
click at [764, 466] on td "($99,340.95)" at bounding box center [729, 452] width 136 height 67
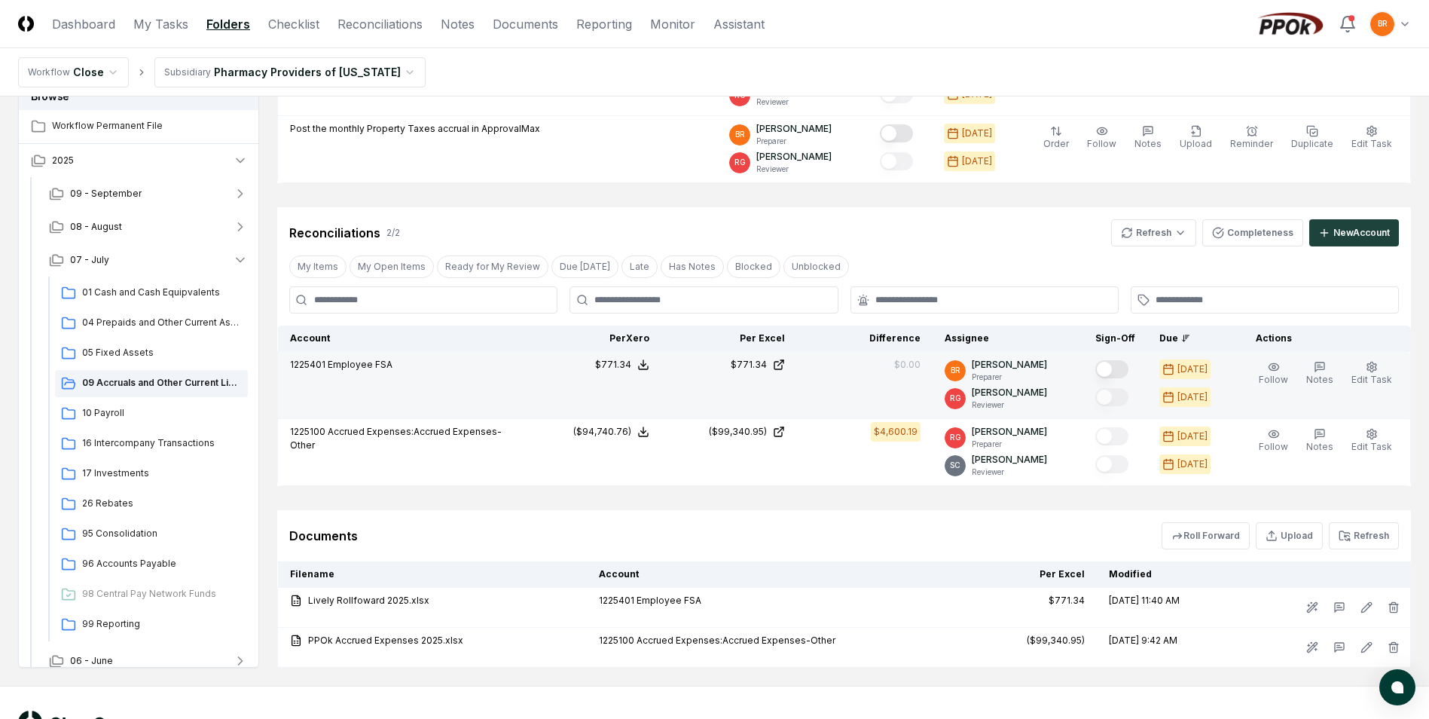
click at [1113, 371] on button "Mark complete" at bounding box center [1111, 369] width 33 height 18
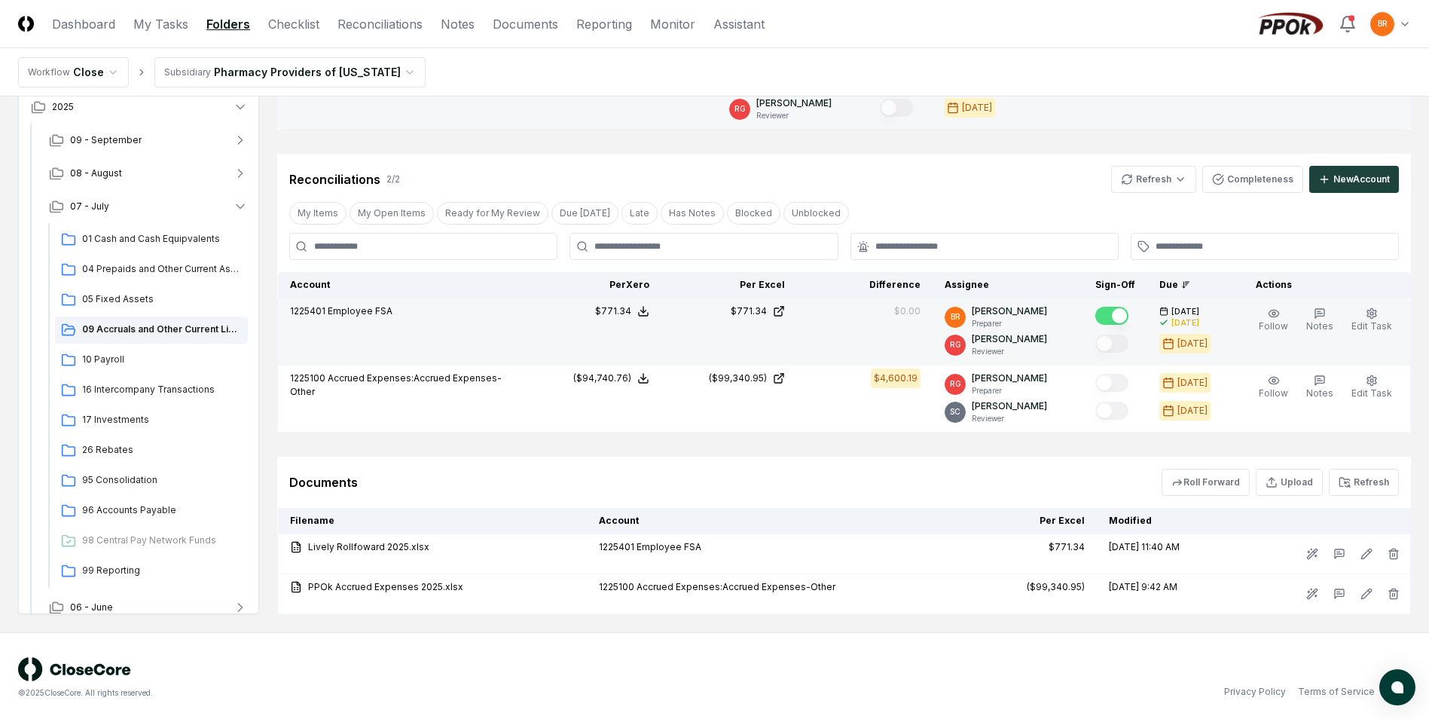
scroll to position [359, 0]
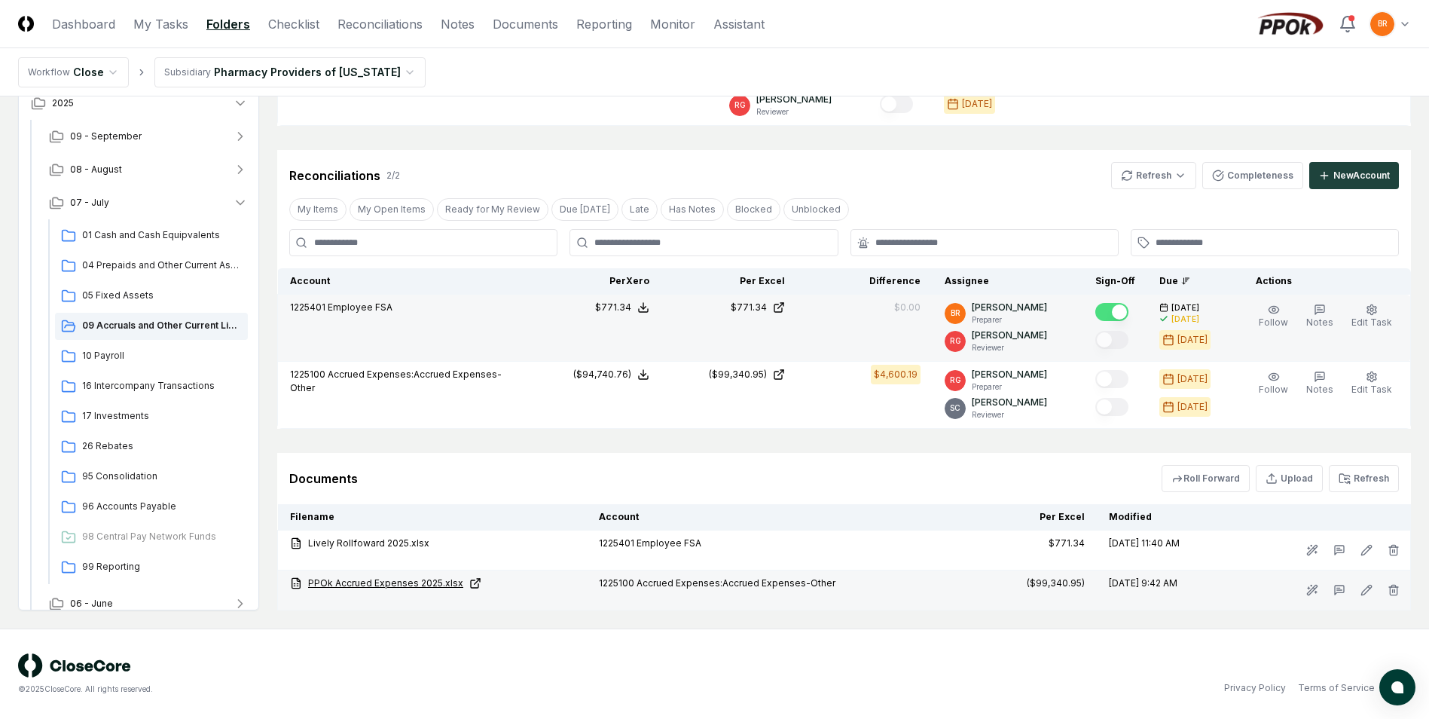
click at [359, 582] on link "PPOk Accrued Expenses 2025.xlsx" at bounding box center [432, 583] width 285 height 14
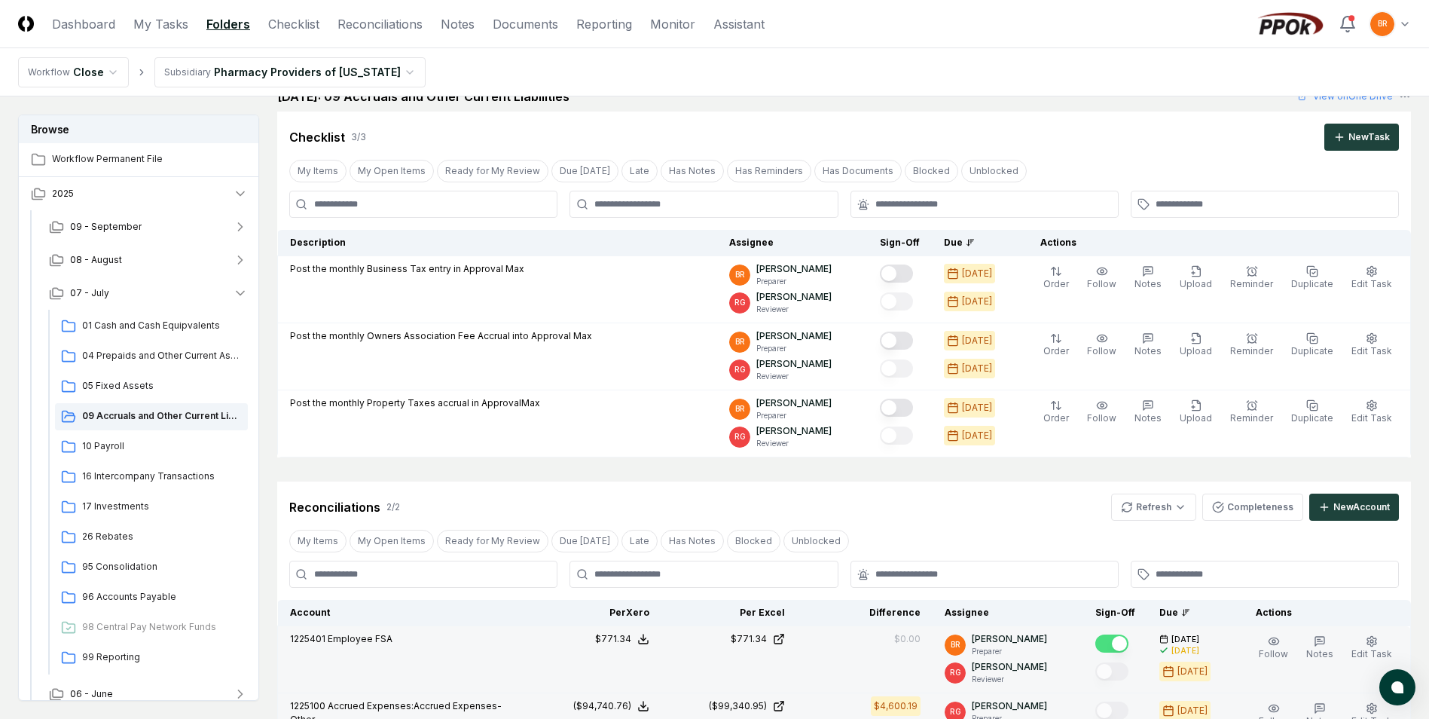
scroll to position [0, 0]
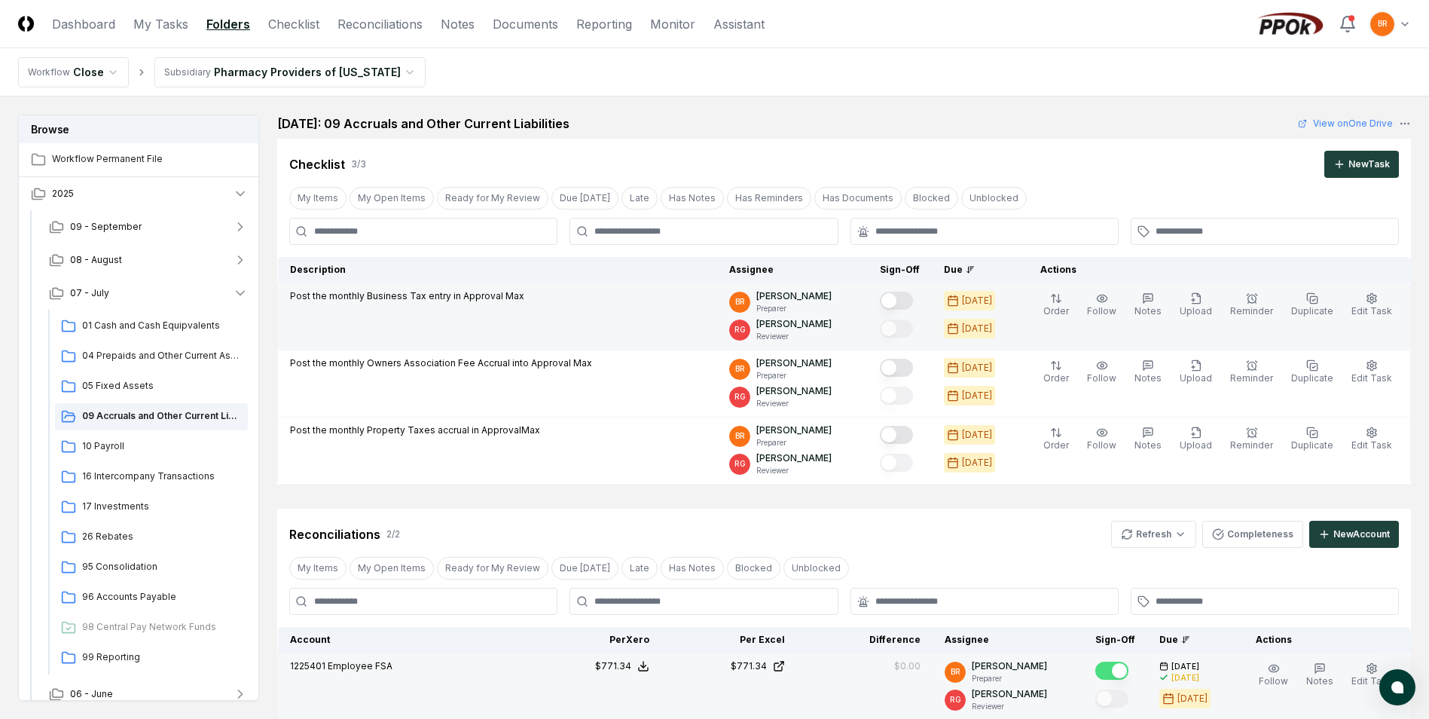
click at [905, 304] on button "Mark complete" at bounding box center [896, 301] width 33 height 18
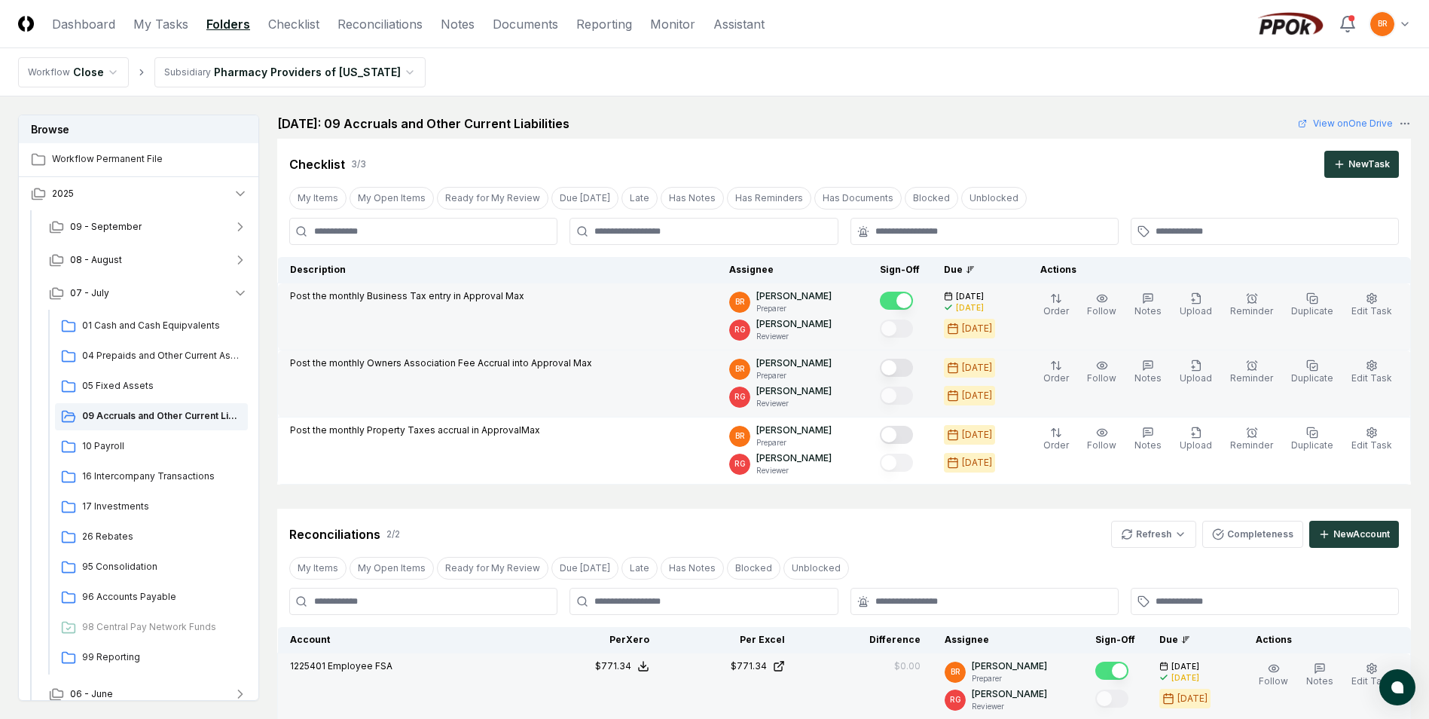
click at [908, 365] on button "Mark complete" at bounding box center [896, 368] width 33 height 18
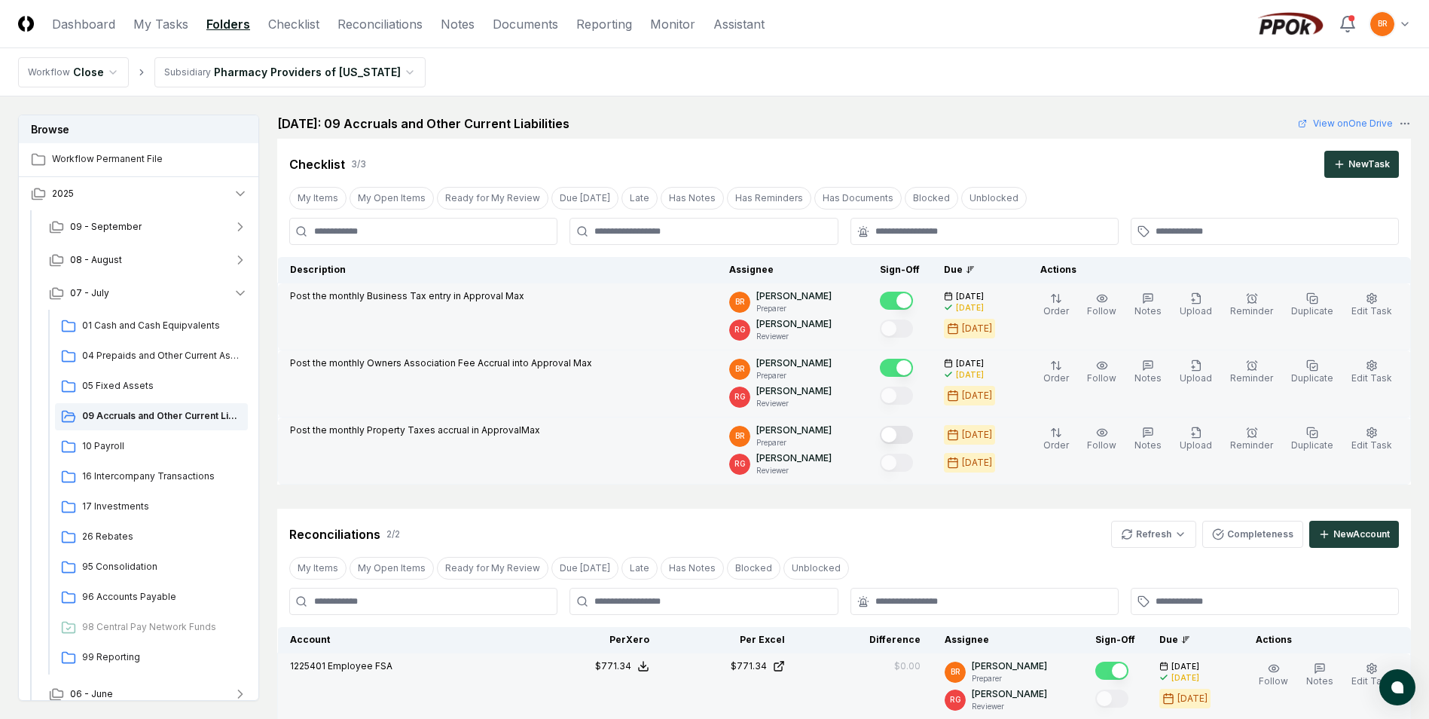
click at [906, 437] on button "Mark complete" at bounding box center [896, 435] width 33 height 18
click at [166, 25] on link "My Tasks" at bounding box center [160, 24] width 55 height 18
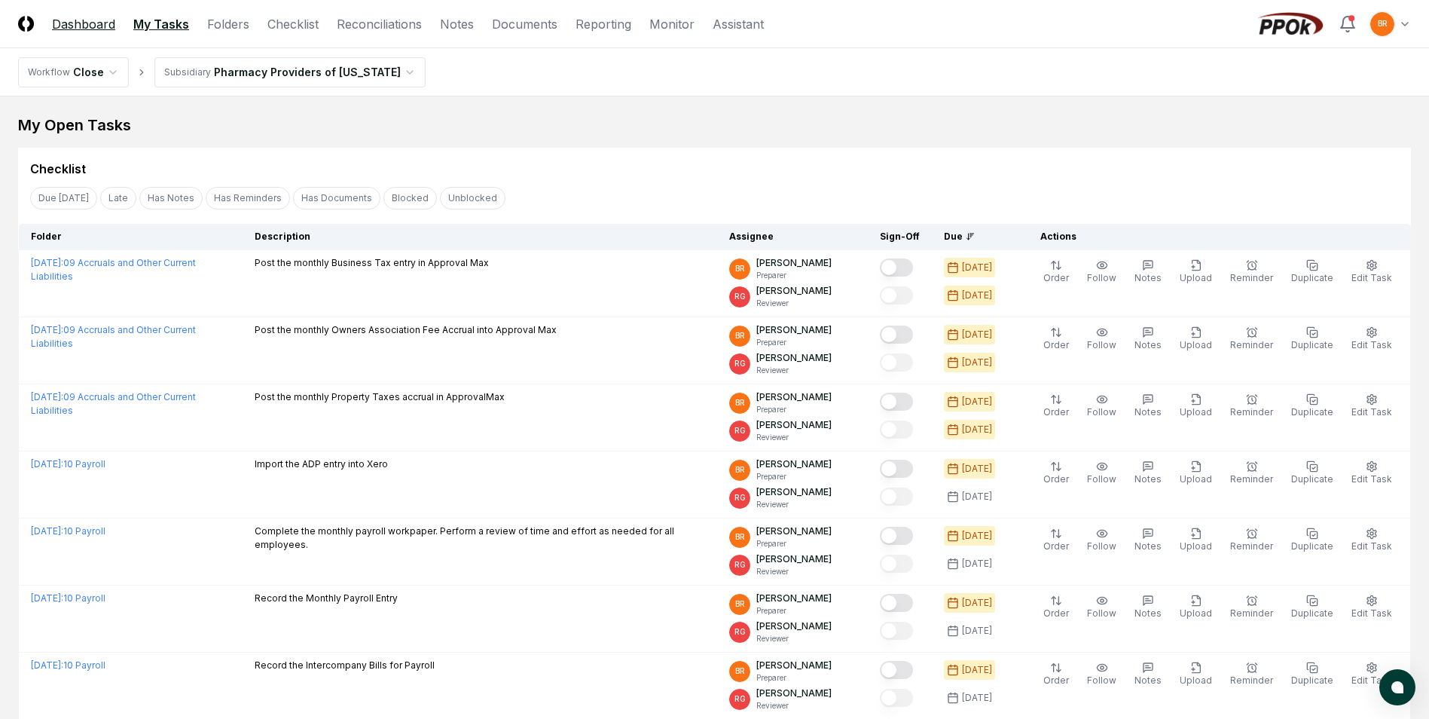
click at [93, 25] on link "Dashboard" at bounding box center [83, 24] width 63 height 18
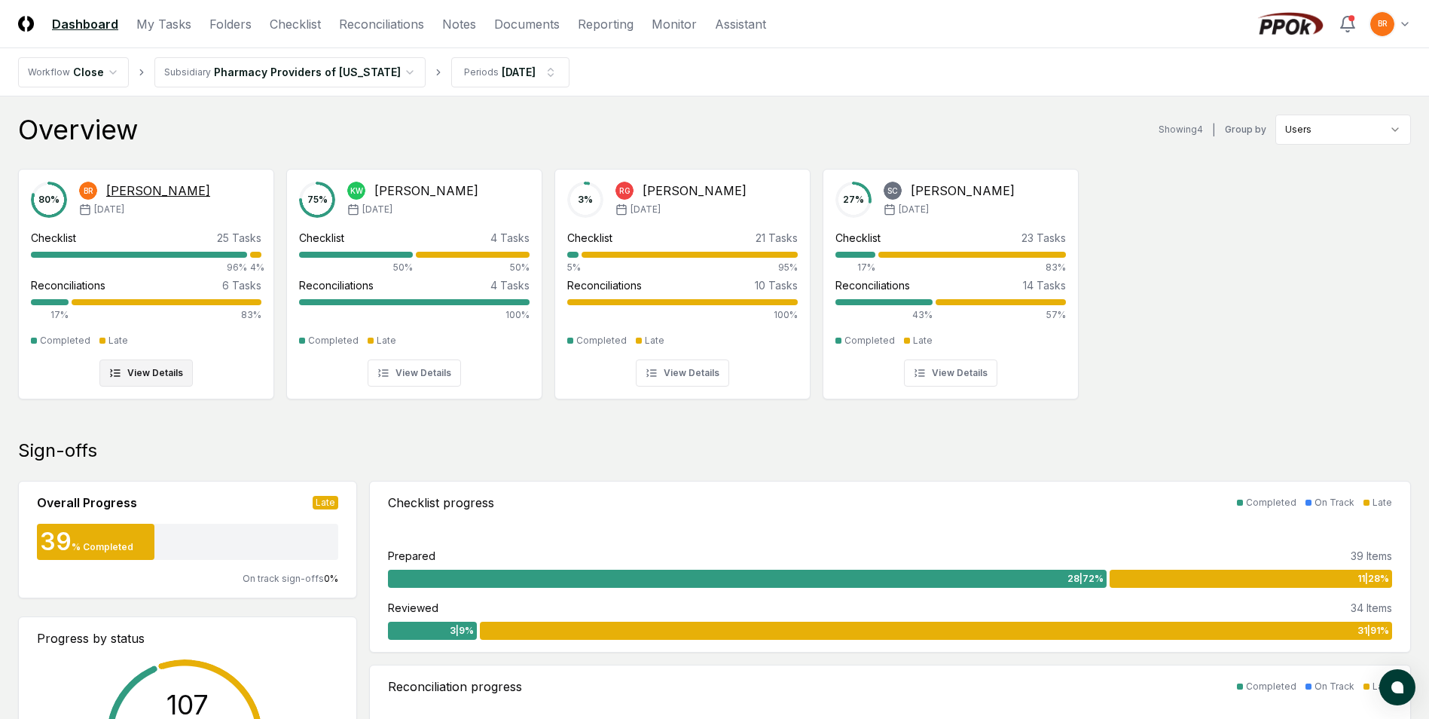
click at [143, 192] on div "[PERSON_NAME]" at bounding box center [158, 191] width 104 height 18
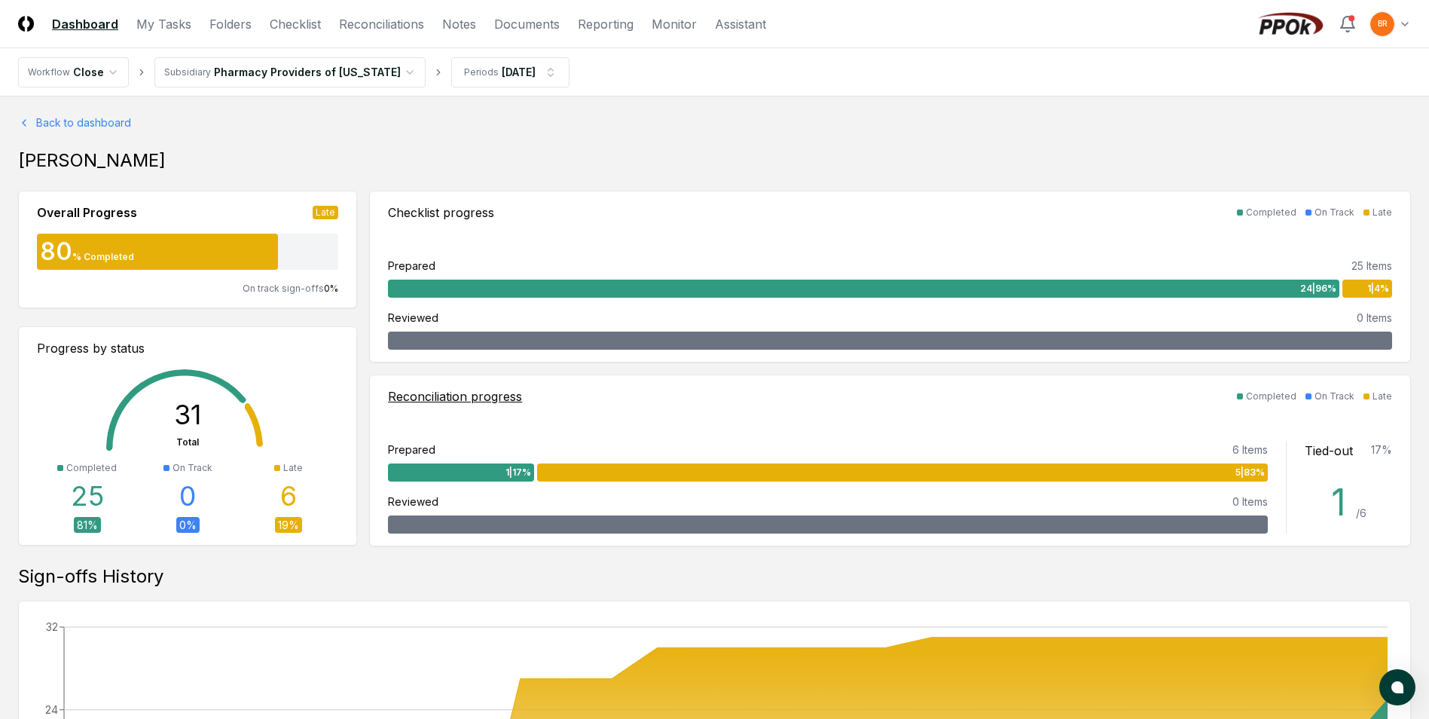
click at [1336, 503] on div "1" at bounding box center [1343, 502] width 25 height 36
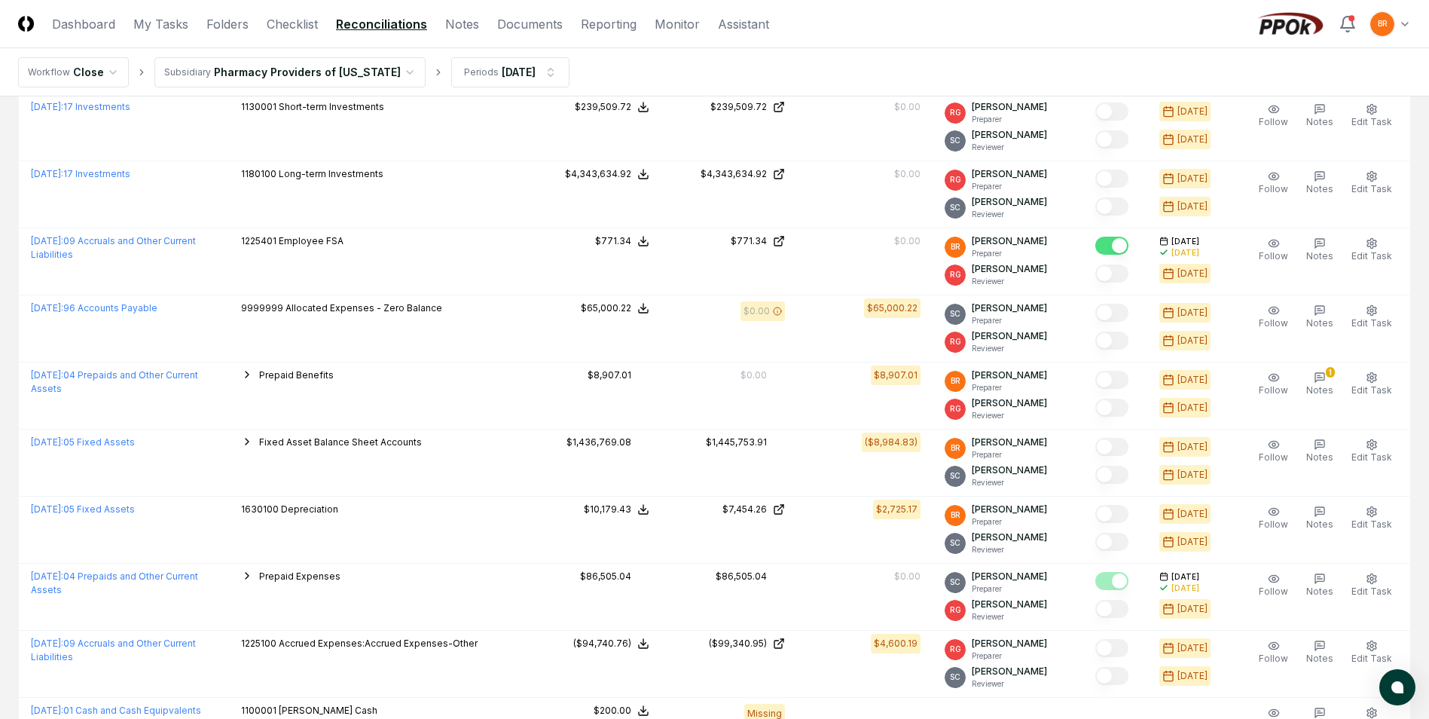
scroll to position [753, 0]
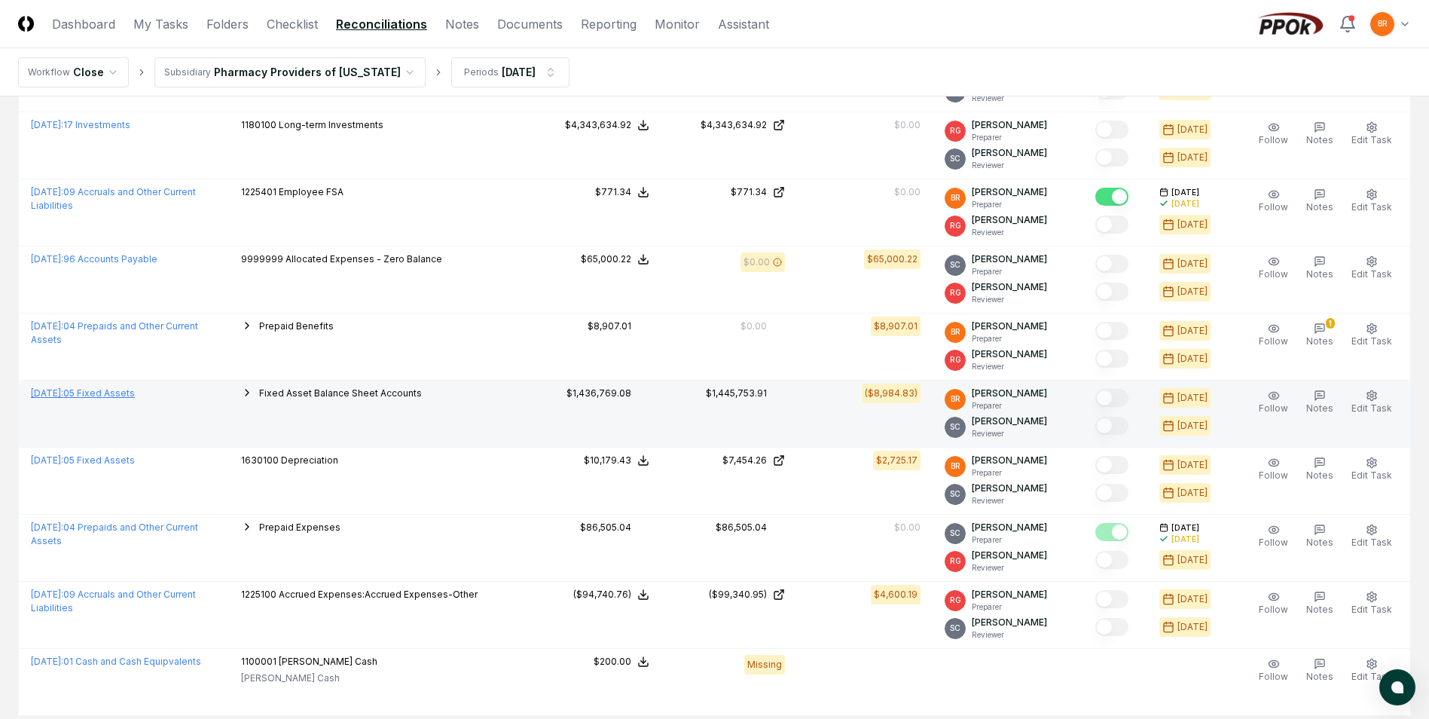
click at [129, 396] on link "July 2025 : 05 Fixed Assets" at bounding box center [83, 392] width 104 height 11
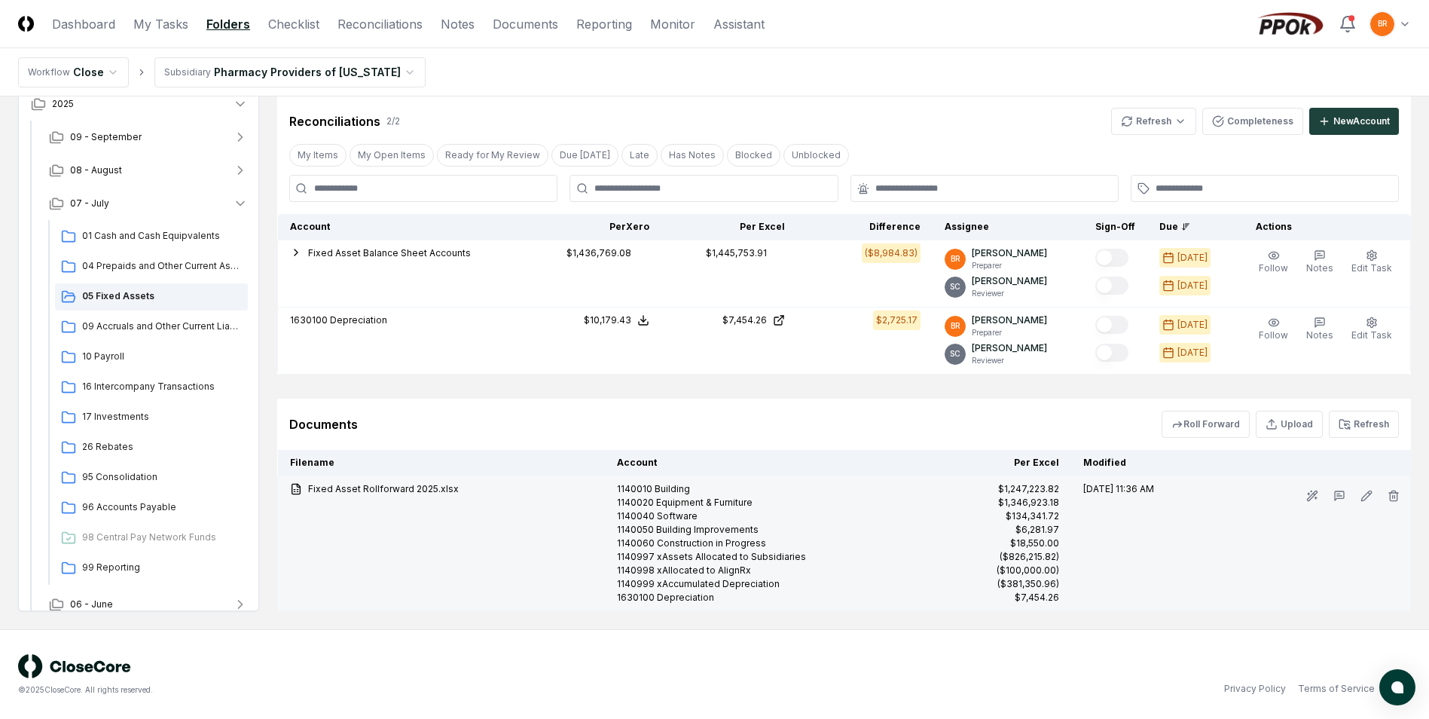
scroll to position [615, 0]
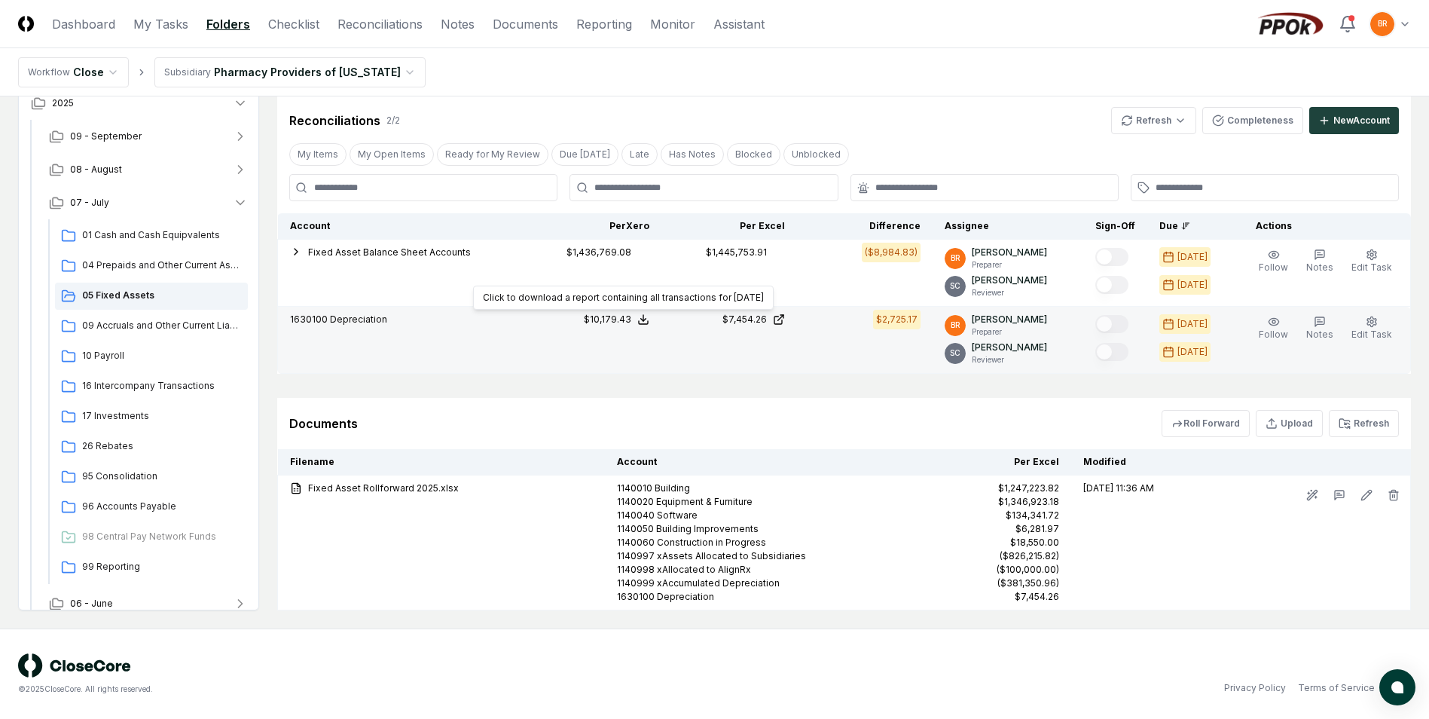
click at [625, 319] on div "$10,179.43" at bounding box center [607, 320] width 47 height 14
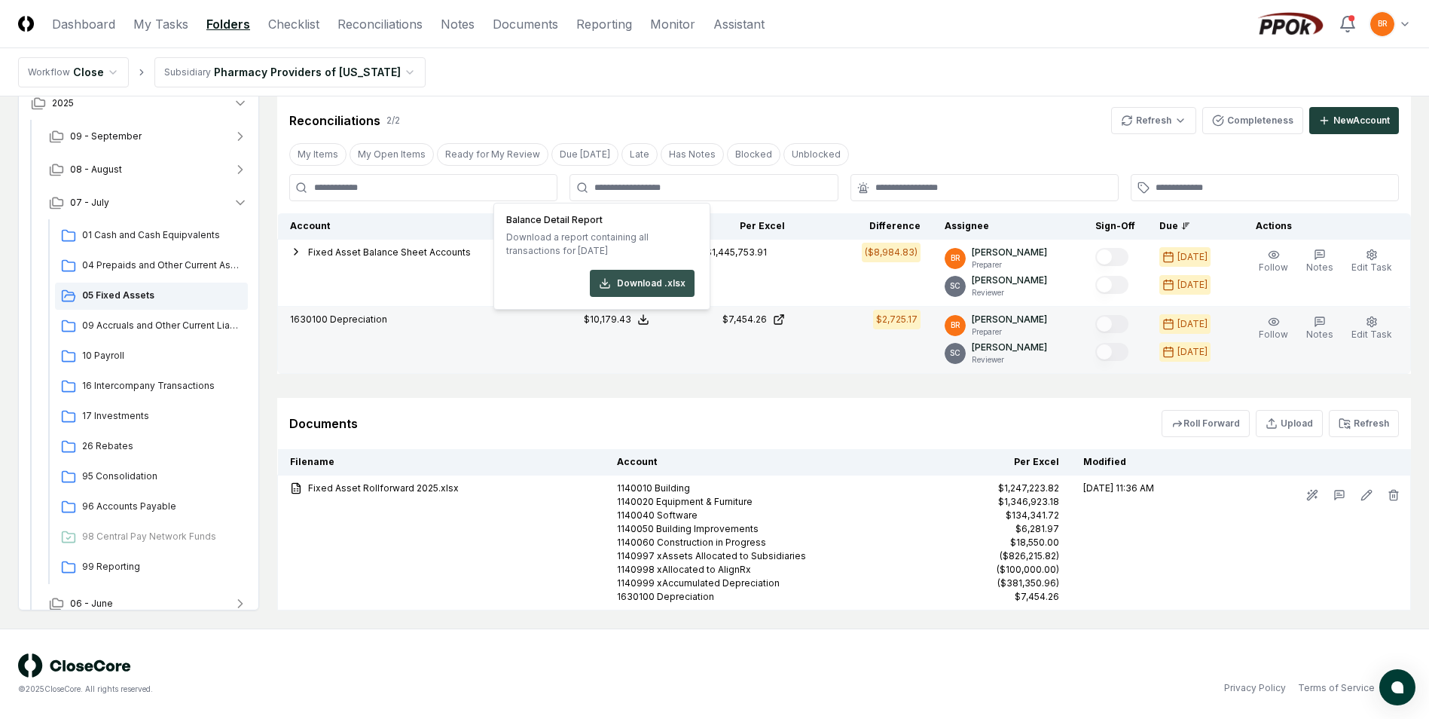
click at [634, 281] on button "Download .xlsx" at bounding box center [642, 283] width 105 height 27
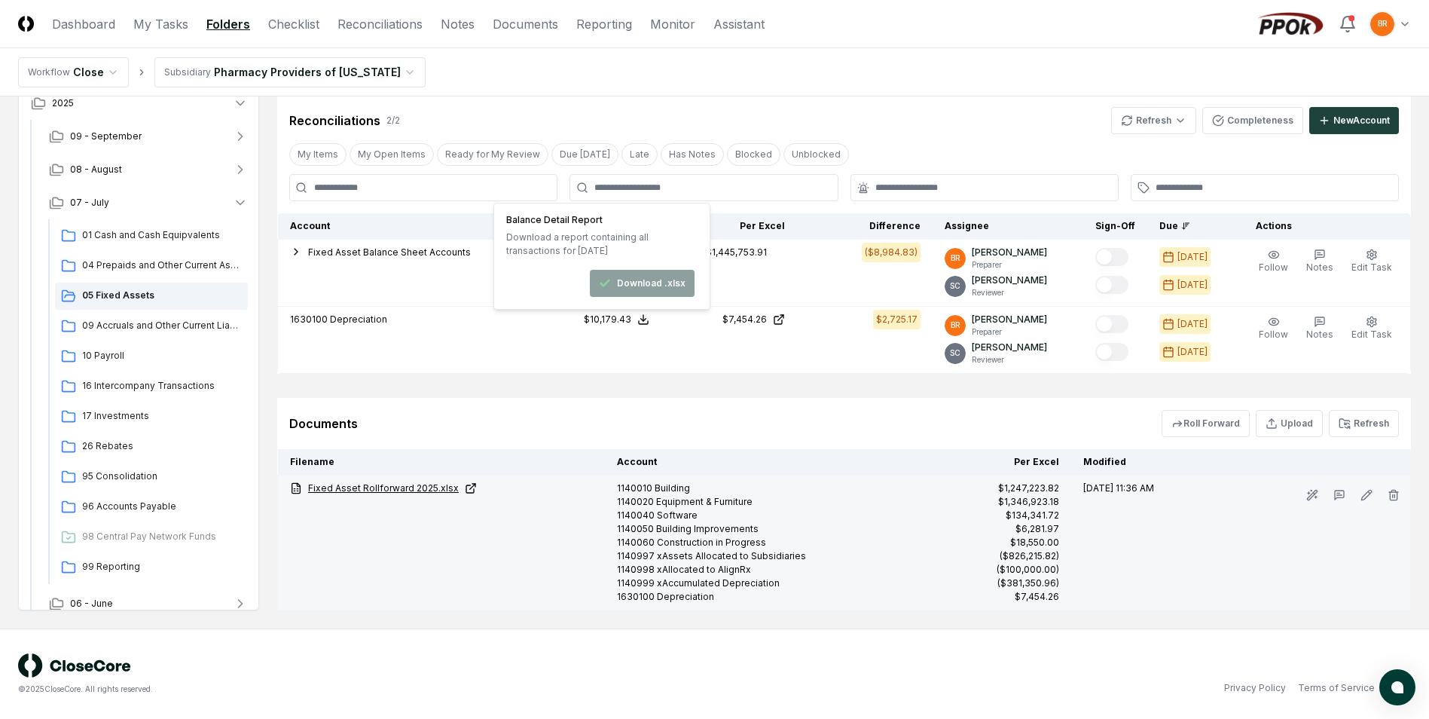
click at [382, 490] on link "Fixed Asset Rollforward 2025.xlsx" at bounding box center [441, 488] width 303 height 14
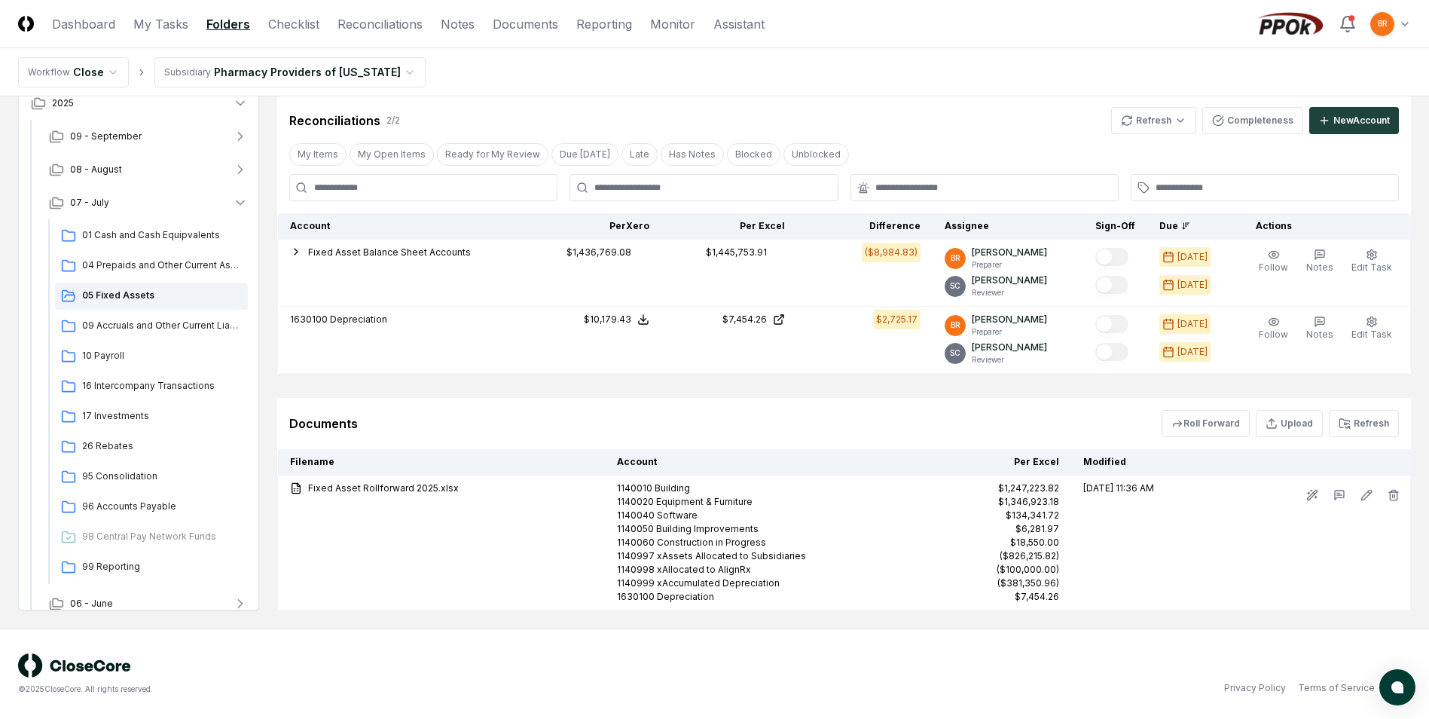
drag, startPoint x: 530, startPoint y: 707, endPoint x: 1440, endPoint y: 57, distance: 1118.4
click at [531, 708] on div "© 2025 CloseCore. All rights reserved. Privacy Policy Terms of Service" at bounding box center [714, 673] width 1429 height 90
click at [527, 718] on html "CloseCore Dashboard My Tasks Folders Checklist Reconciliations Notes Documents …" at bounding box center [714, 51] width 1429 height 1333
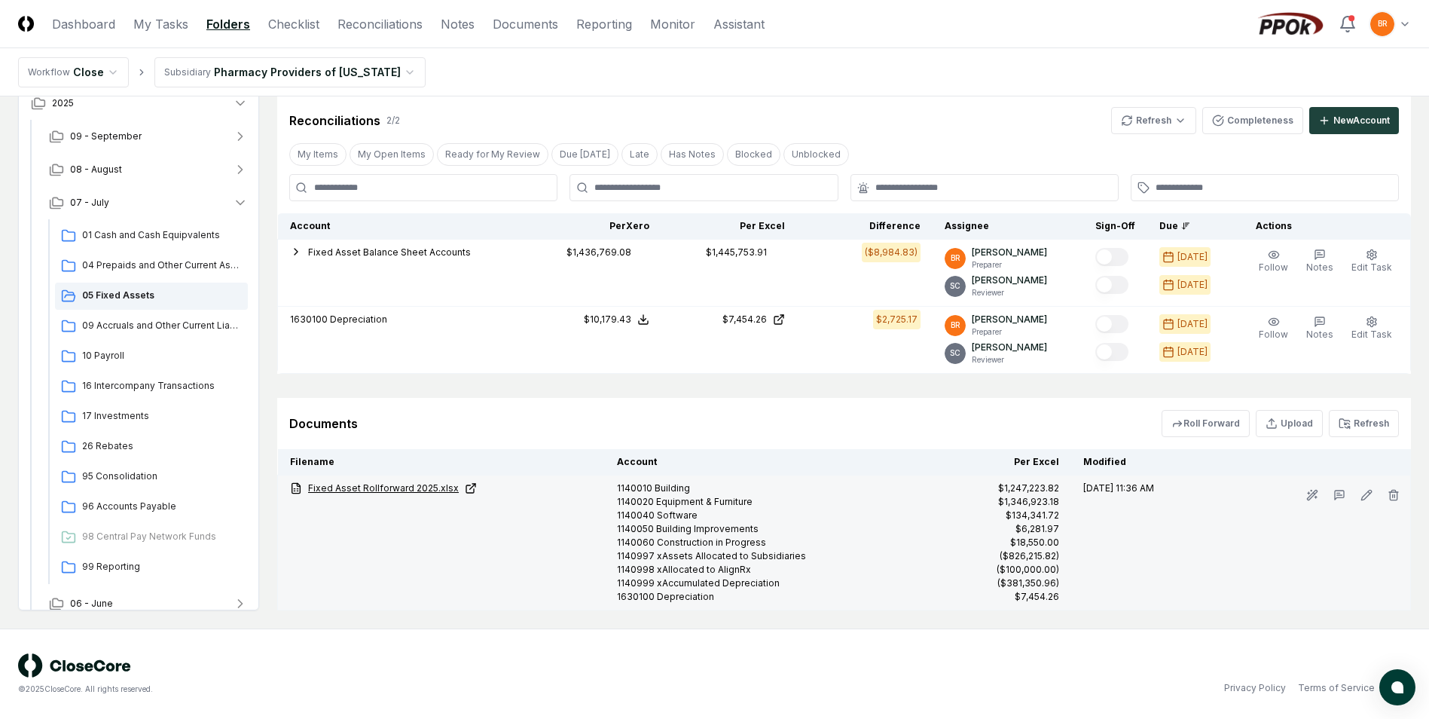
click at [380, 486] on link "Fixed Asset Rollforward 2025.xlsx" at bounding box center [441, 488] width 303 height 14
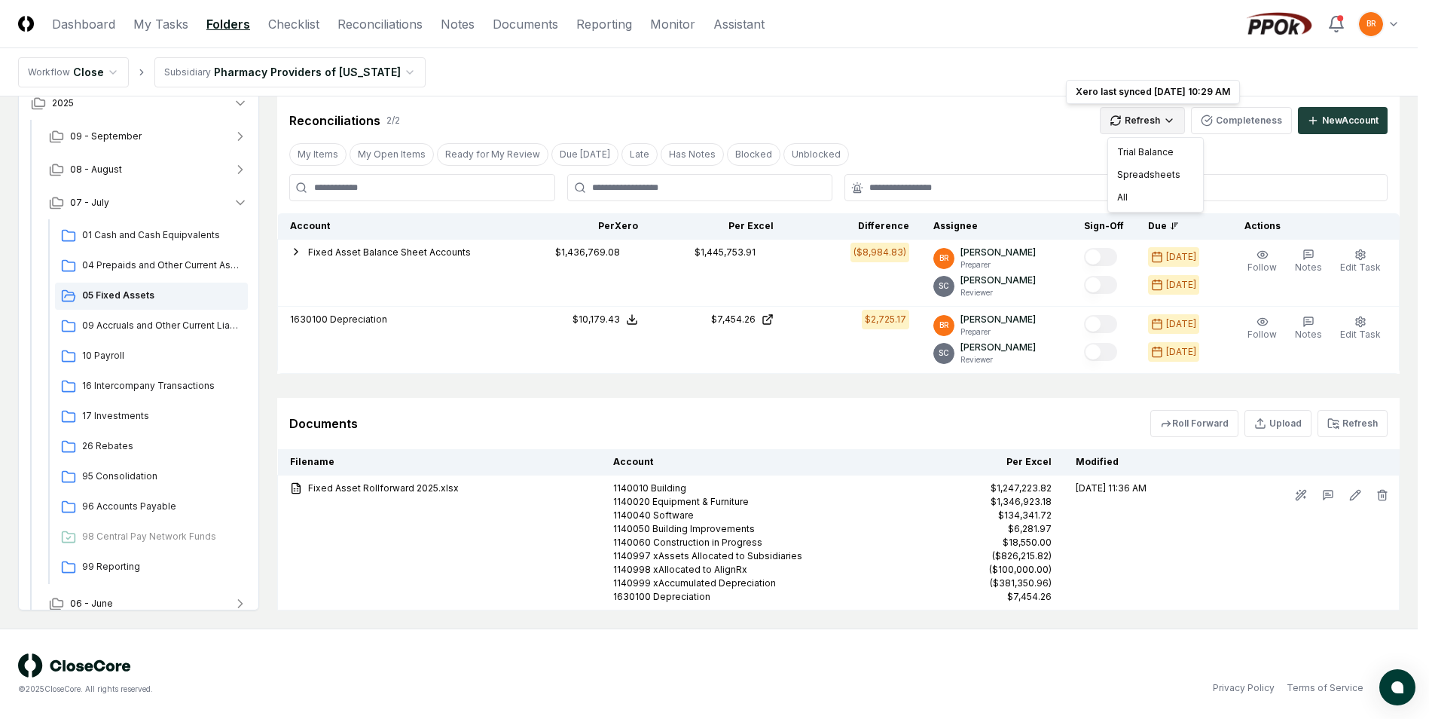
click at [1173, 122] on html "CloseCore Dashboard My Tasks Folders Checklist Reconciliations Notes Documents …" at bounding box center [714, 51] width 1429 height 1333
click at [1166, 179] on div "Spreadsheets" at bounding box center [1155, 174] width 89 height 23
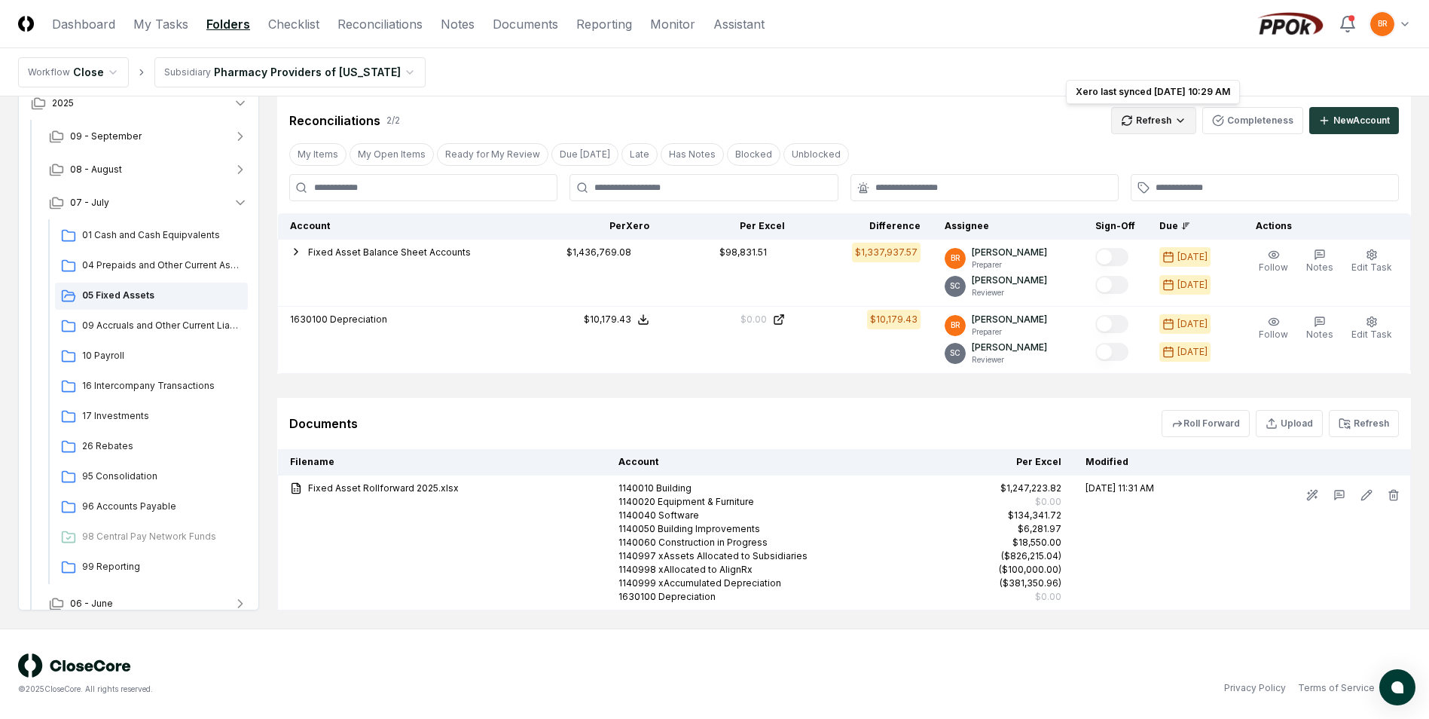
click at [1180, 124] on html "CloseCore Dashboard My Tasks Folders Checklist Reconciliations Notes Documents …" at bounding box center [714, 51] width 1429 height 1333
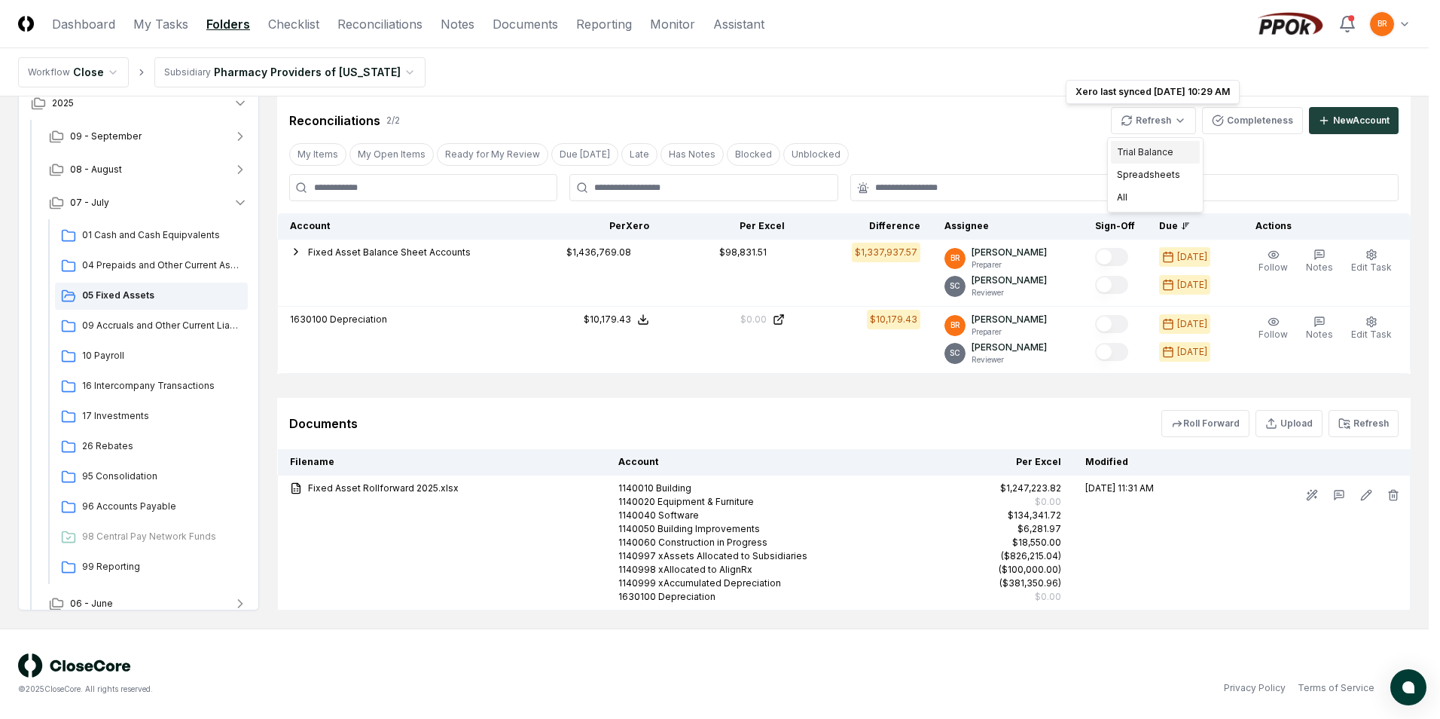
click at [1156, 155] on div "Trial Balance" at bounding box center [1155, 152] width 89 height 23
click at [1153, 123] on html "CloseCore Dashboard My Tasks Folders Checklist Reconciliations Notes Documents …" at bounding box center [714, 51] width 1429 height 1333
click at [1153, 195] on div "All" at bounding box center [1155, 197] width 89 height 23
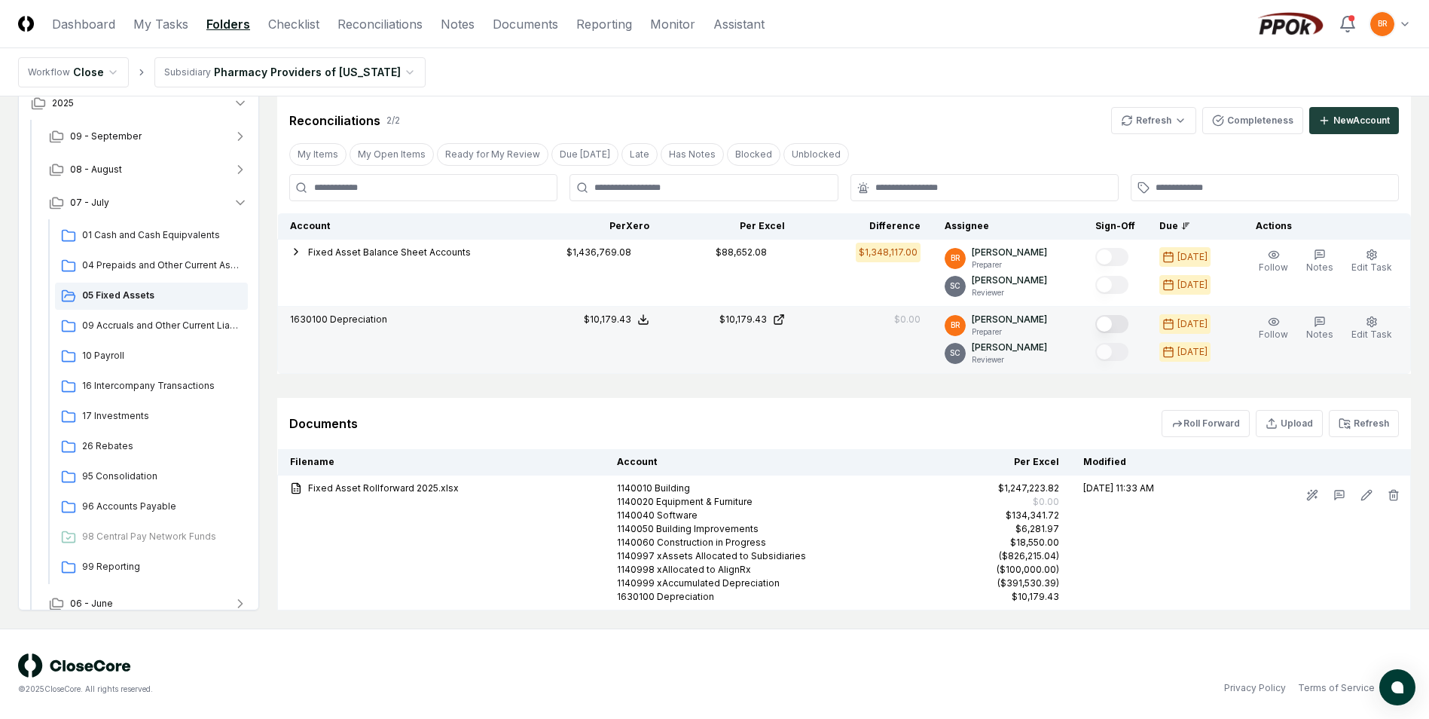
click at [1117, 327] on button "Mark complete" at bounding box center [1111, 324] width 33 height 18
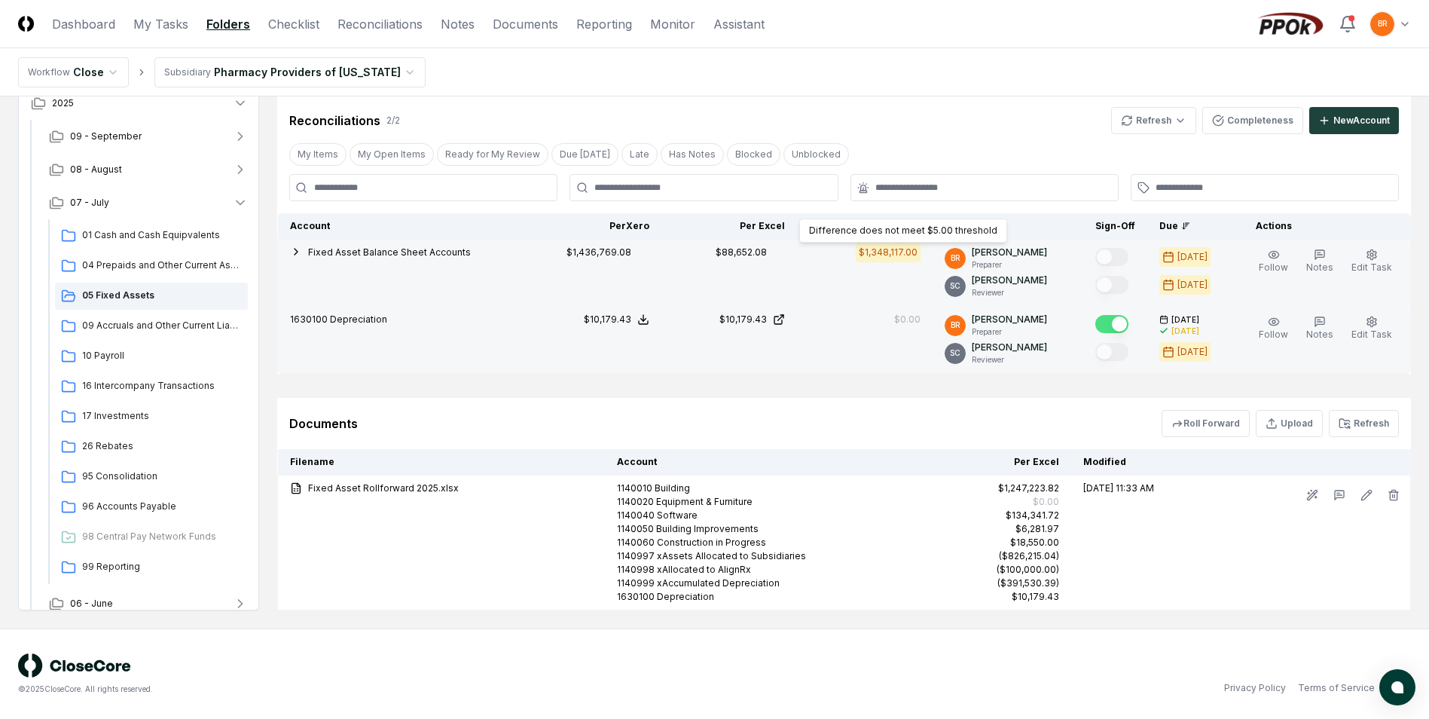
click at [902, 257] on div "$1,348,117.00" at bounding box center [888, 253] width 59 height 14
click at [761, 249] on div "$88,652.08" at bounding box center [741, 253] width 51 height 14
click at [618, 255] on div "$1,436,769.08" at bounding box center [599, 253] width 65 height 14
click at [434, 252] on span "Fixed Asset Balance Sheet Accounts" at bounding box center [389, 251] width 163 height 11
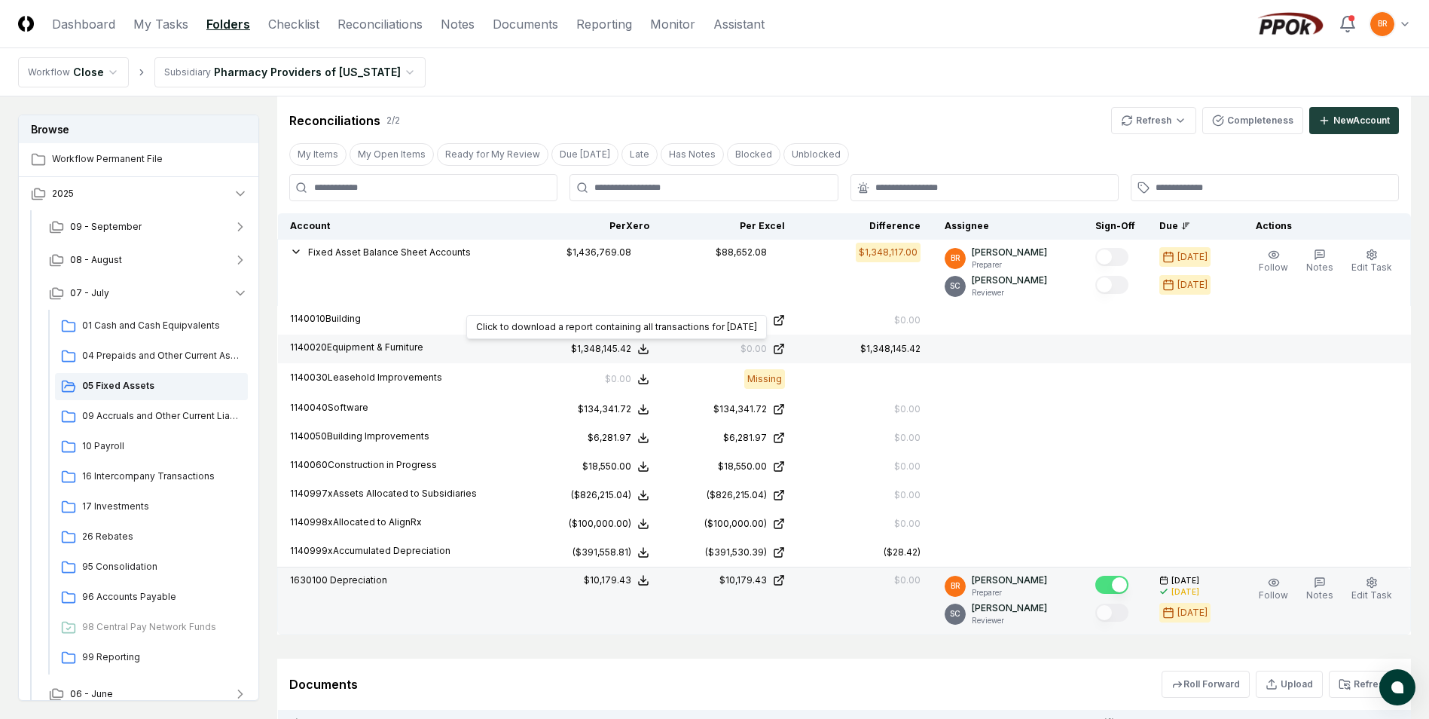
click at [647, 352] on icon at bounding box center [643, 351] width 9 height 3
click at [642, 306] on button "Download .xlsx" at bounding box center [642, 312] width 105 height 27
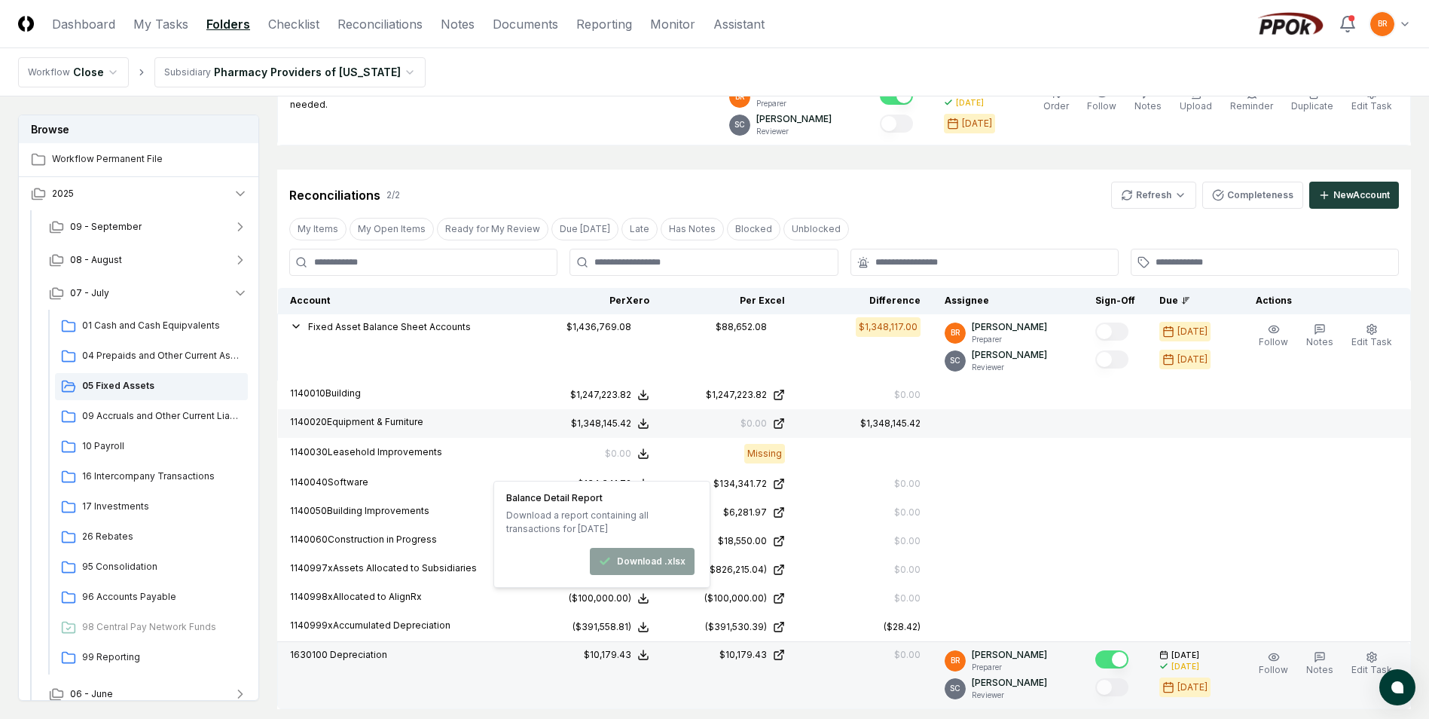
scroll to position [348, 0]
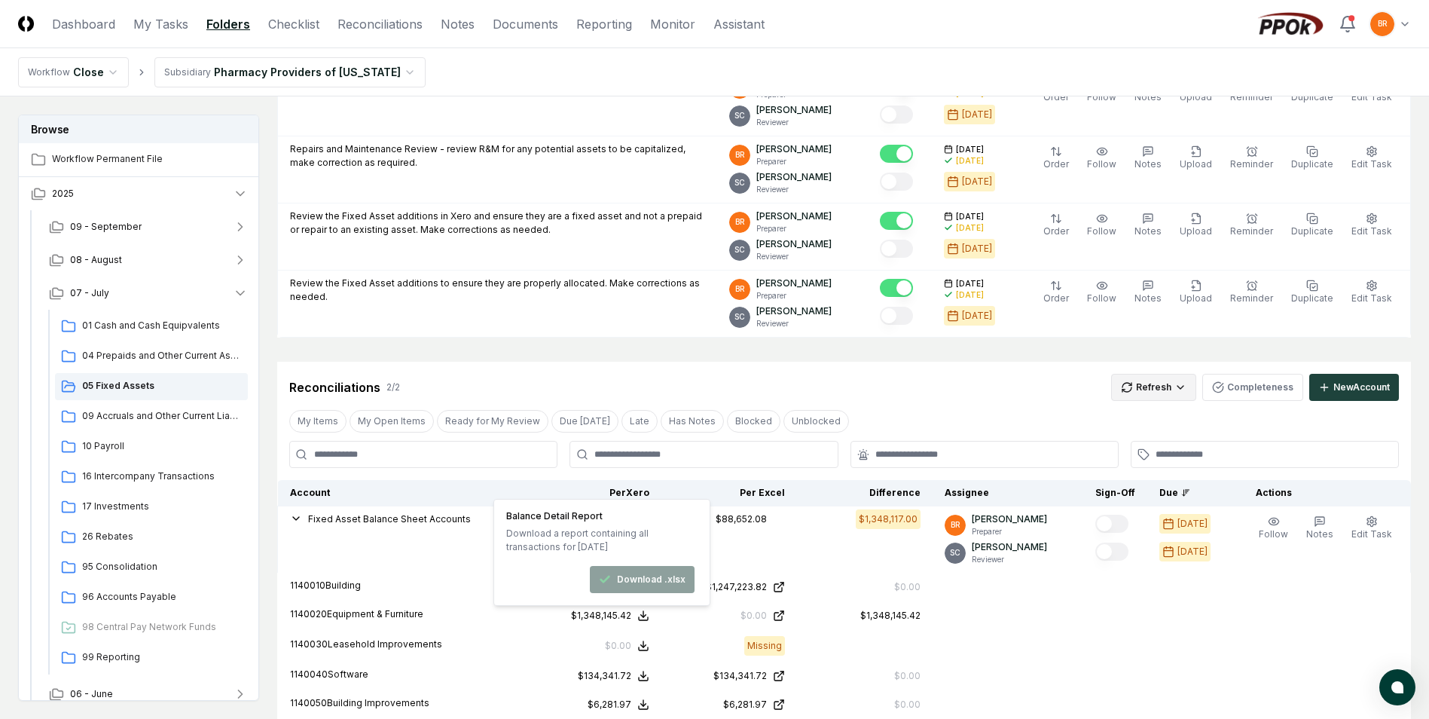
click at [1165, 390] on html "CloseCore Dashboard My Tasks Folders Checklist Reconciliations Notes Documents …" at bounding box center [714, 449] width 1429 height 1594
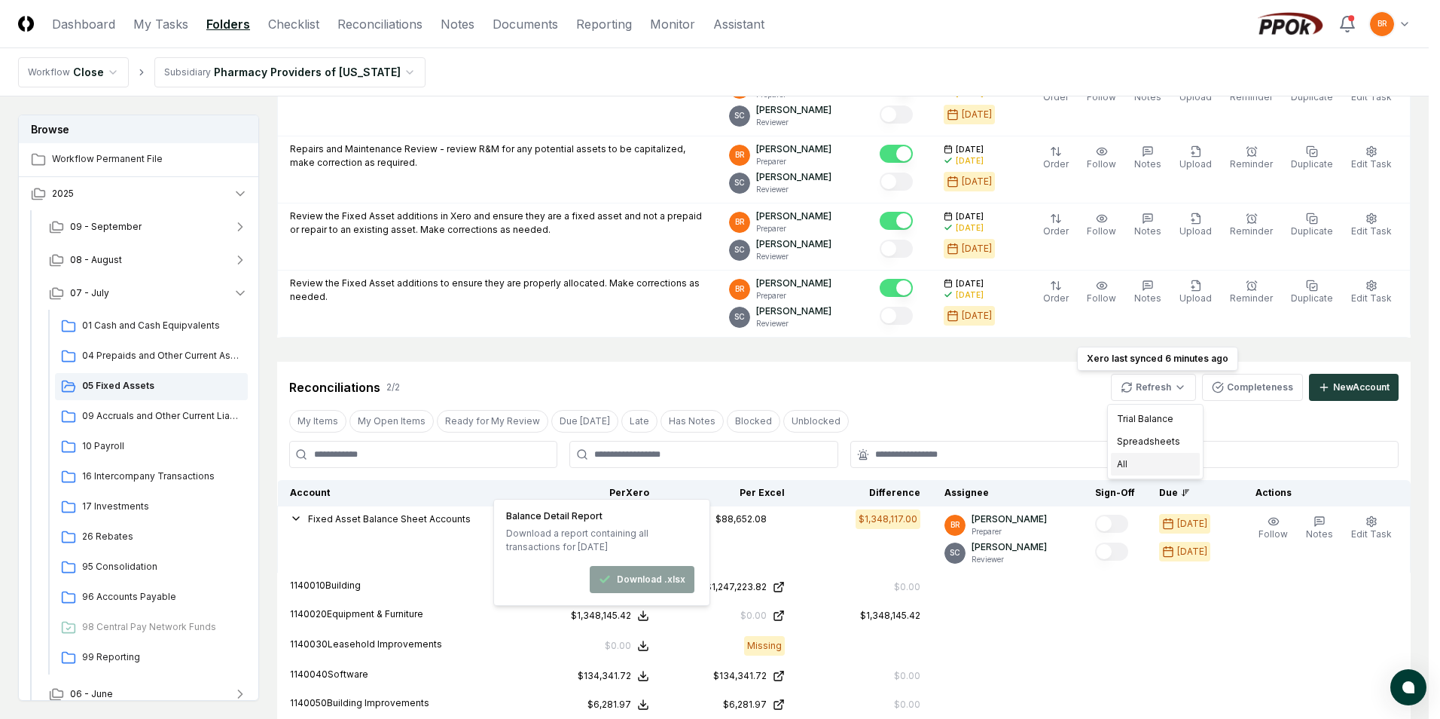
click at [1146, 466] on div "All" at bounding box center [1155, 464] width 89 height 23
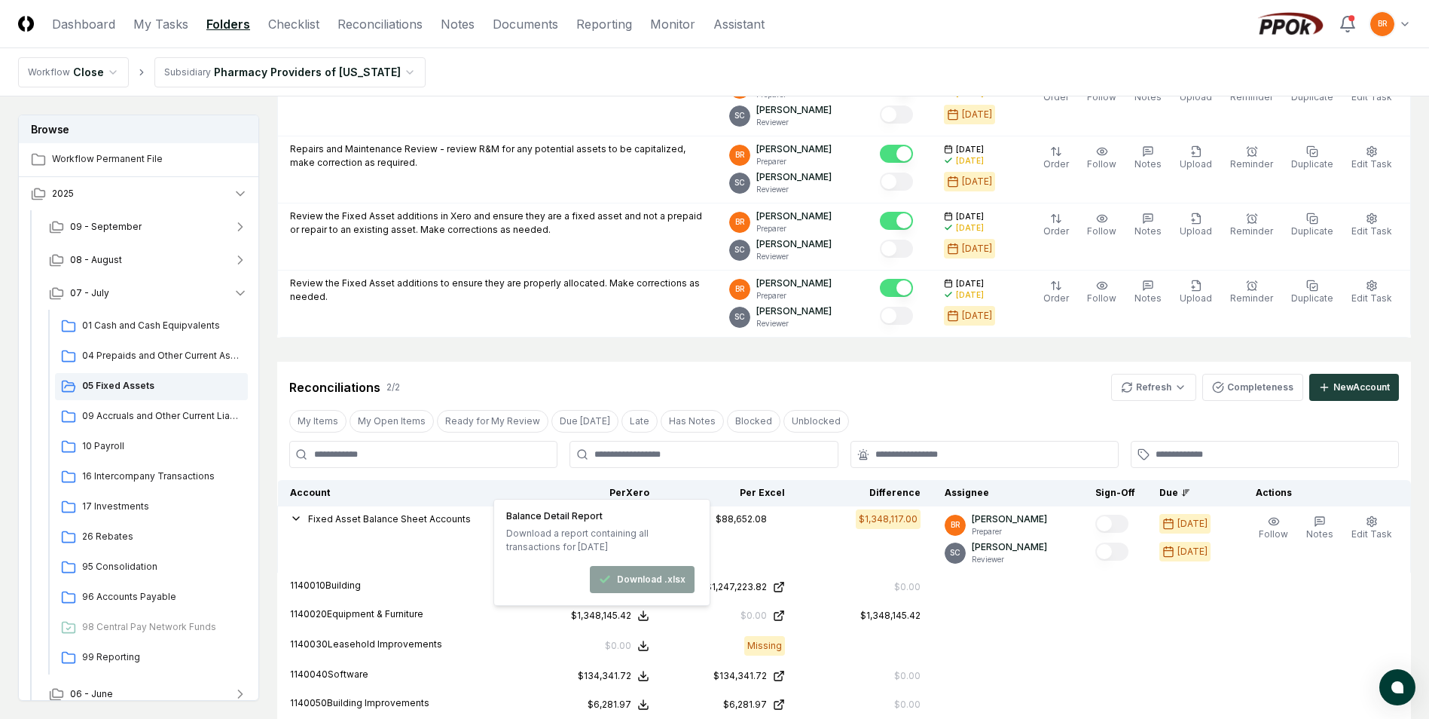
click at [251, 454] on div "01 Cash and Cash Equipvalents 04 Prepaids and Other Current Assets 05 Fixed Ass…" at bounding box center [148, 494] width 223 height 368
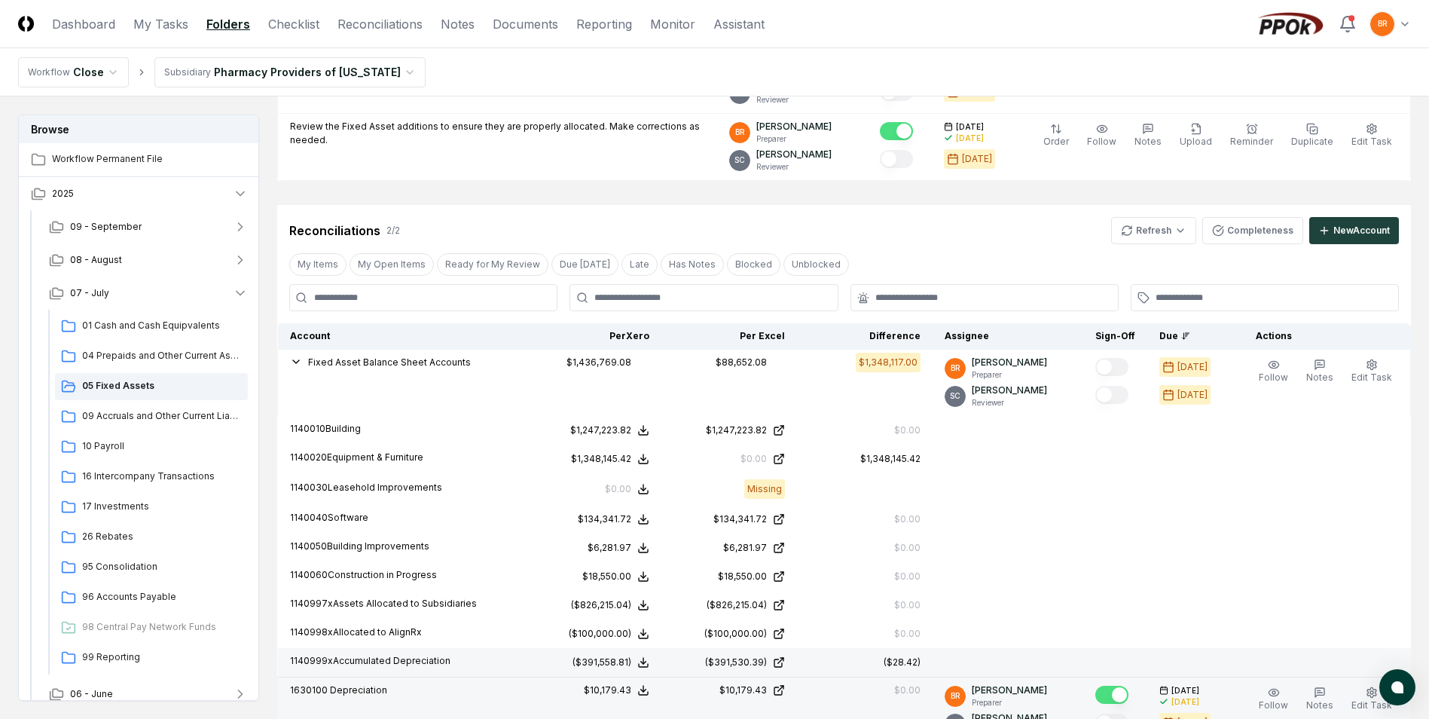
scroll to position [499, 0]
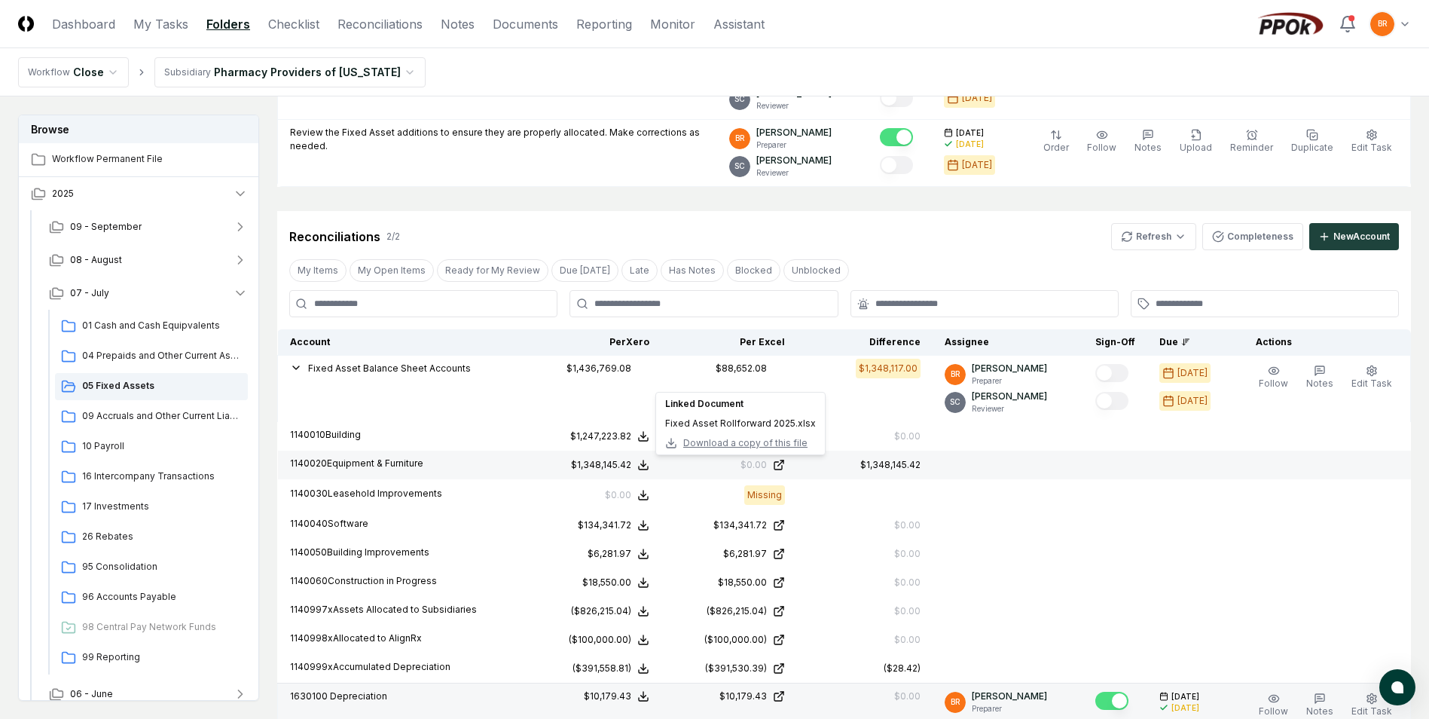
click at [746, 442] on span "Download a copy of this file" at bounding box center [745, 443] width 124 height 14
click at [785, 464] on icon at bounding box center [779, 465] width 12 height 12
click at [785, 466] on icon at bounding box center [779, 465] width 12 height 12
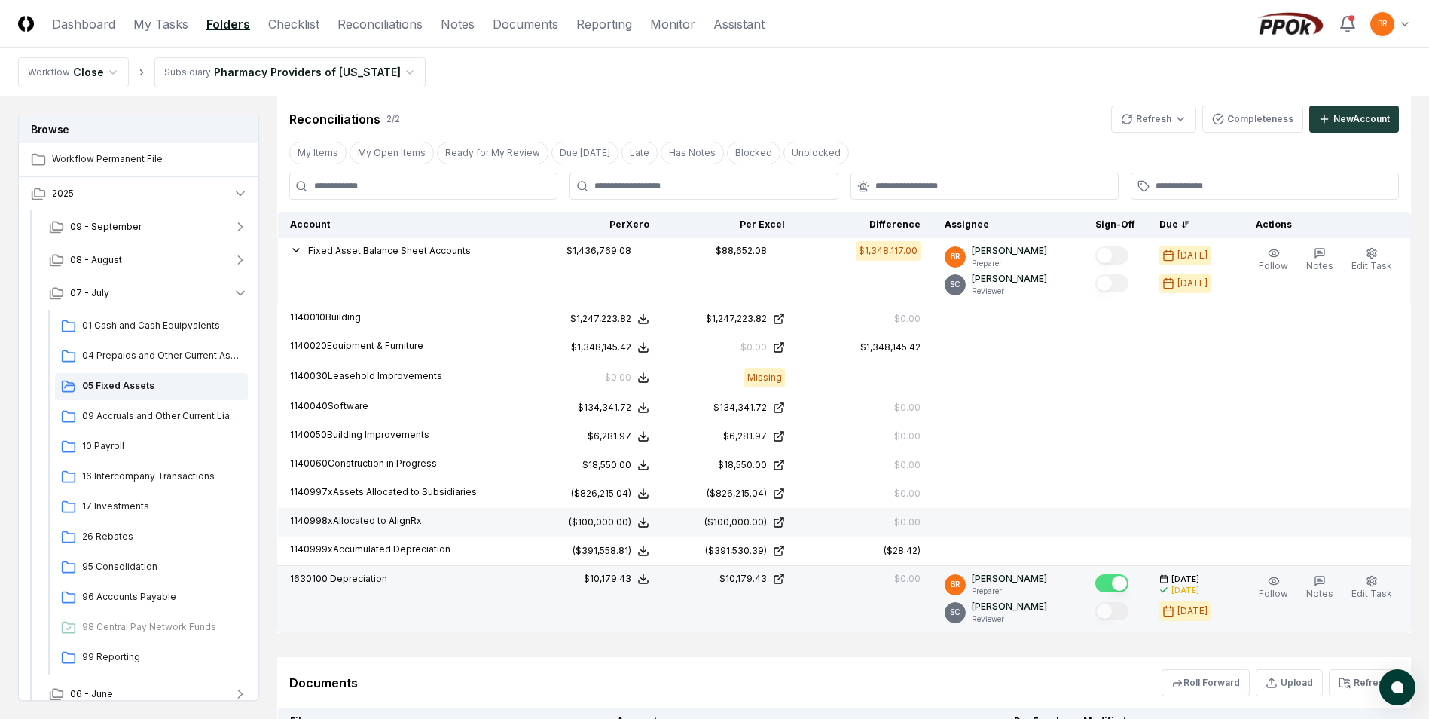
scroll to position [574, 0]
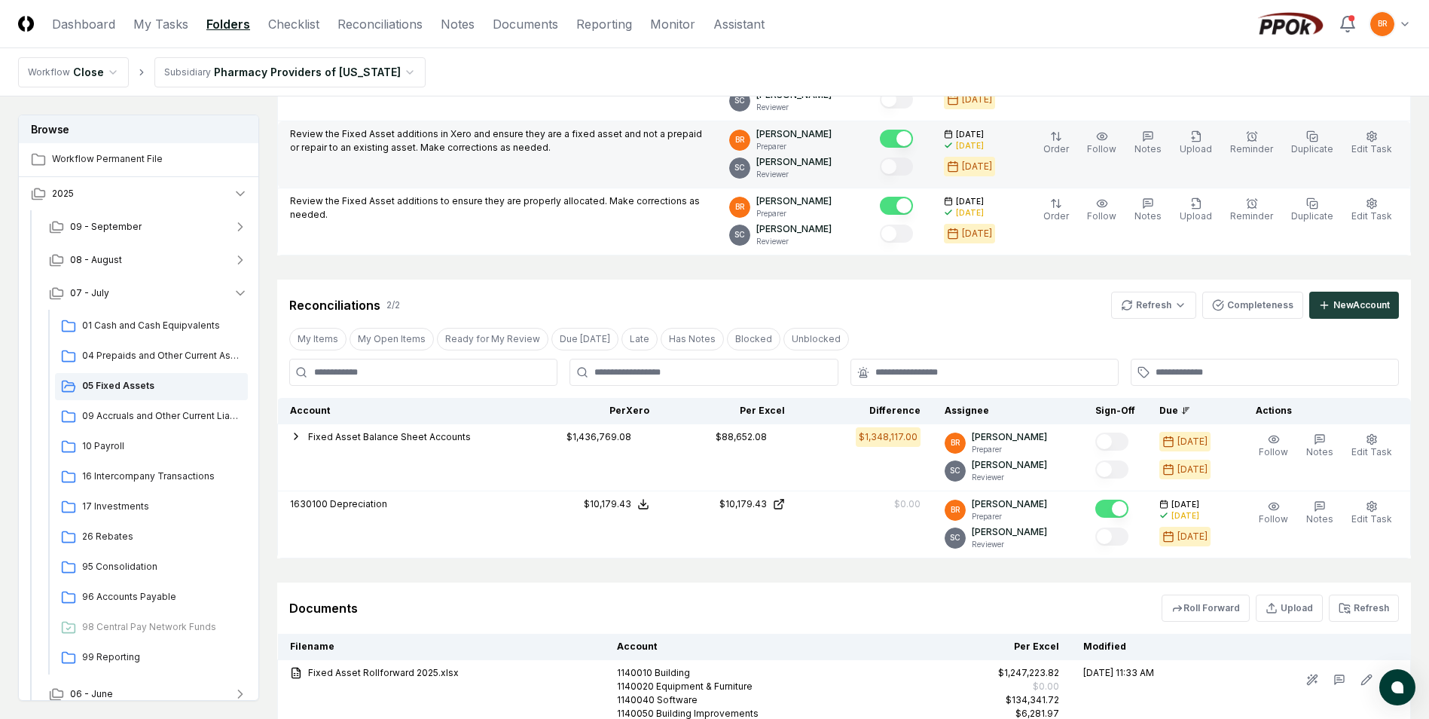
scroll to position [527, 0]
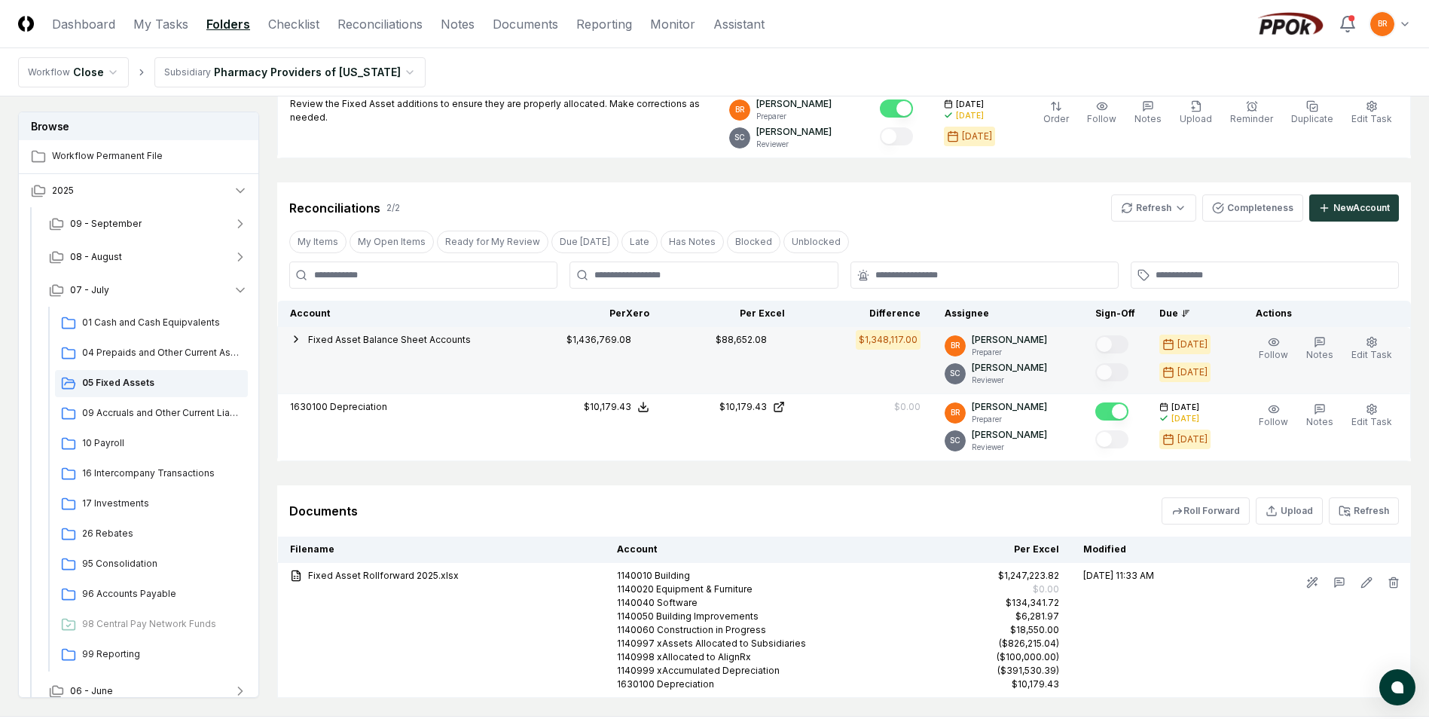
click at [295, 341] on icon "button" at bounding box center [296, 339] width 12 height 12
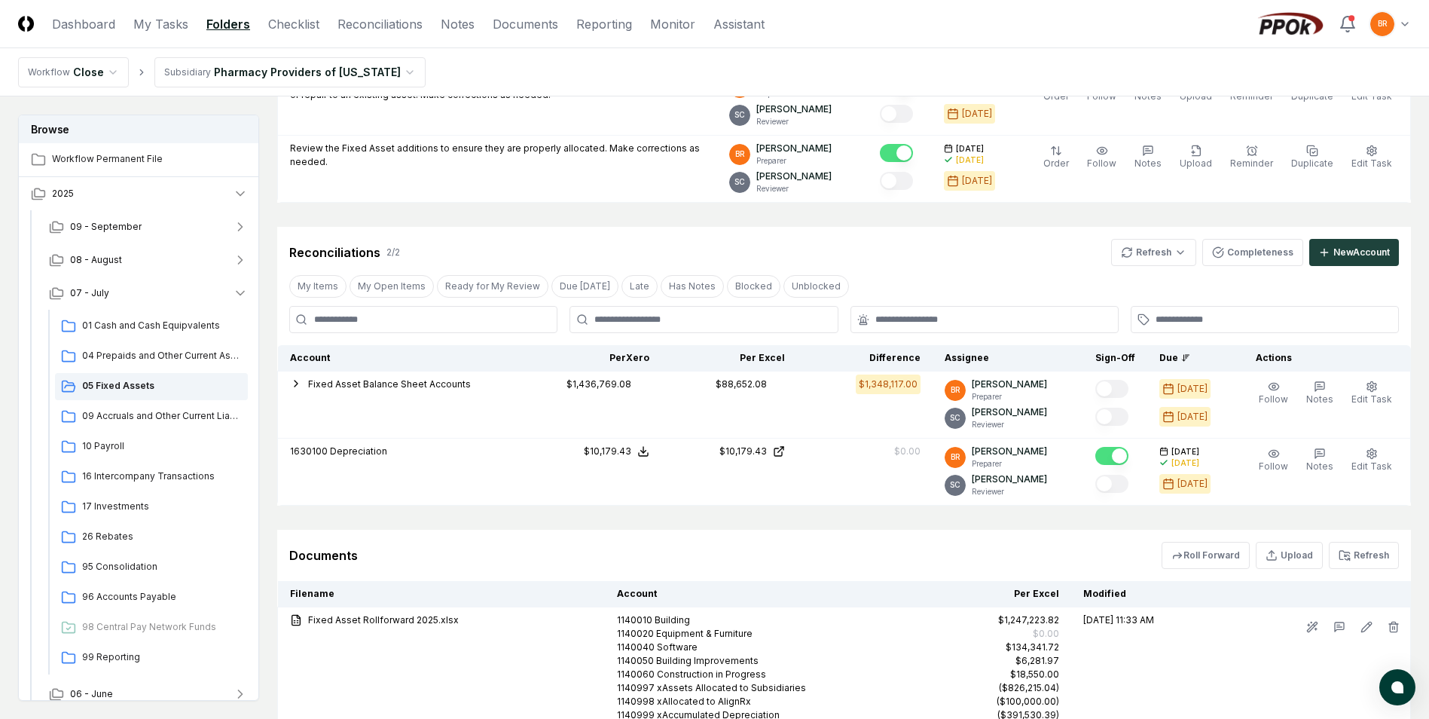
scroll to position [527, 0]
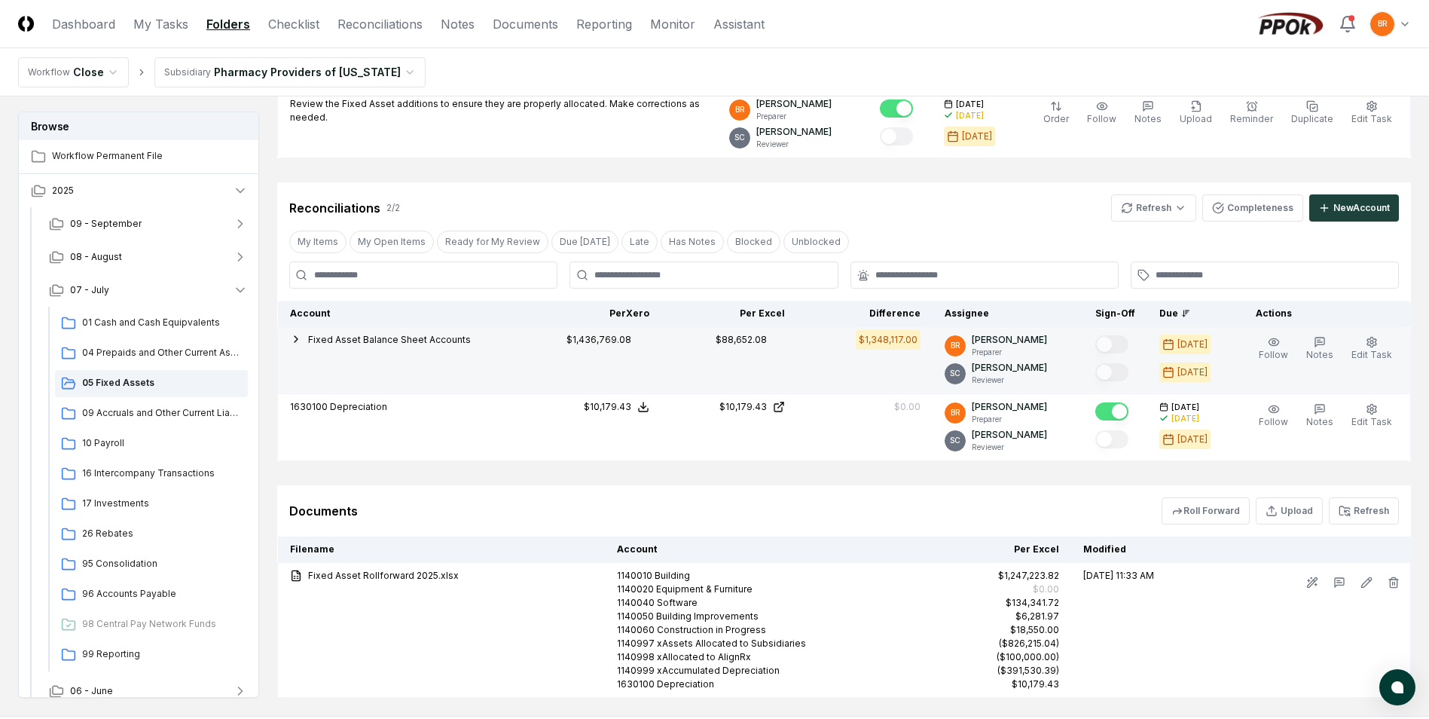
click at [297, 337] on icon "button" at bounding box center [296, 339] width 12 height 12
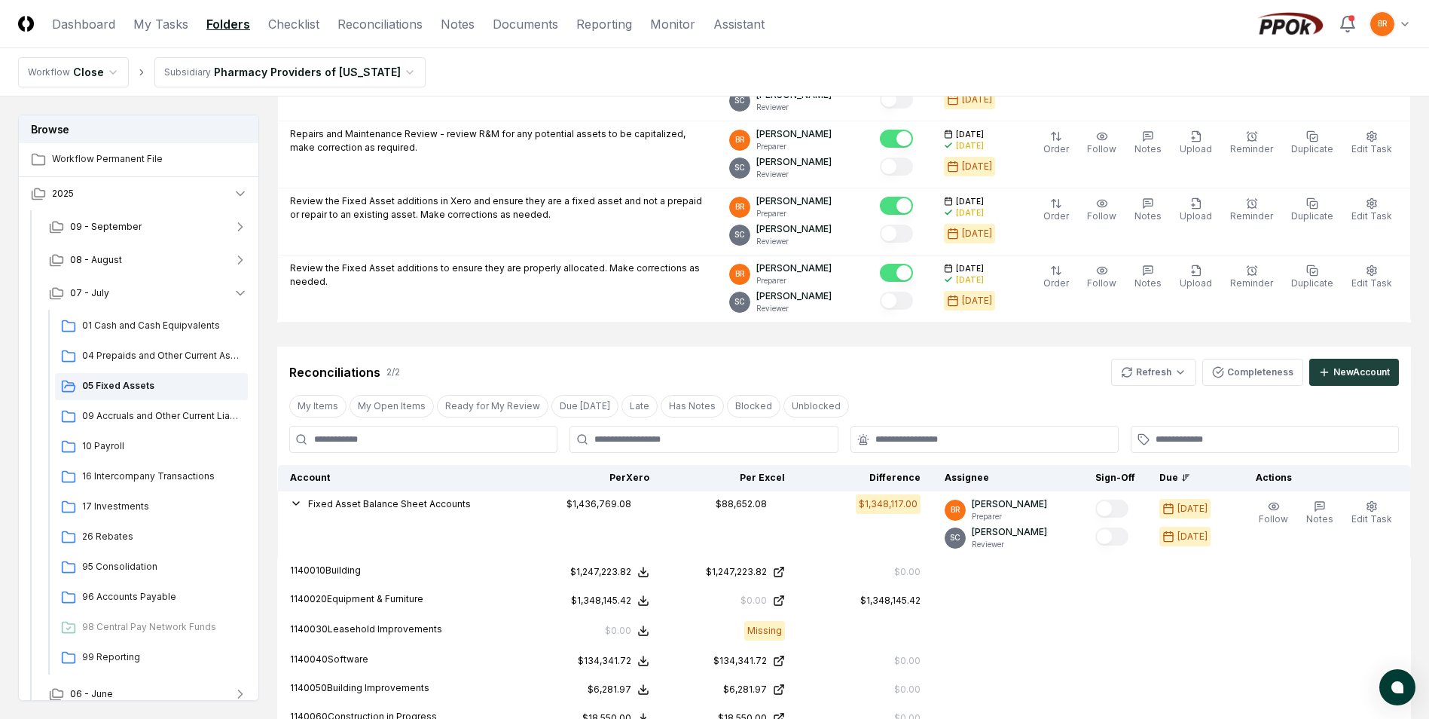
scroll to position [348, 0]
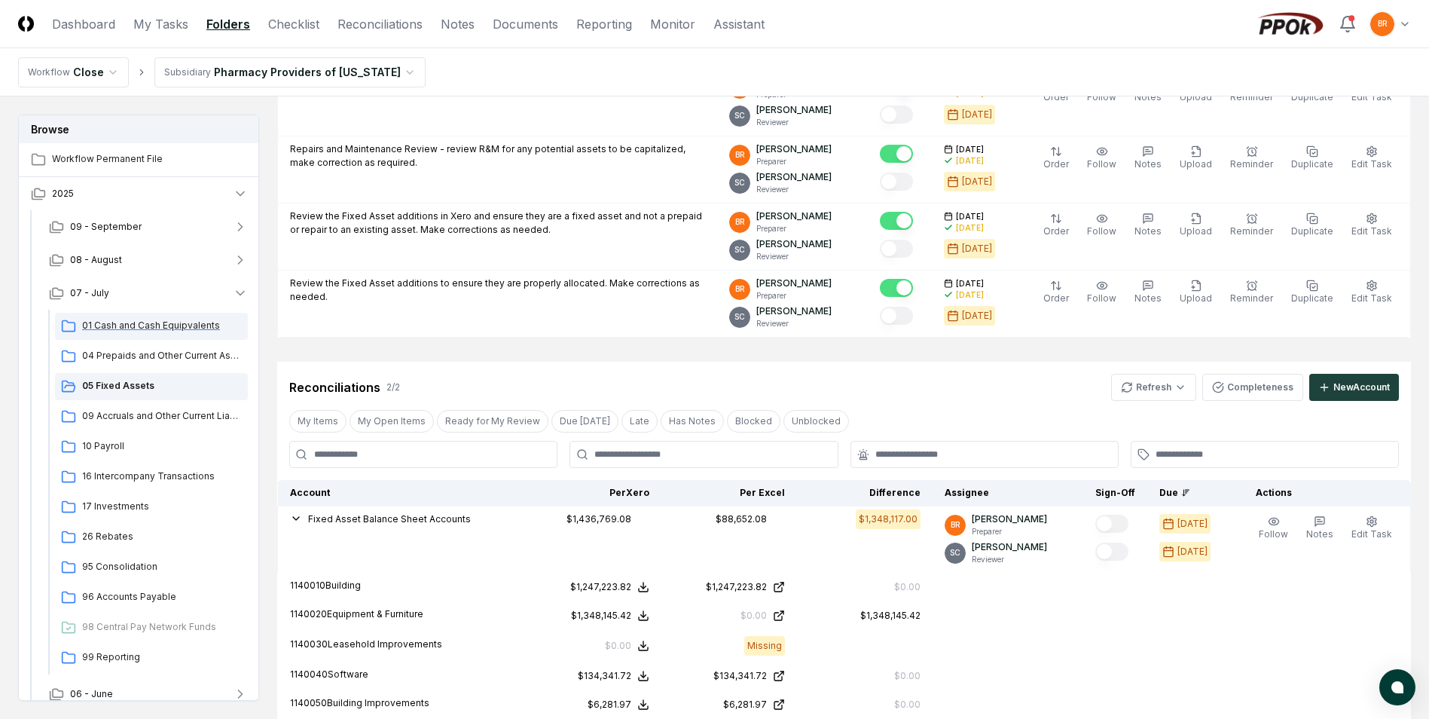
click at [139, 320] on span "01 Cash and Cash Equipvalents" at bounding box center [162, 326] width 160 height 14
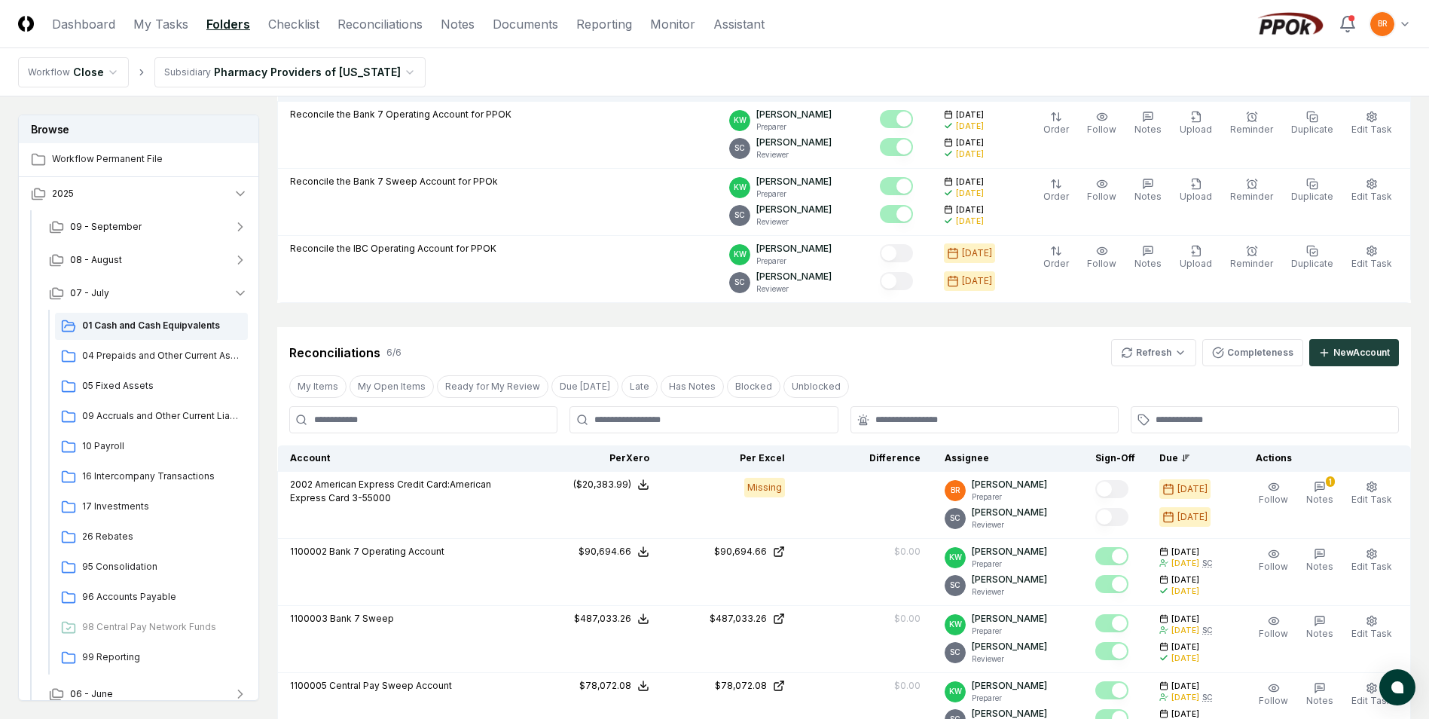
scroll to position [226, 0]
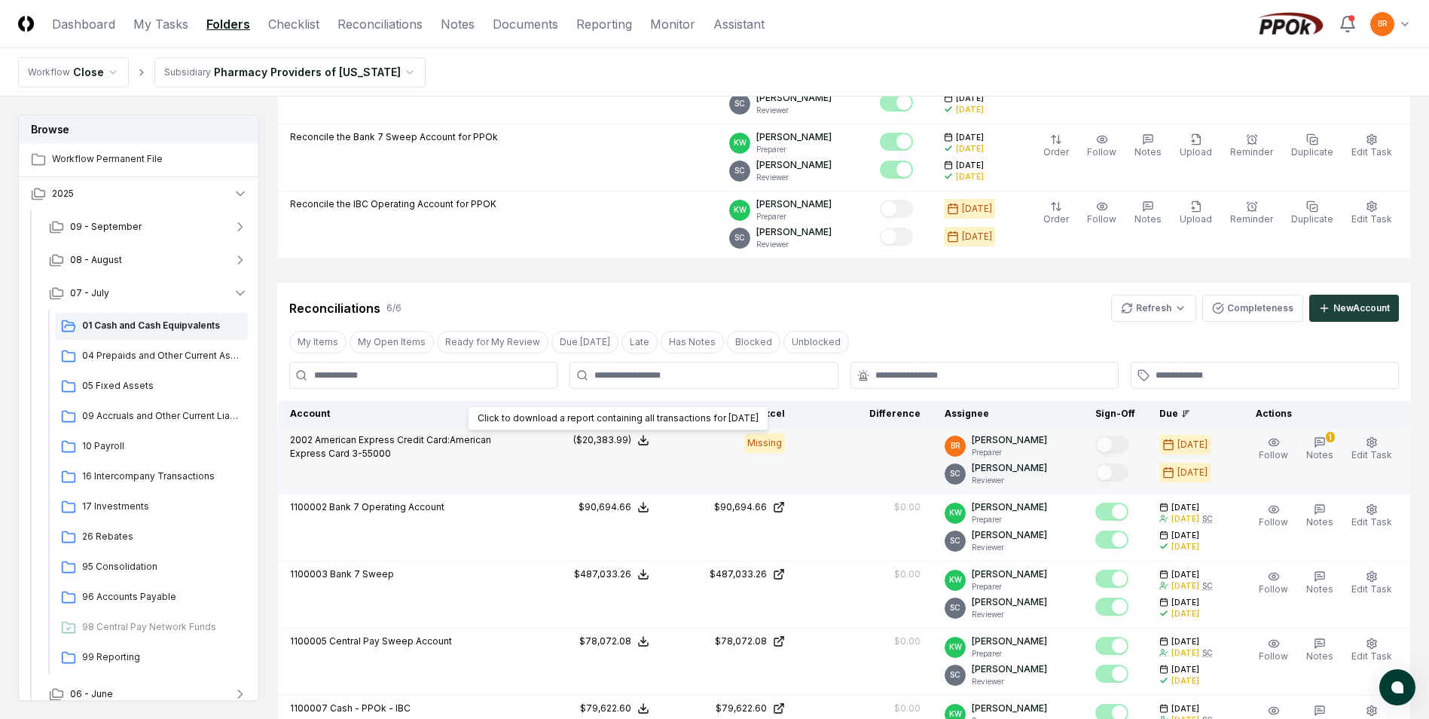
click at [615, 435] on div "($20,383.99)" at bounding box center [602, 440] width 58 height 14
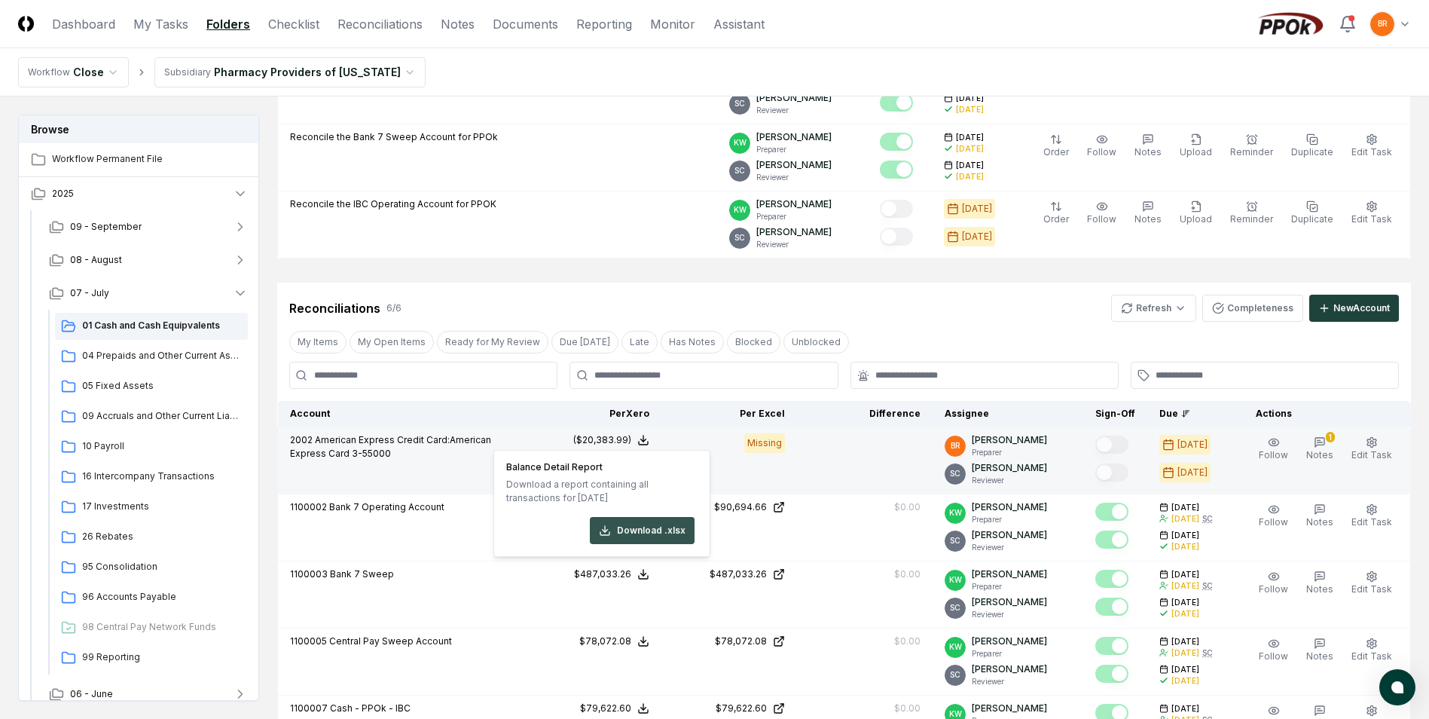
click at [656, 531] on button "Download .xlsx" at bounding box center [642, 530] width 105 height 27
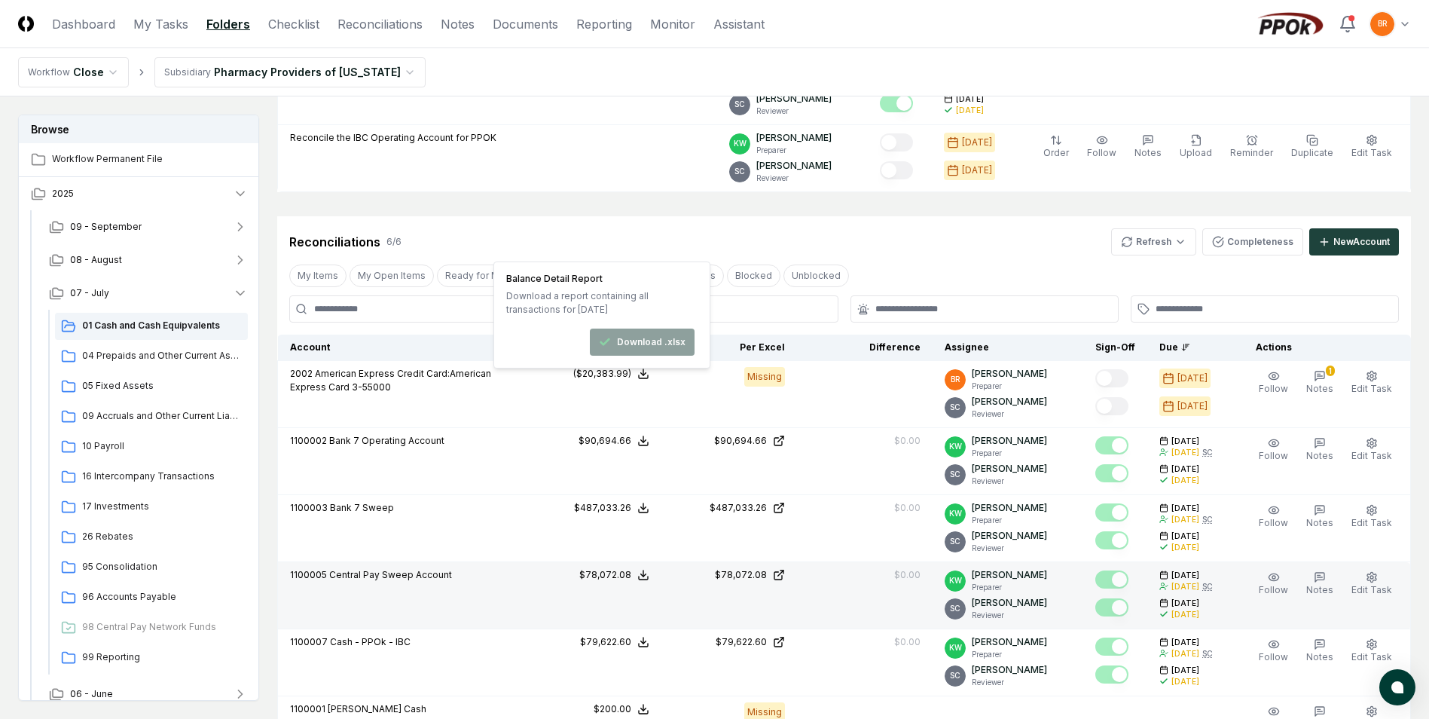
scroll to position [452, 0]
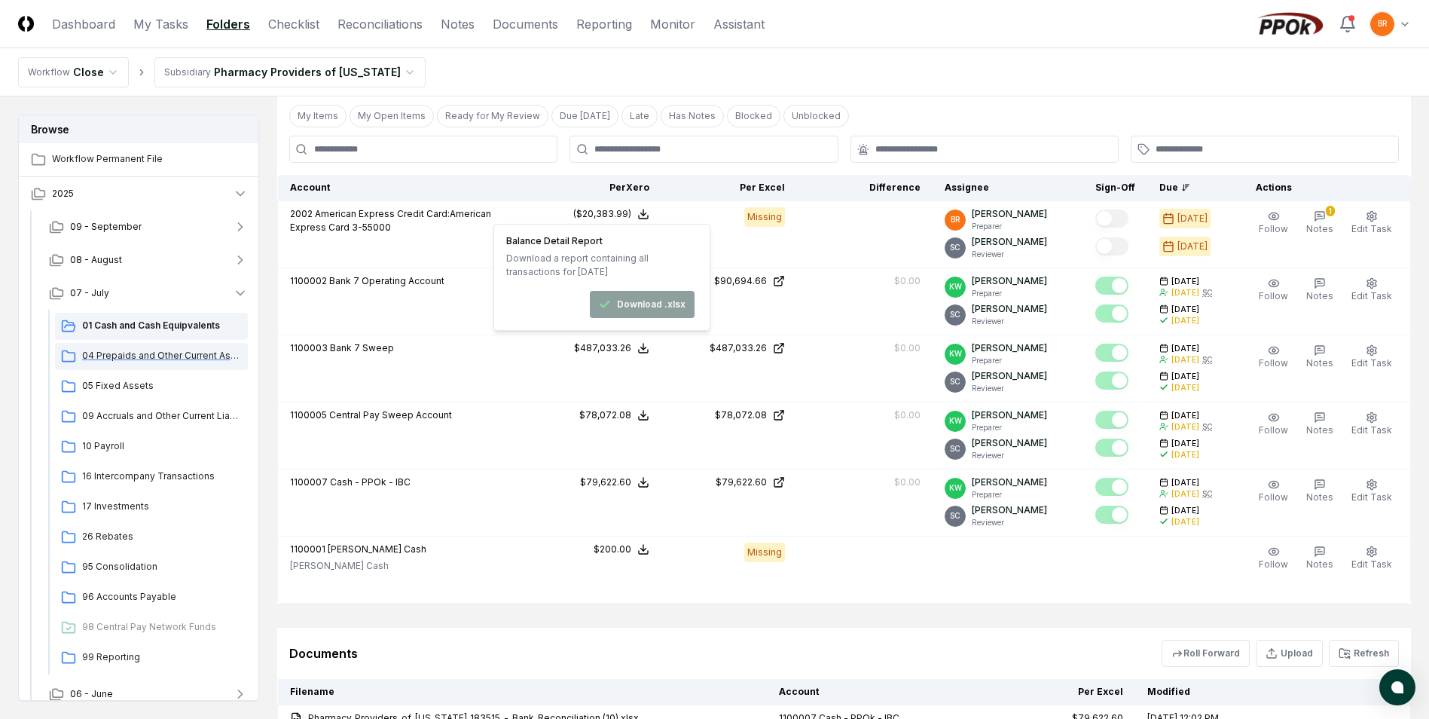
click at [126, 355] on span "04 Prepaids and Other Current Assets" at bounding box center [162, 356] width 160 height 14
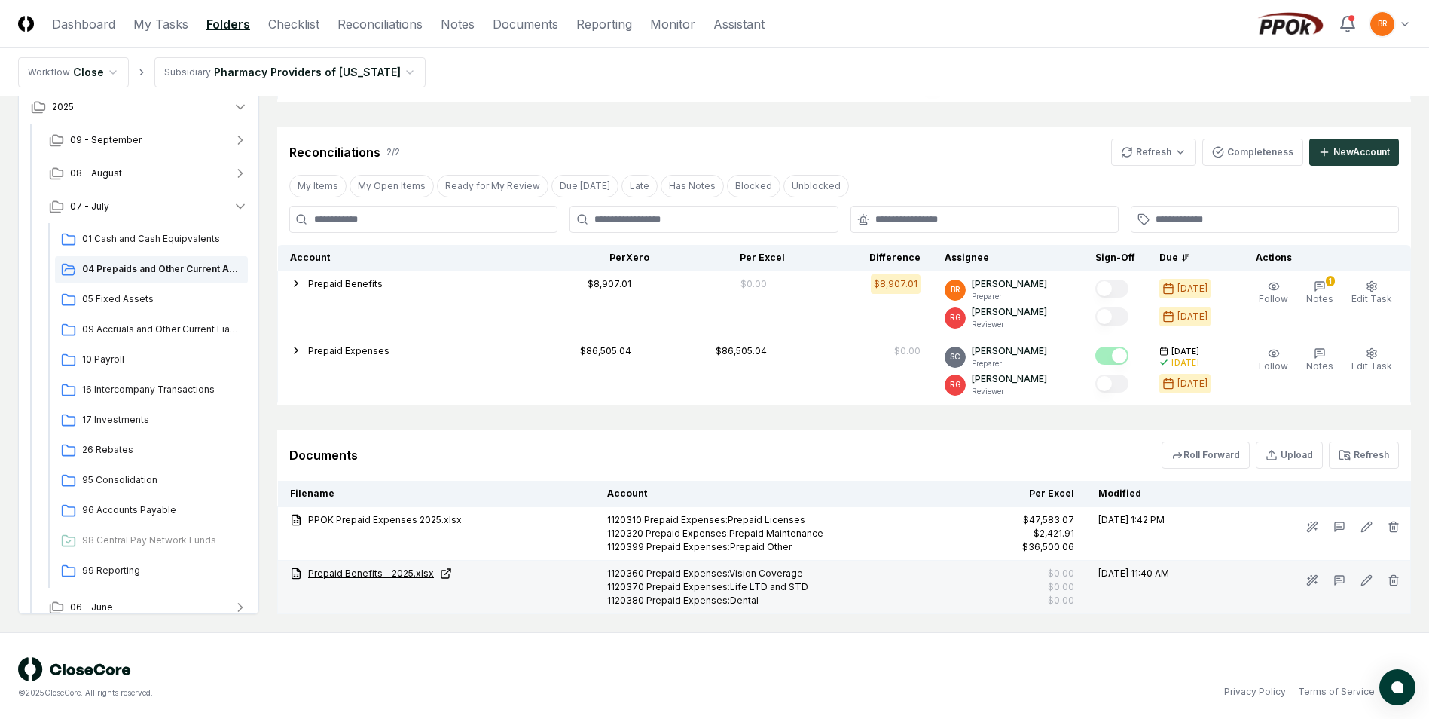
scroll to position [386, 0]
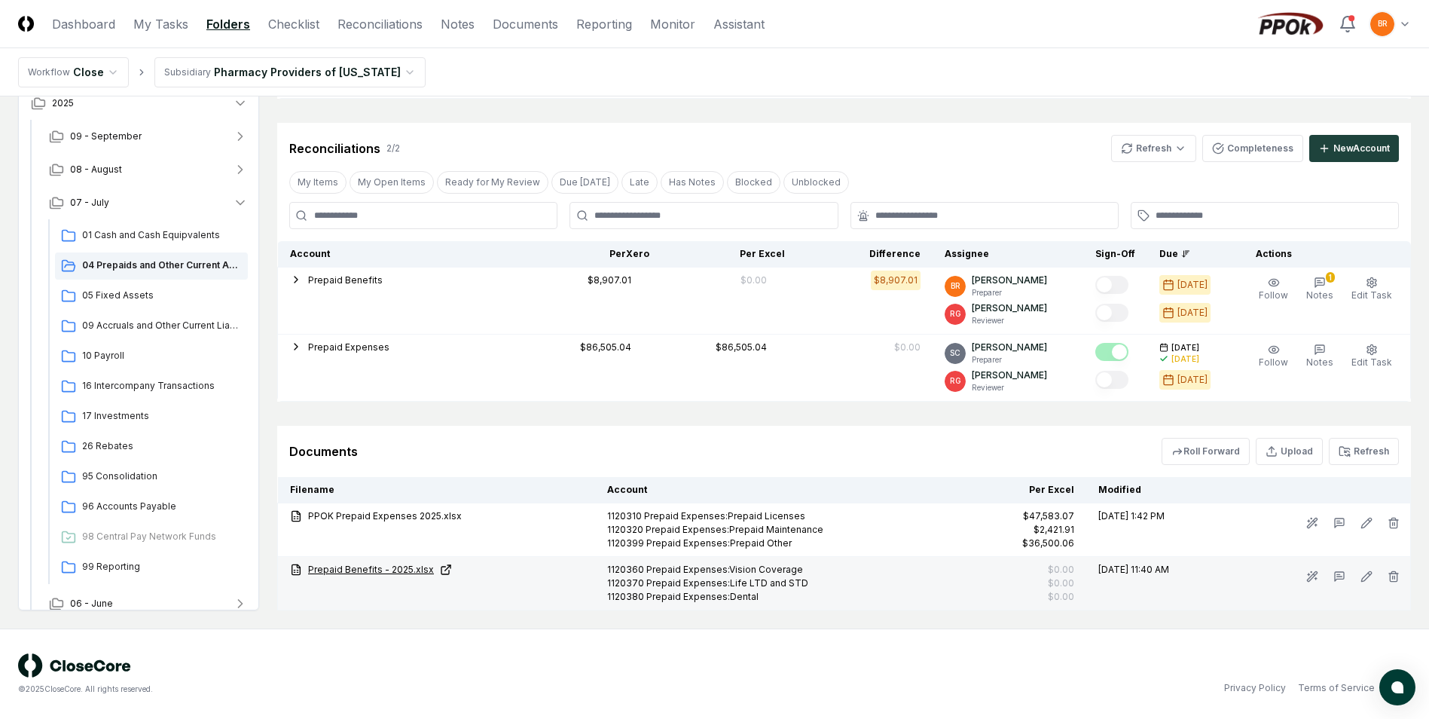
click at [364, 570] on link "Prepaid Benefits - 2025.xlsx" at bounding box center [436, 570] width 293 height 14
click at [347, 570] on link "Prepaid Benefits - 2025.xlsx" at bounding box center [436, 570] width 293 height 14
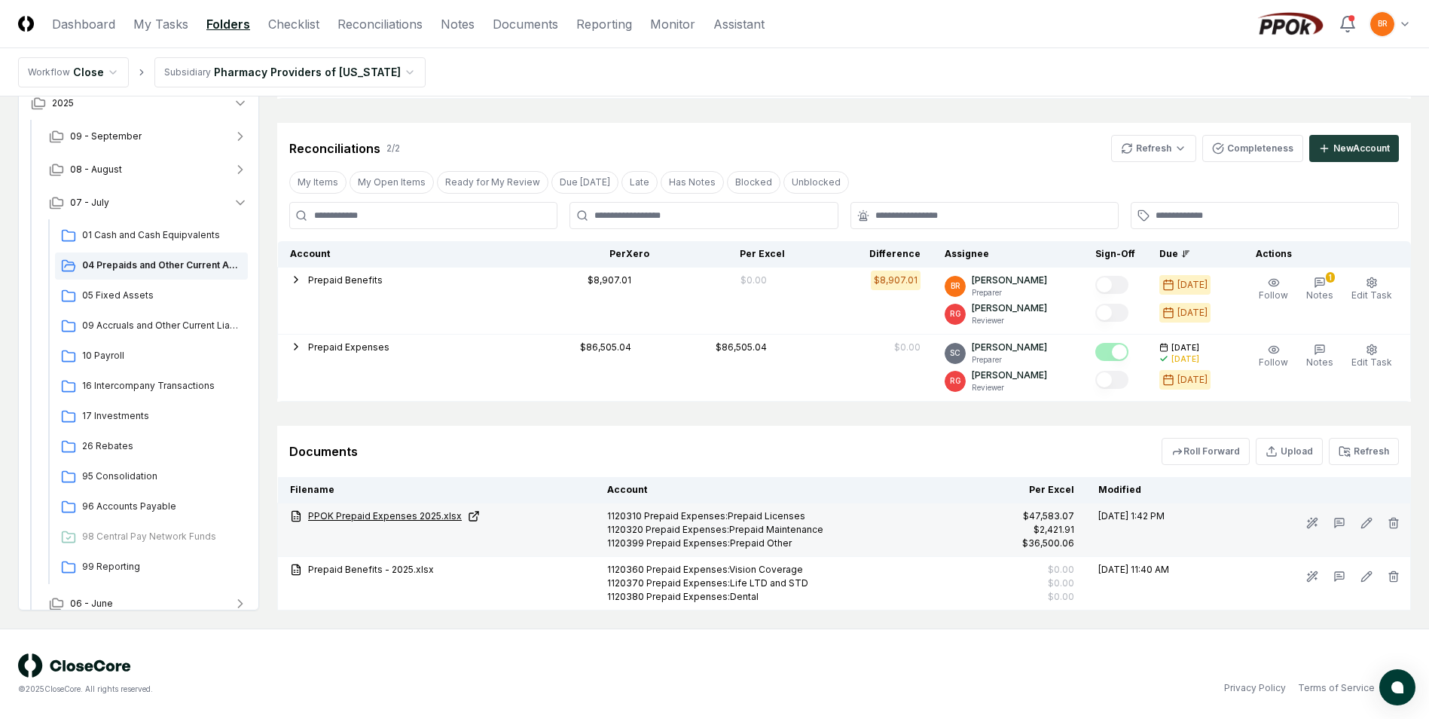
click at [405, 515] on link "PPOK Prepaid Expenses 2025.xlsx" at bounding box center [436, 516] width 293 height 14
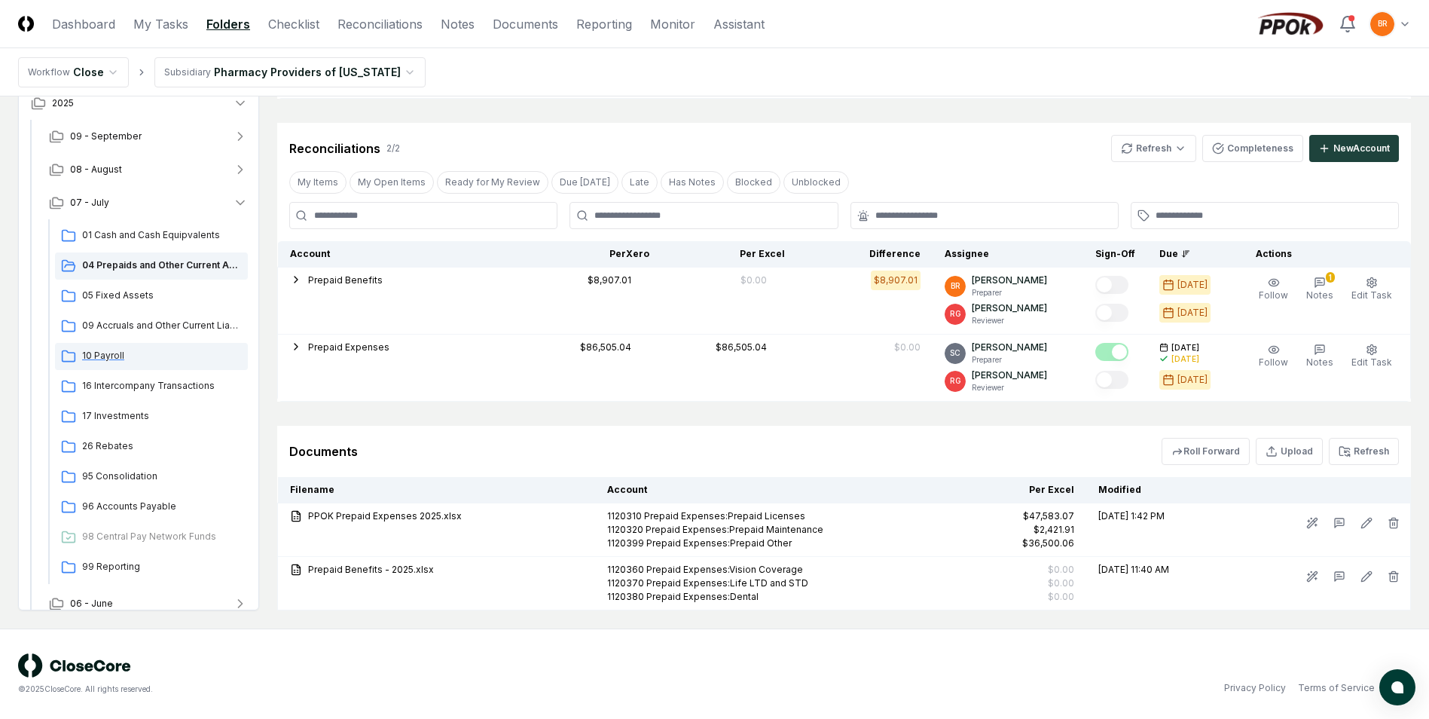
click at [121, 354] on span "10 Payroll" at bounding box center [162, 356] width 160 height 14
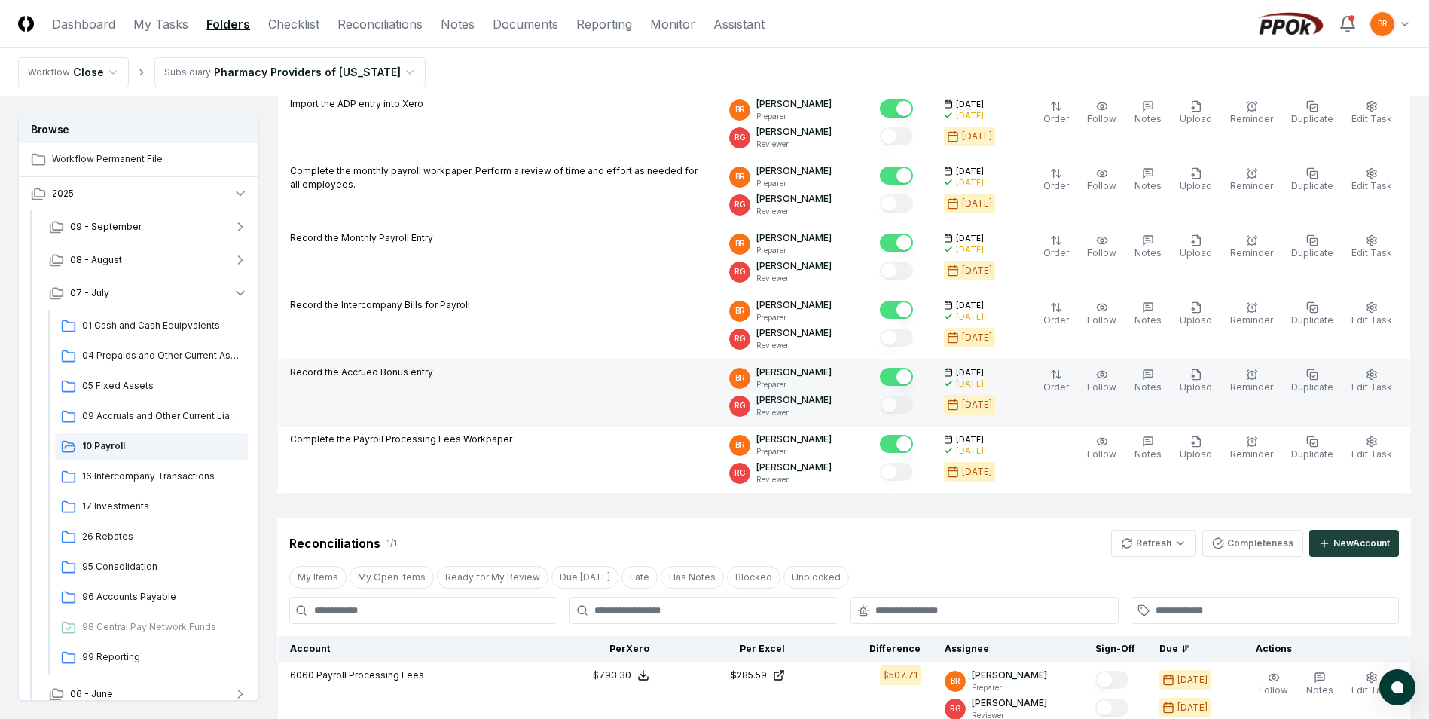
scroll to position [453, 0]
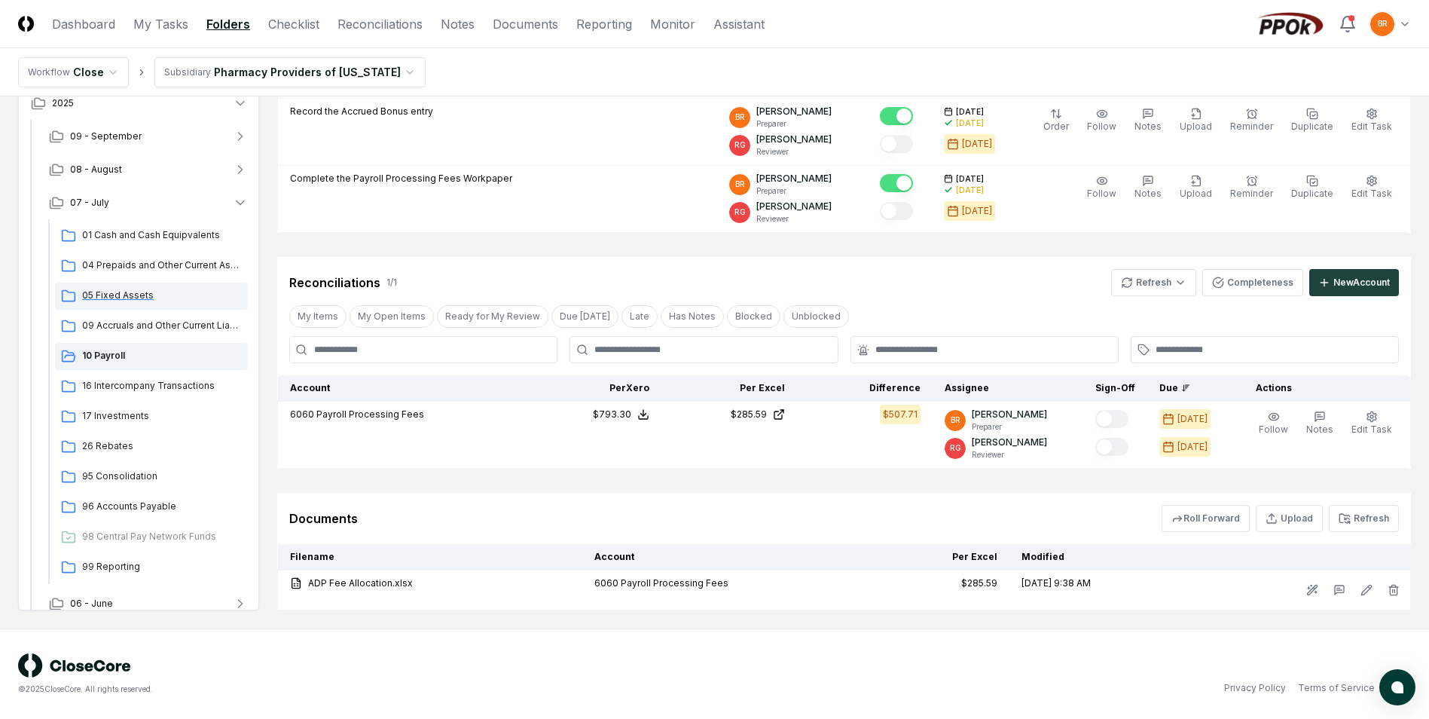
click at [121, 293] on span "05 Fixed Assets" at bounding box center [162, 296] width 160 height 14
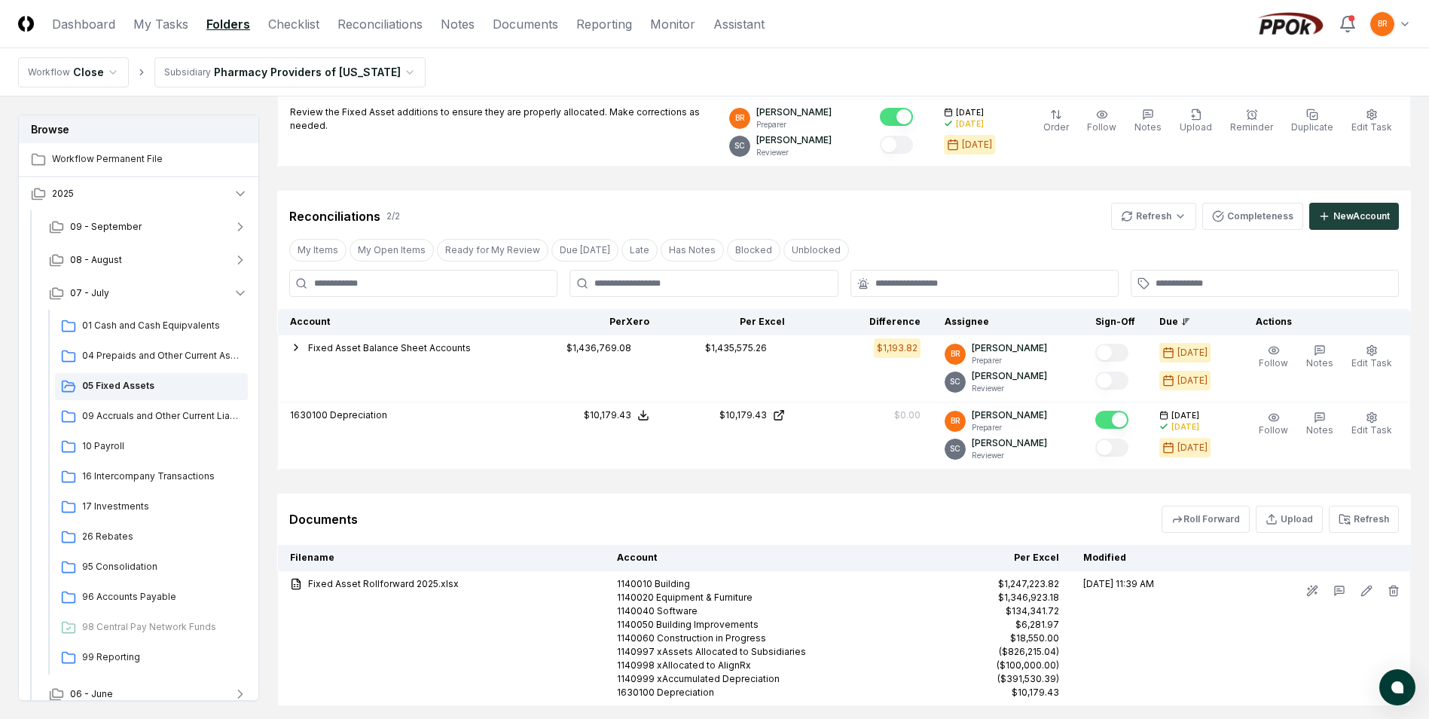
scroll to position [615, 0]
